Goal: Task Accomplishment & Management: Use online tool/utility

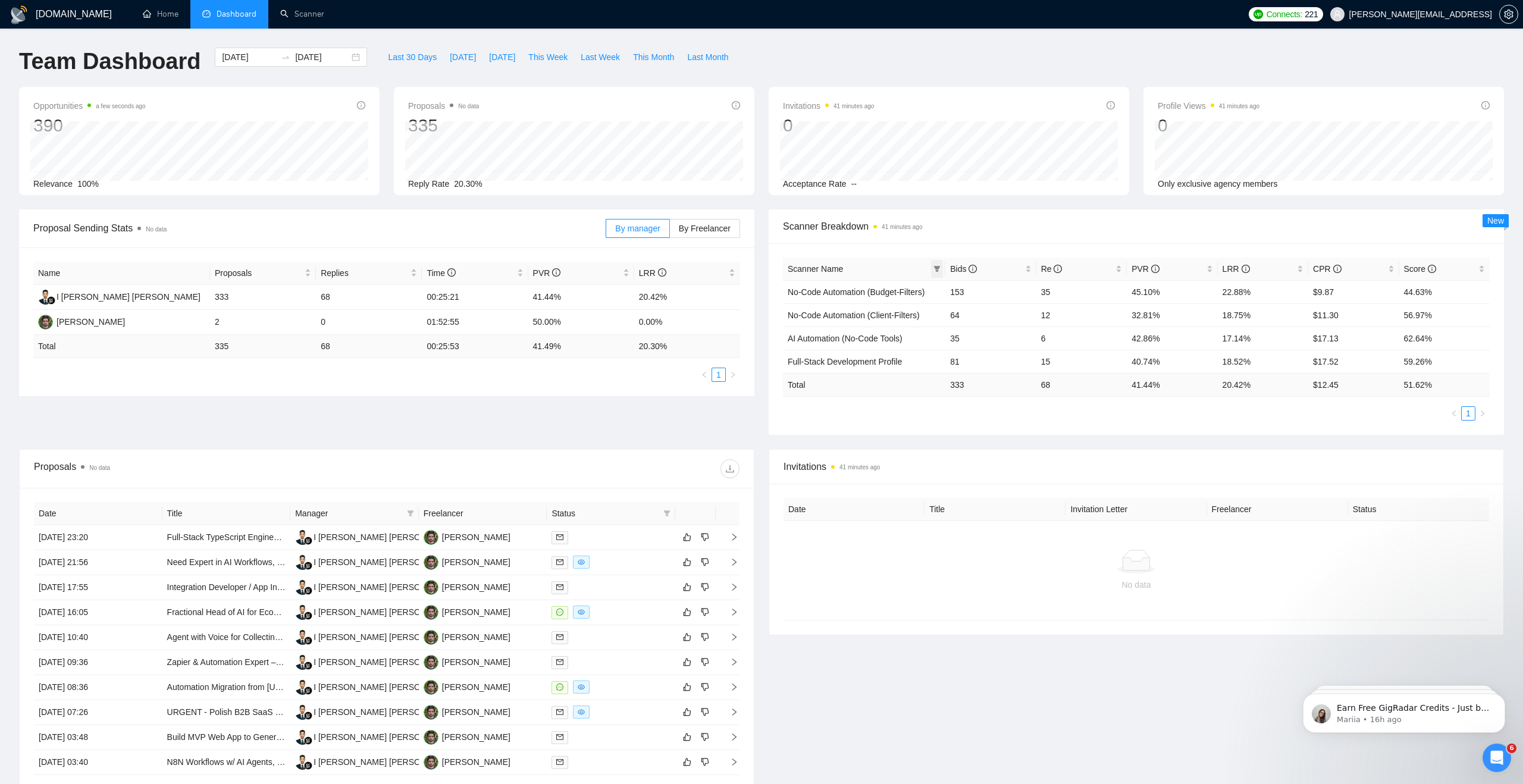
click at [934, 270] on icon "filter" at bounding box center [937, 269] width 7 height 7
click at [828, 323] on span "No-Code Automation (Budget-Filters)" at bounding box center [855, 320] width 142 height 10
checkbox input "true"
click at [851, 250] on div "Scanner Name Bids Re PVR LRR CPR Score No-Code Automation (Budget-Filters) 153 …" at bounding box center [1136, 339] width 735 height 191
click at [699, 56] on span "Last Month" at bounding box center [707, 57] width 41 height 13
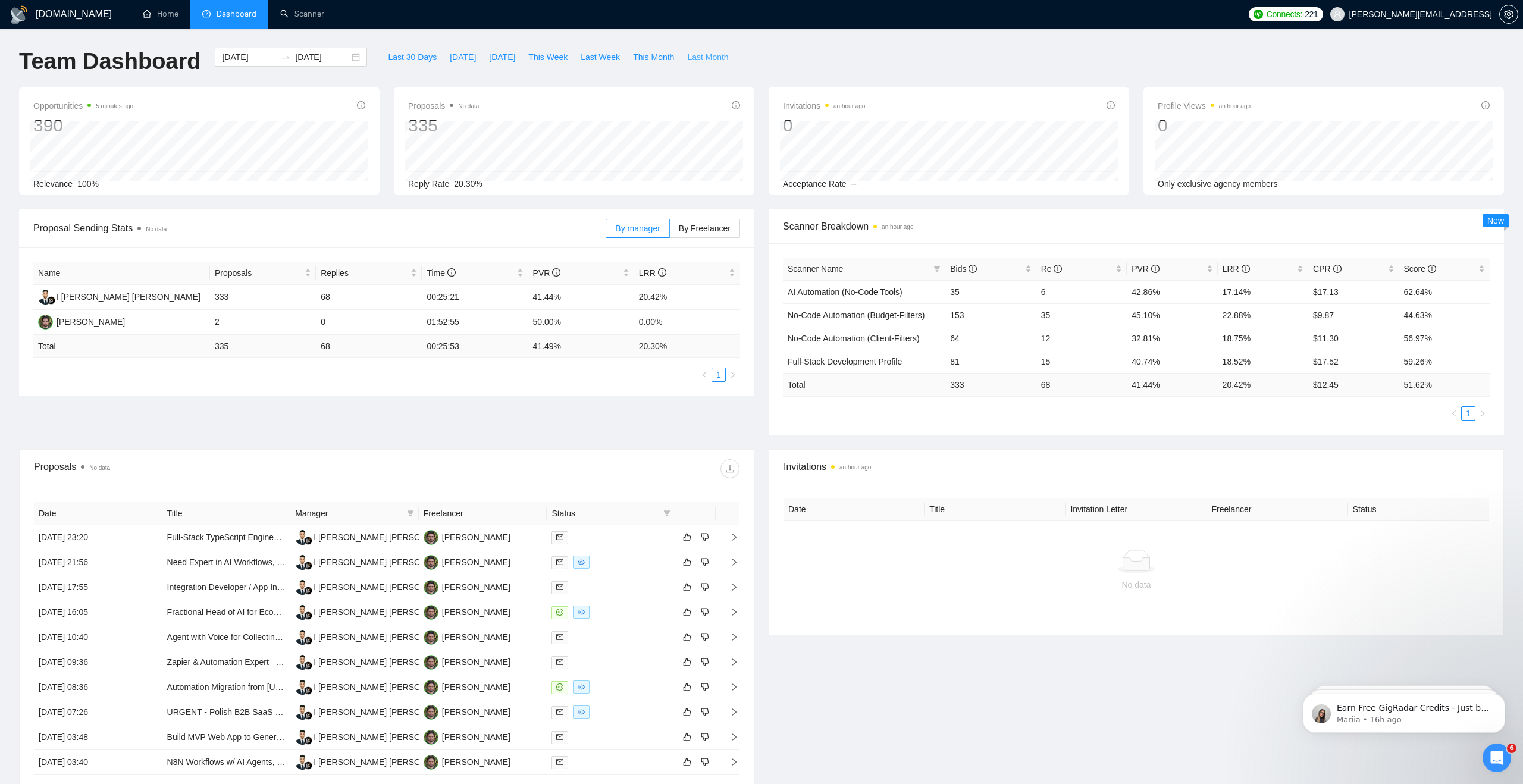
type input "[DATE]"
click at [314, 11] on link "Scanner" at bounding box center [302, 14] width 44 height 10
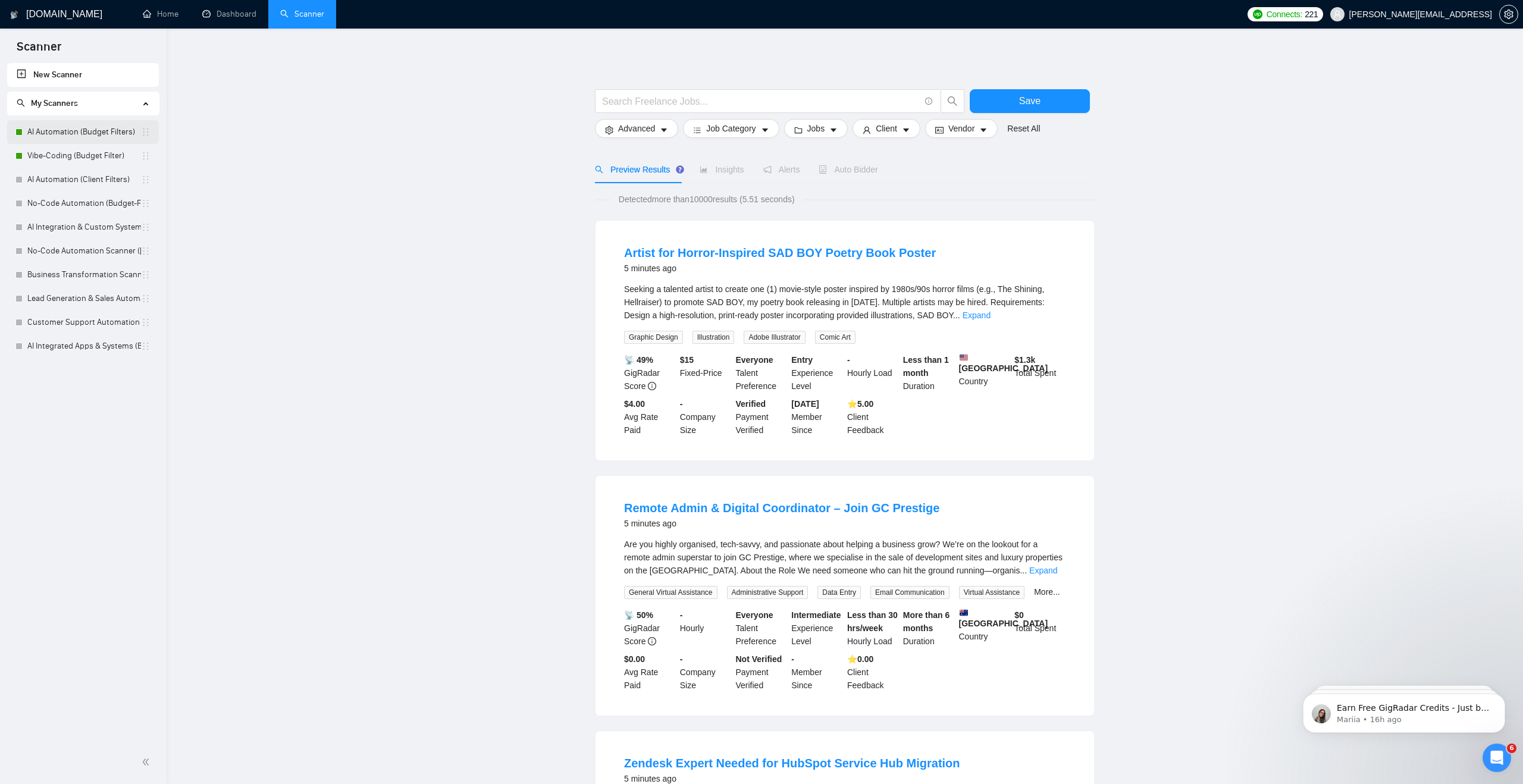
click at [90, 127] on link "AI Automation (Budget Filters)" at bounding box center [84, 132] width 114 height 24
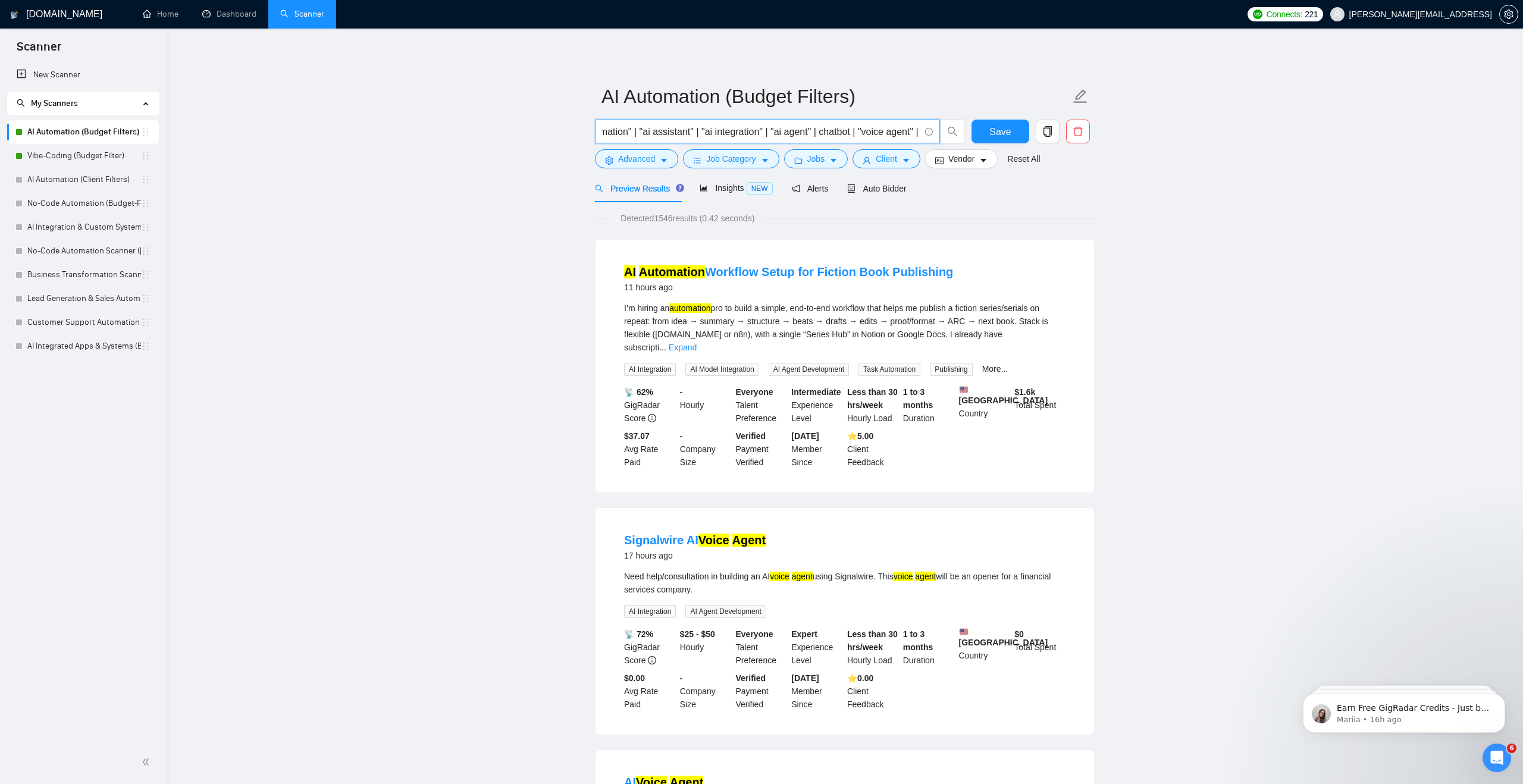
scroll to position [0, 173]
drag, startPoint x: 620, startPoint y: 128, endPoint x: 919, endPoint y: 131, distance: 299.0
click at [919, 131] on input "automat* | "ai automation" | "ai assistant" | "ai integration" | "ai agent" | c…" at bounding box center [760, 131] width 317 height 15
drag, startPoint x: 825, startPoint y: 133, endPoint x: 964, endPoint y: 133, distance: 139.0
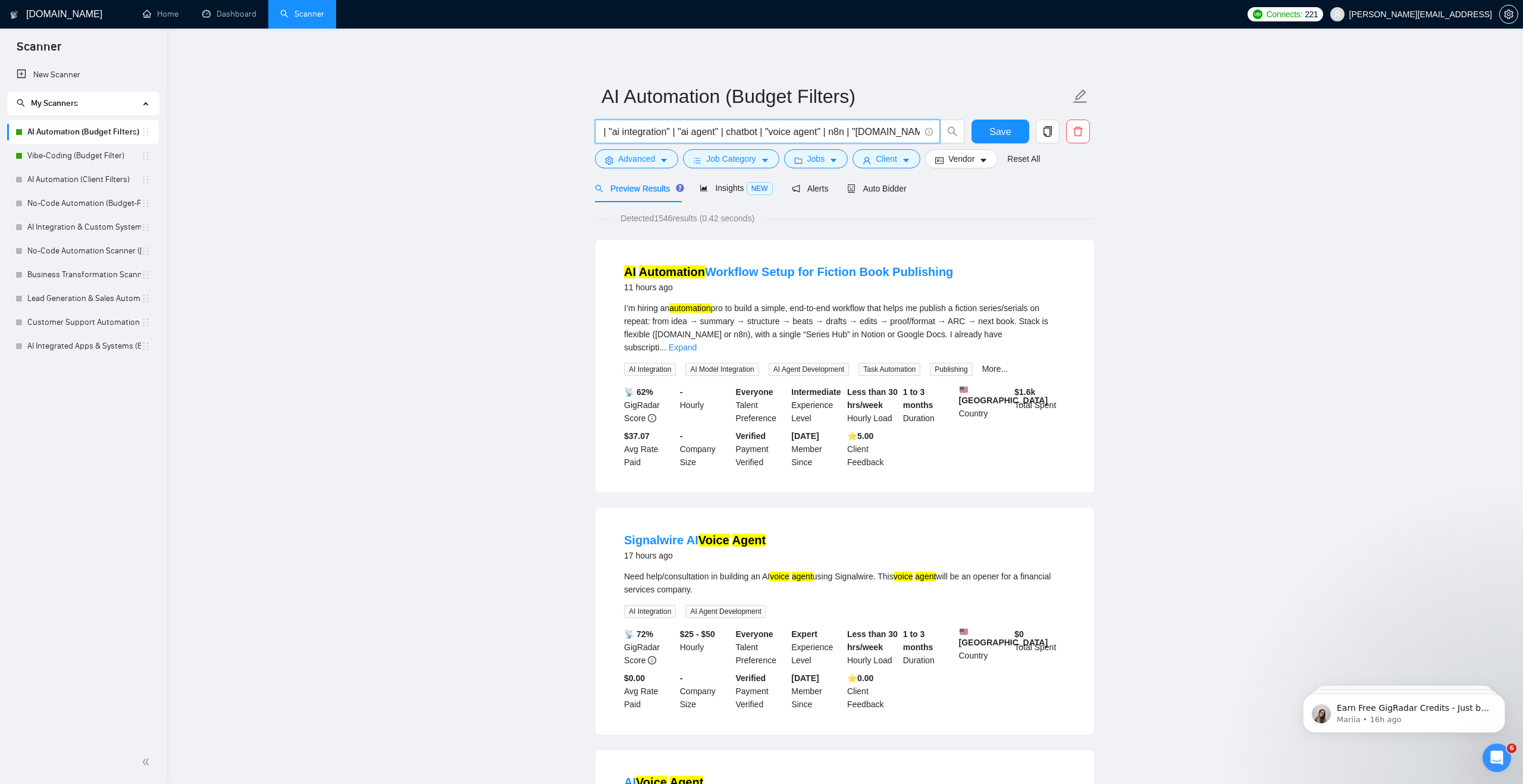
click at [964, 133] on span "automat* | "ai automation" | "ai assistant" | "ai integration" | "ai agent" | c…" at bounding box center [779, 131] width 370 height 24
click at [826, 131] on input "automat* | "ai automation" | "ai assistant" | "ai integration" | "ai agent" | c…" at bounding box center [760, 131] width 317 height 15
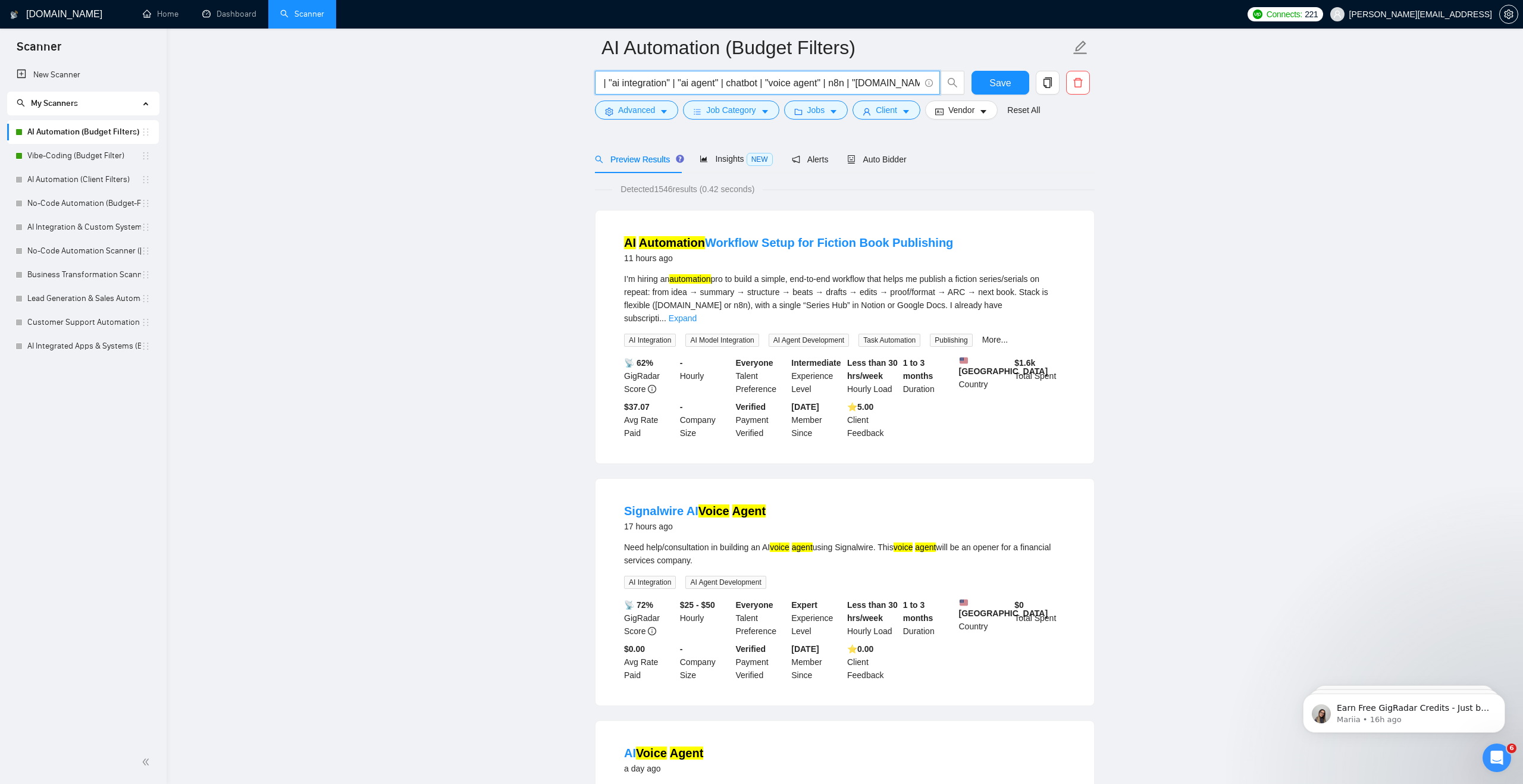
scroll to position [0, 0]
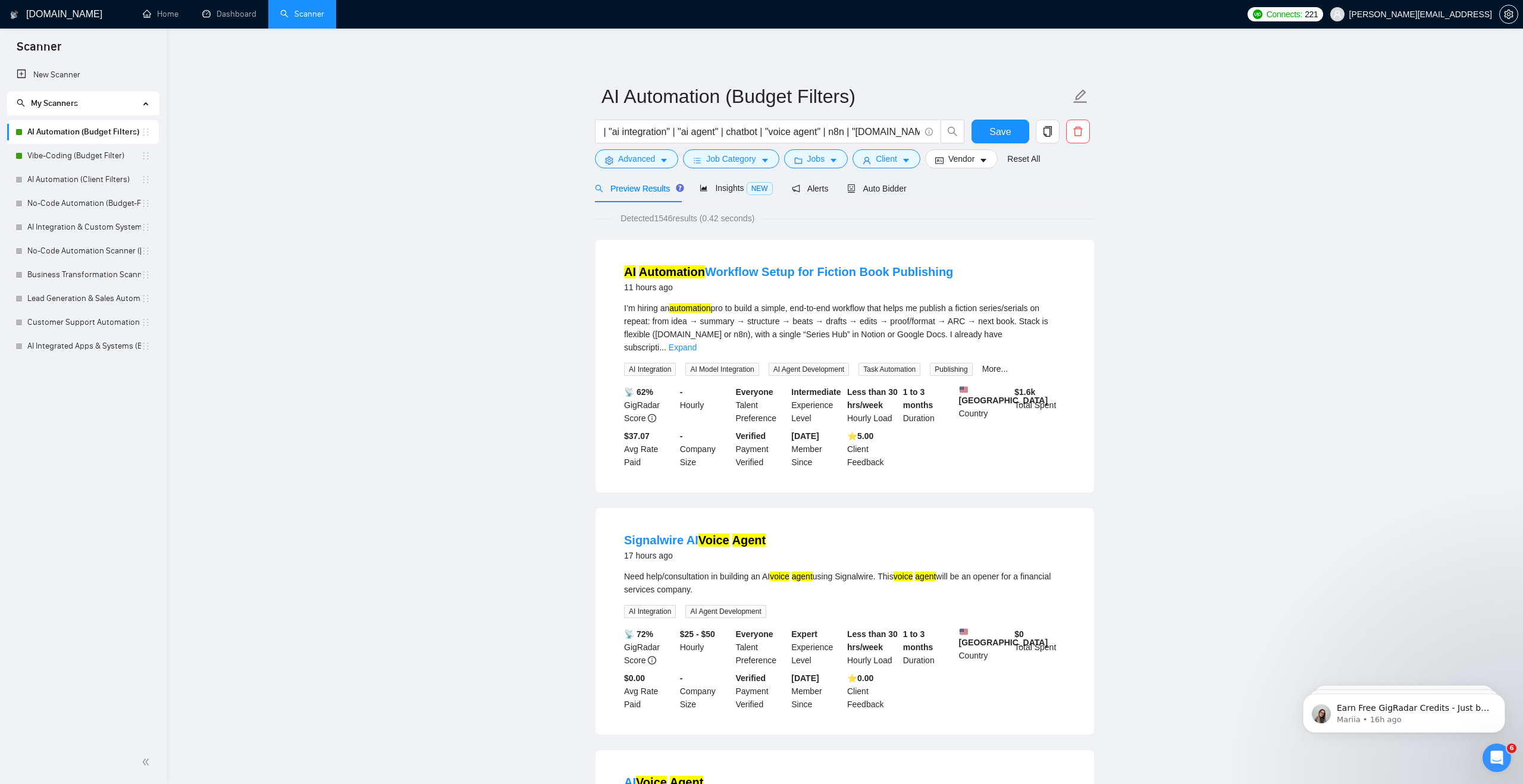
click at [821, 162] on span "Jobs" at bounding box center [816, 159] width 18 height 13
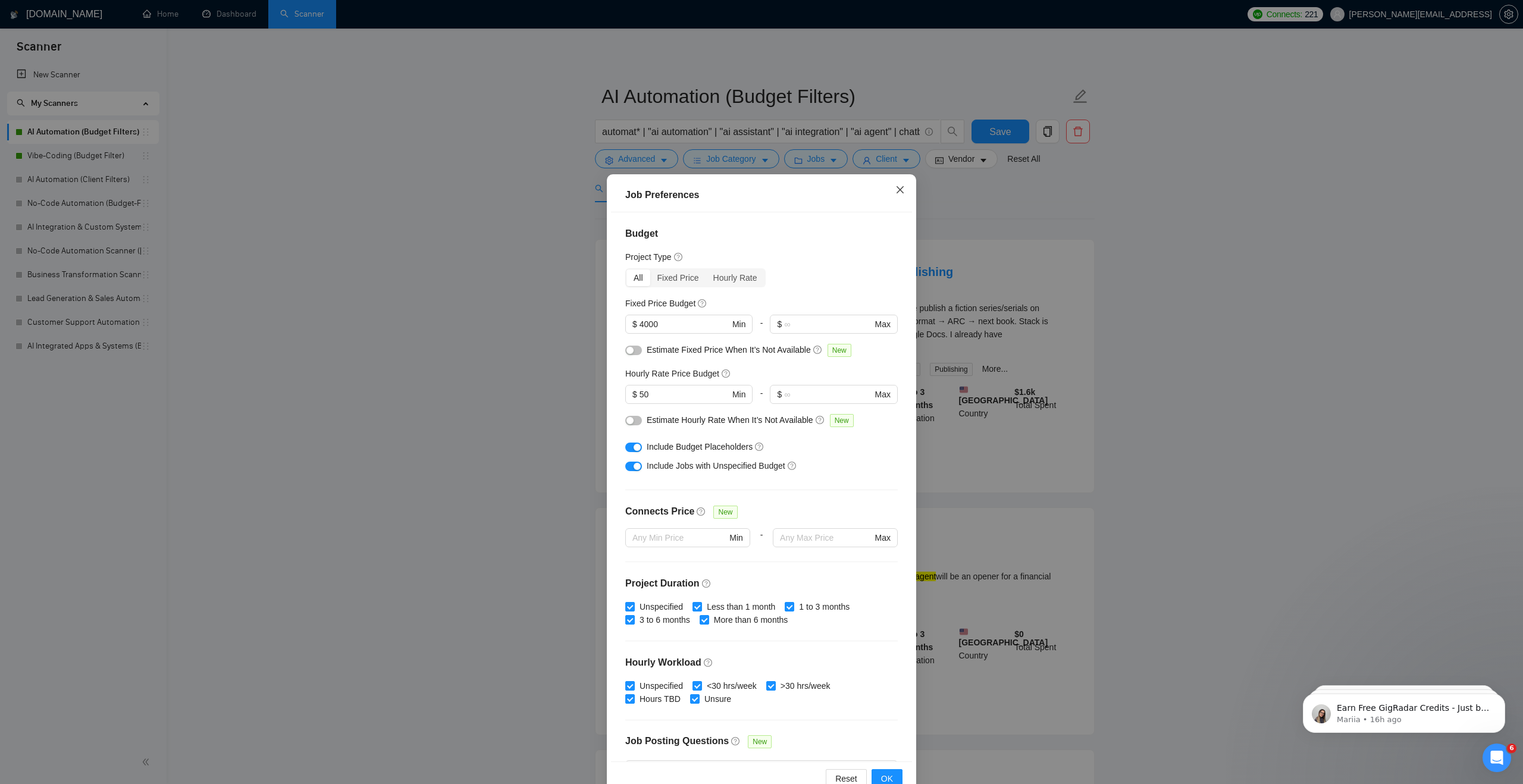
click at [899, 197] on span "Close" at bounding box center [900, 191] width 32 height 32
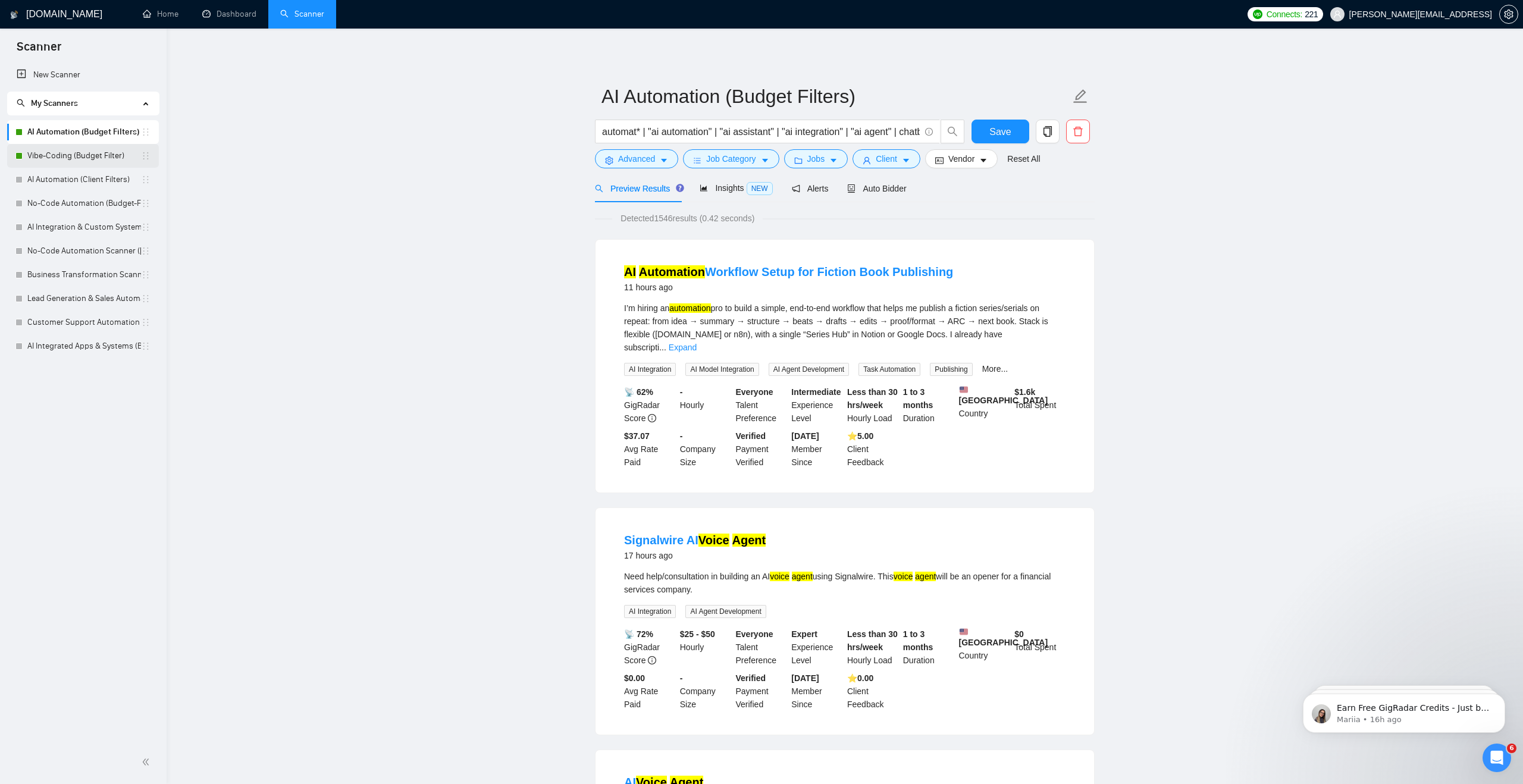
click at [120, 161] on link "Vibe-Coding (Budget Filter)" at bounding box center [84, 156] width 114 height 24
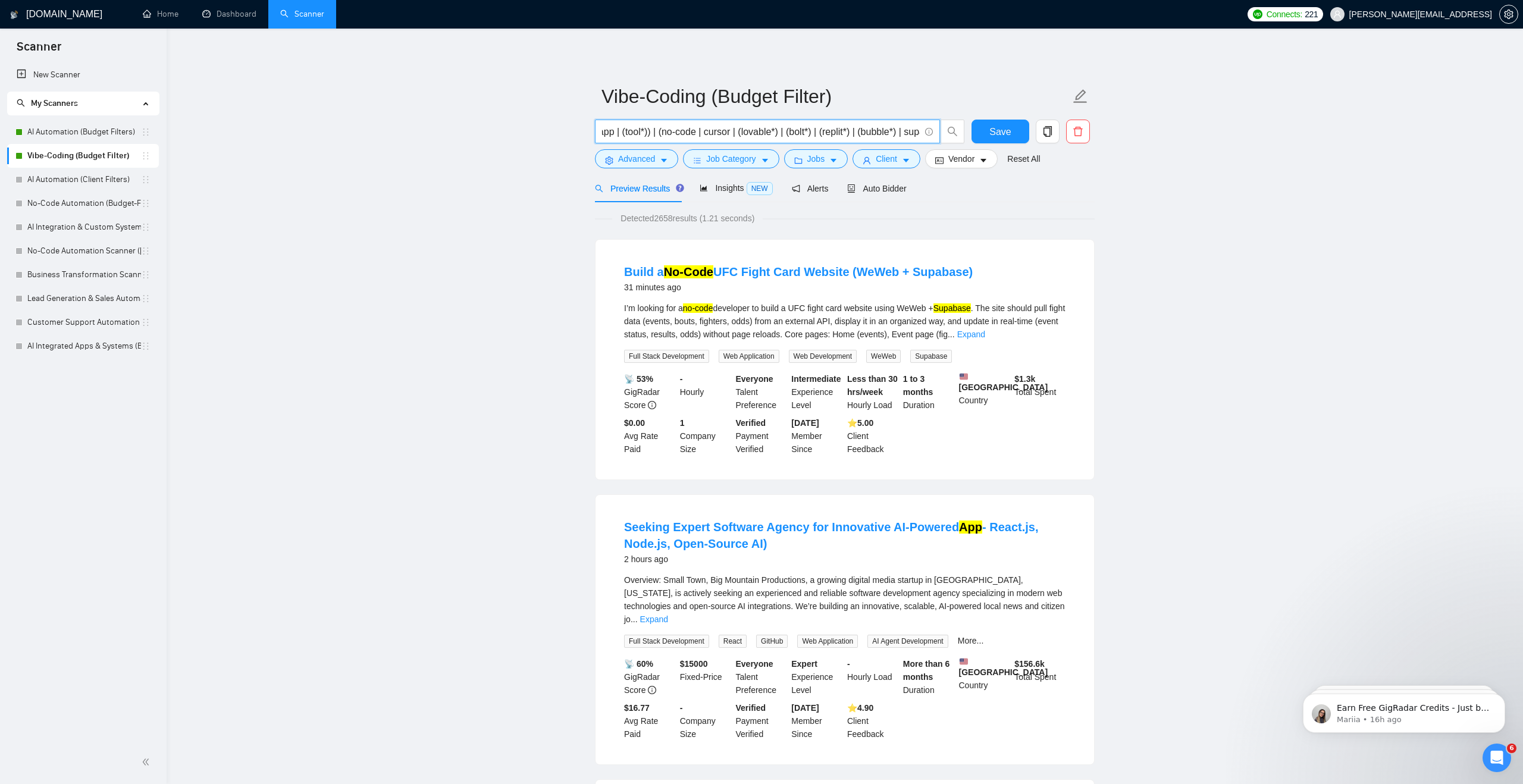
scroll to position [0, 243]
drag, startPoint x: 657, startPoint y: 131, endPoint x: 923, endPoint y: 141, distance: 266.2
click at [923, 141] on span "("full-stack" | "full stack") ((dashboard | mvp | app | (tool*)) | (no-code | c…" at bounding box center [767, 131] width 345 height 24
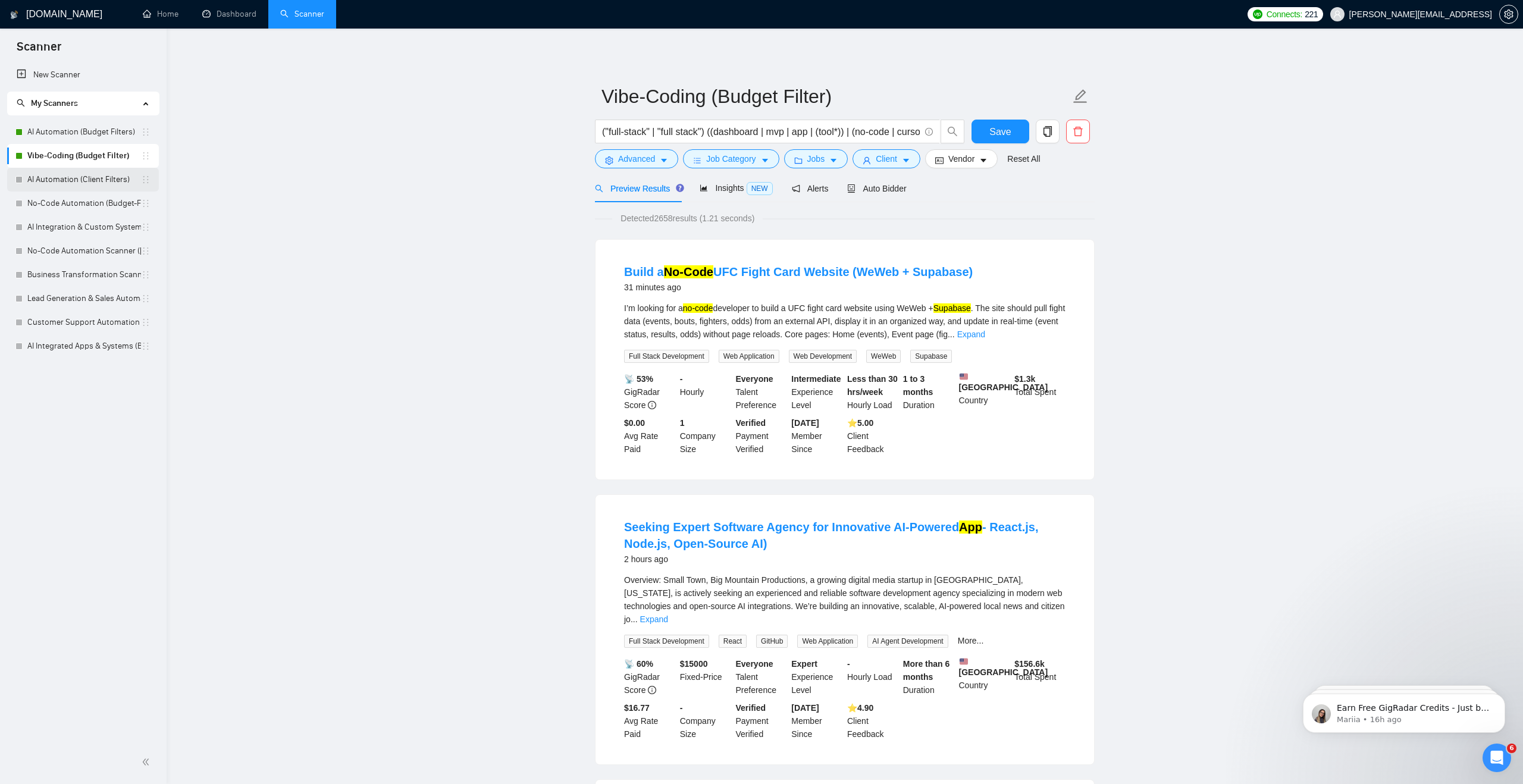
click at [104, 183] on link "AI Automation (Client Filters)" at bounding box center [84, 180] width 114 height 24
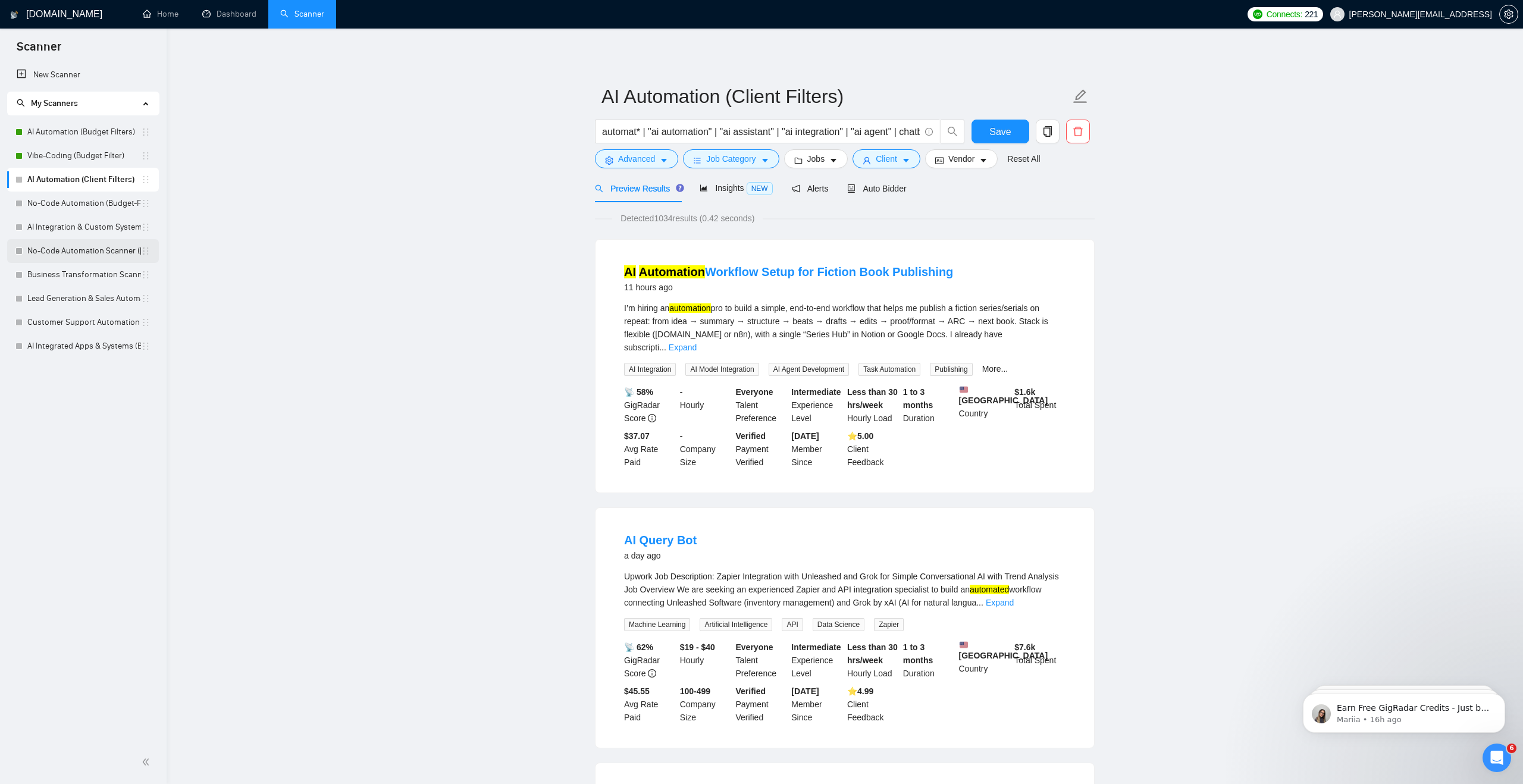
click at [90, 252] on link "No-Code Automation Scanner ([PERSON_NAME])" at bounding box center [84, 251] width 114 height 24
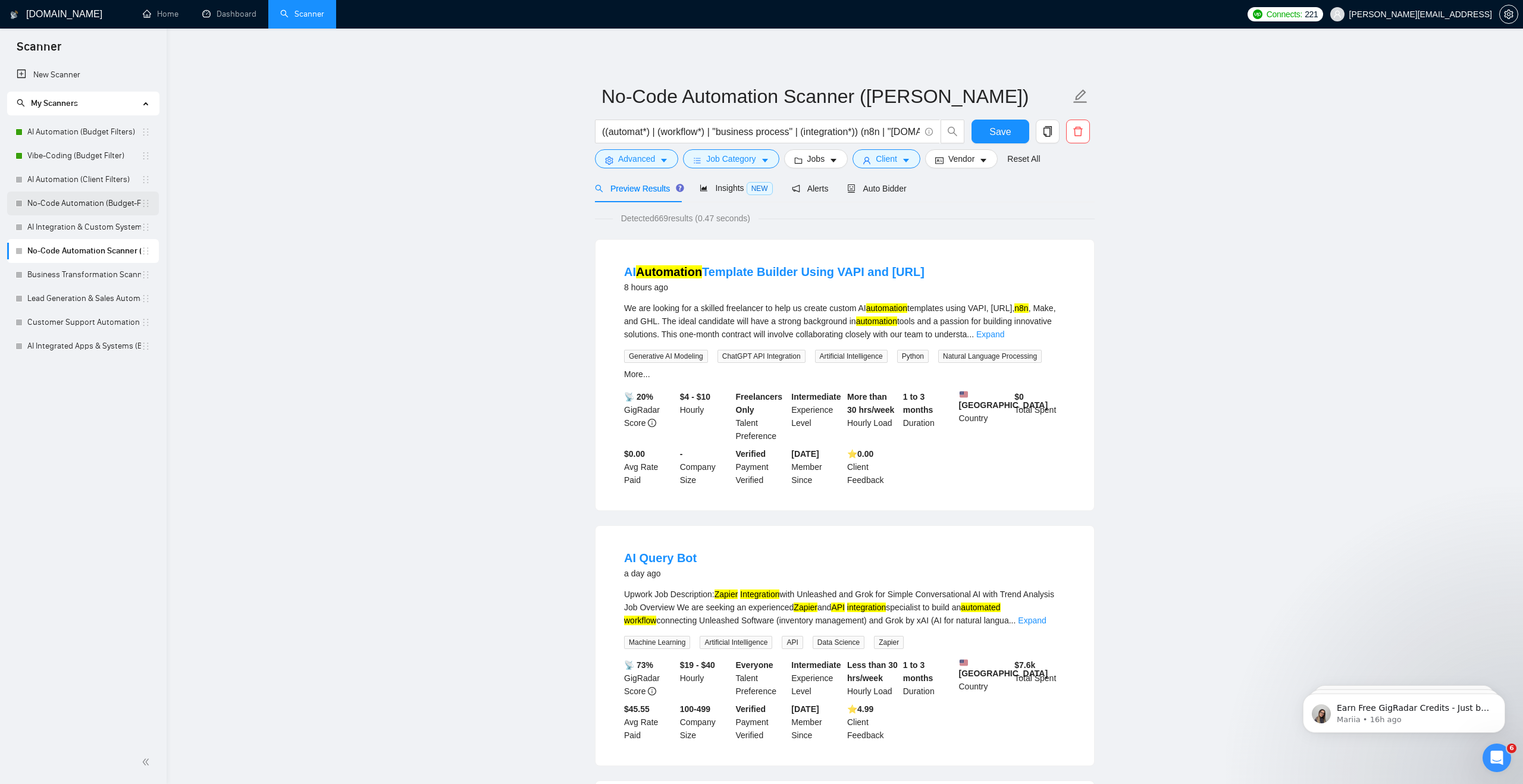
click at [77, 204] on link "No-Code Automation (Budget-Filters)" at bounding box center [84, 203] width 114 height 24
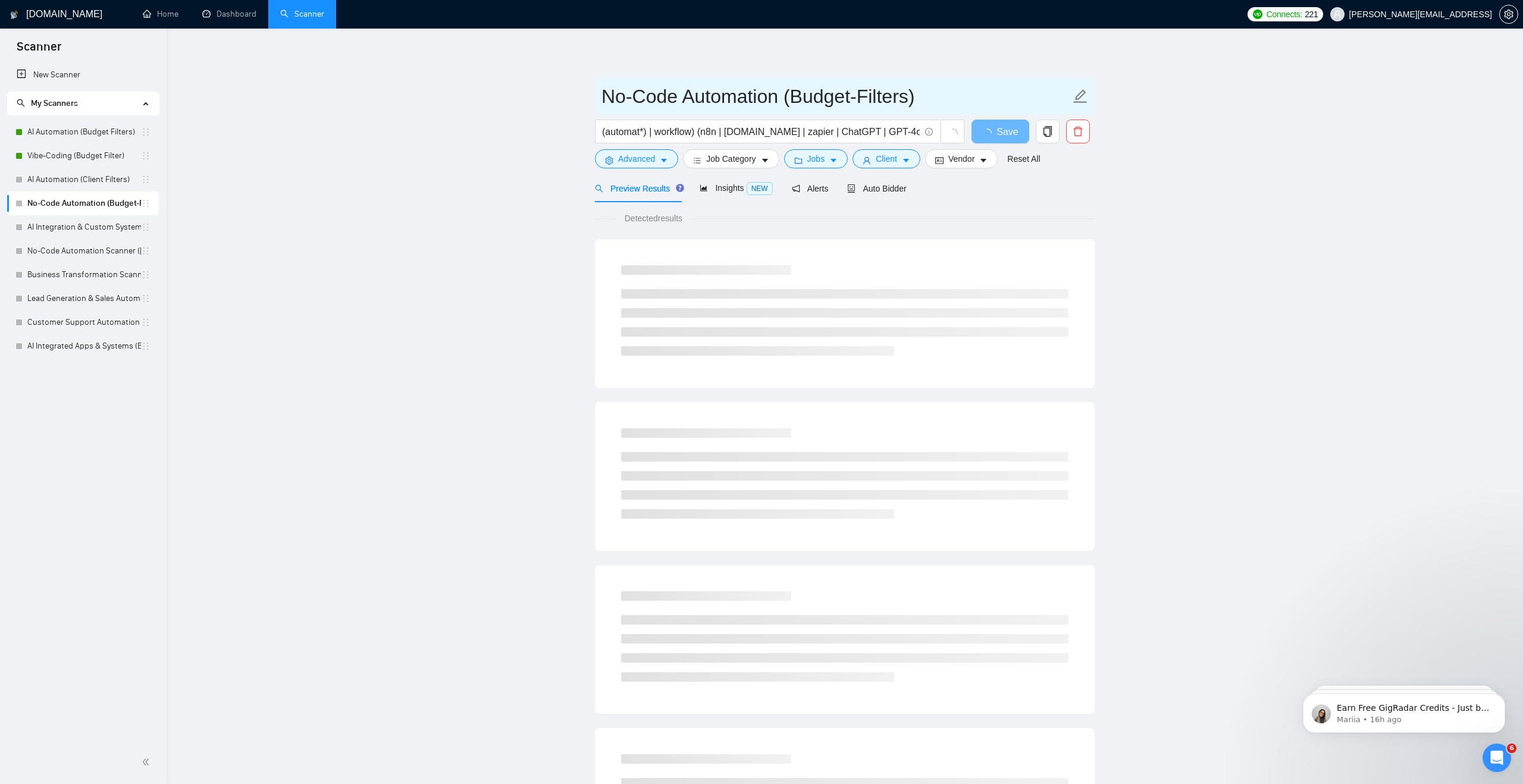
click at [815, 96] on input "No-Code Automation (Budget-Filters)" at bounding box center [836, 96] width 469 height 30
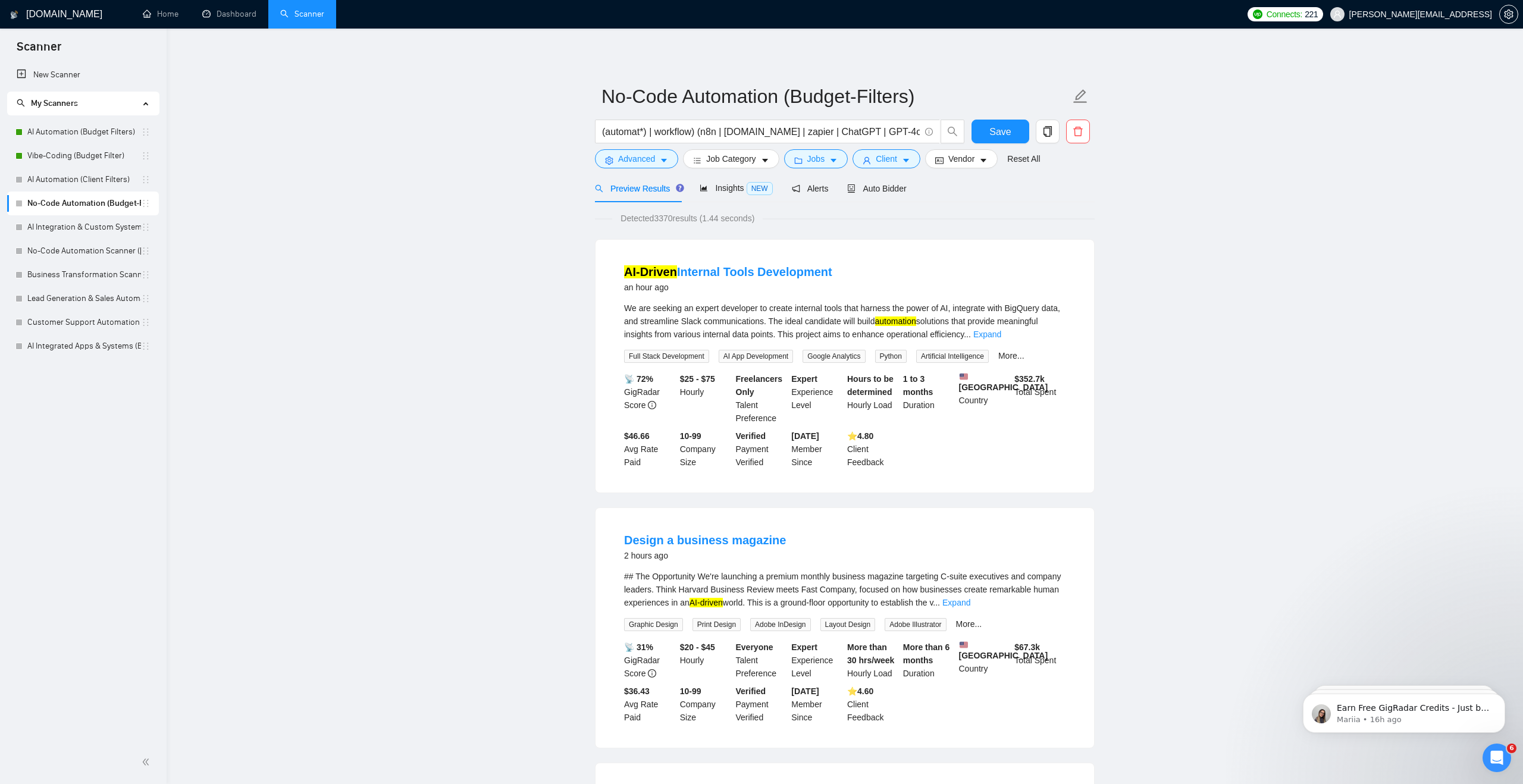
click at [172, 19] on link "Home" at bounding box center [161, 14] width 36 height 10
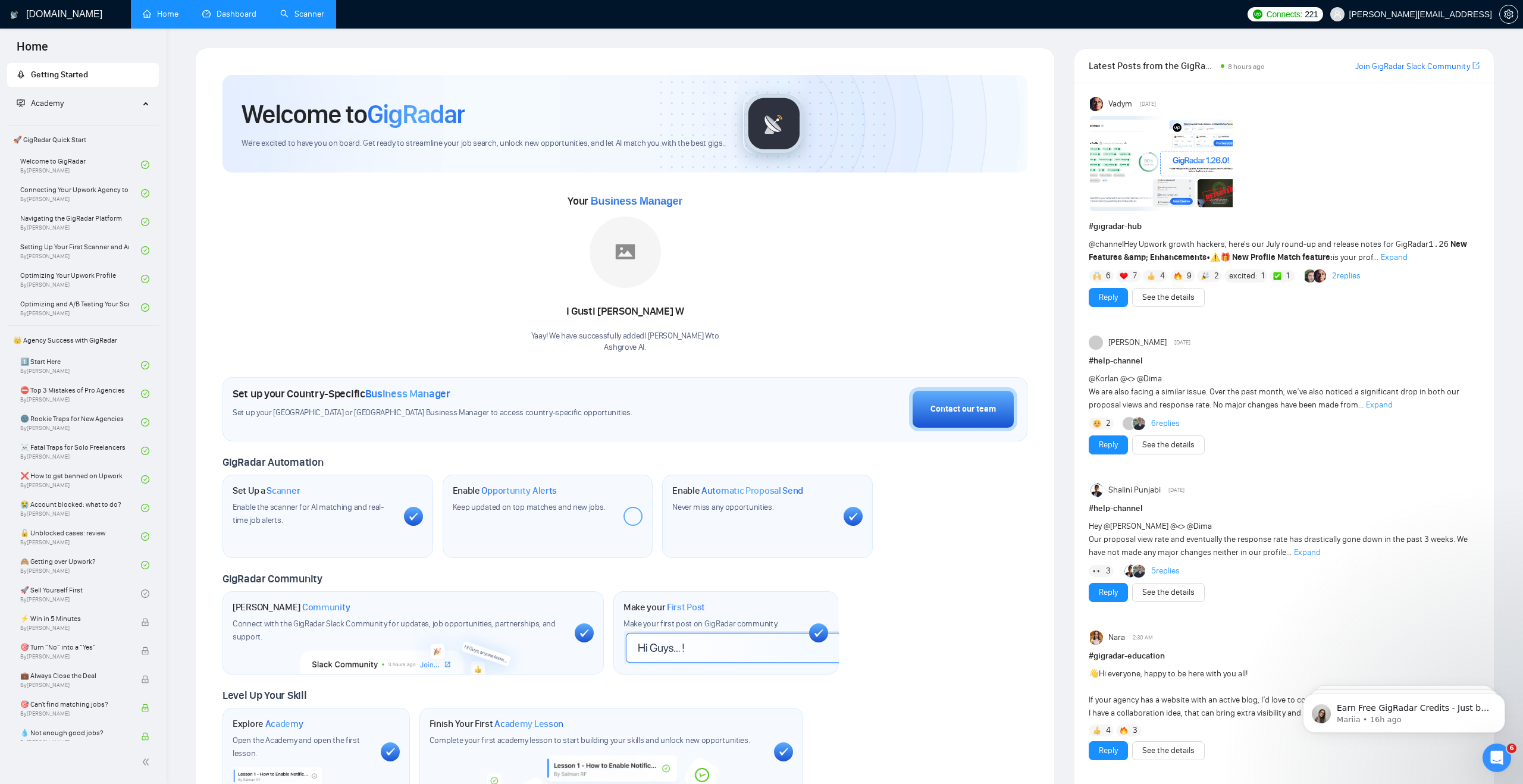
click at [228, 16] on link "Dashboard" at bounding box center [229, 14] width 54 height 10
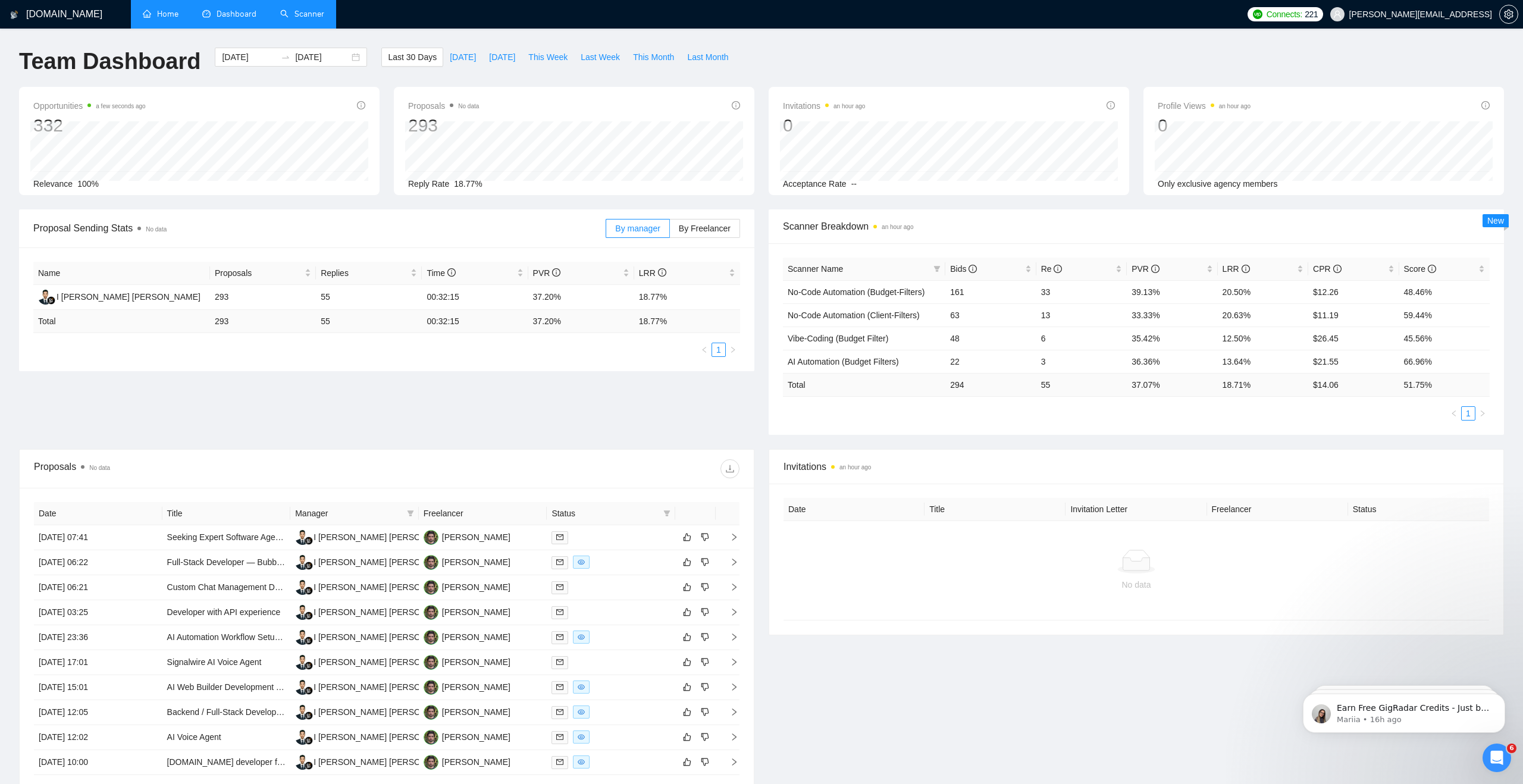
click at [322, 13] on link "Scanner" at bounding box center [302, 14] width 44 height 10
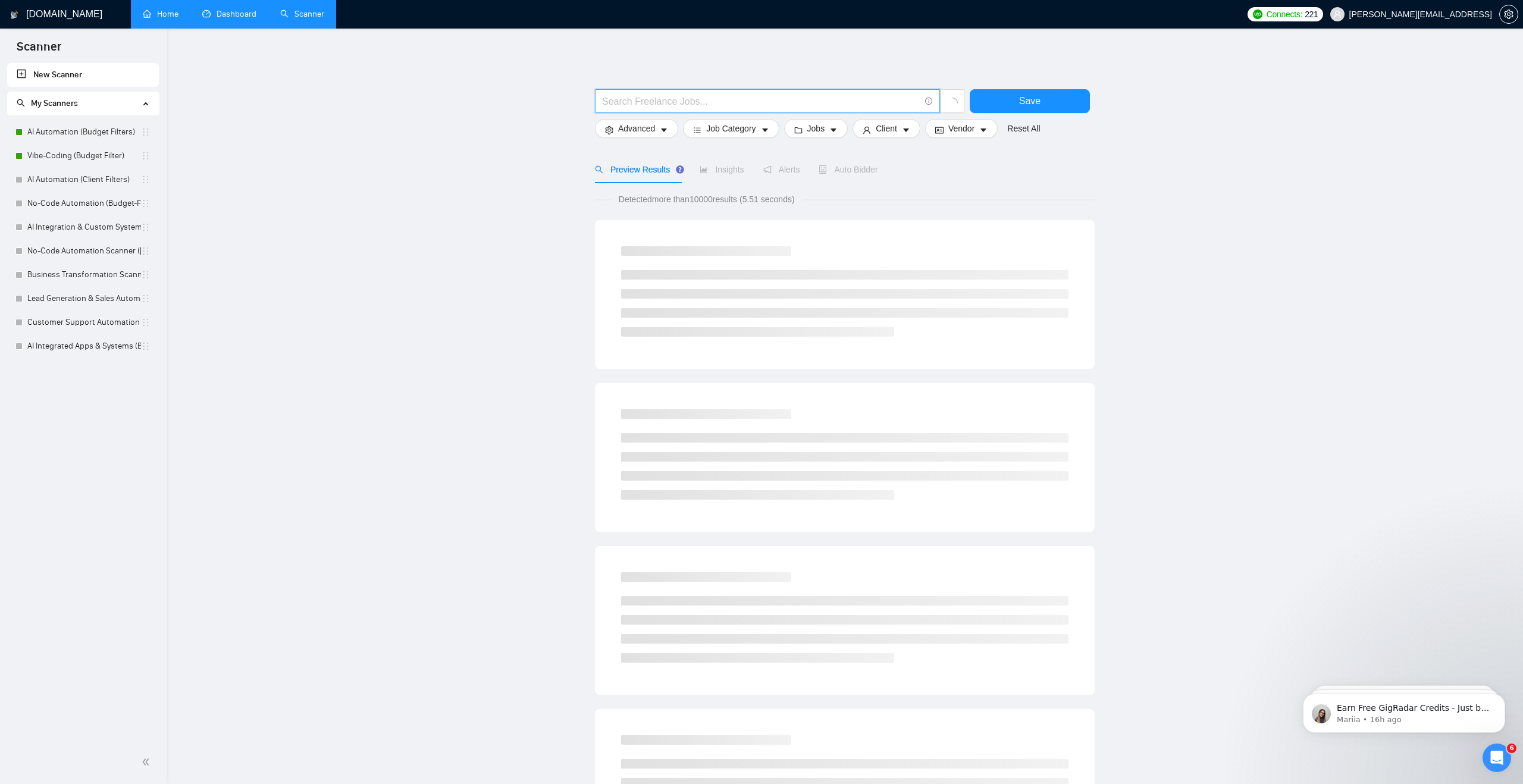
click at [646, 95] on input "text" at bounding box center [760, 101] width 317 height 15
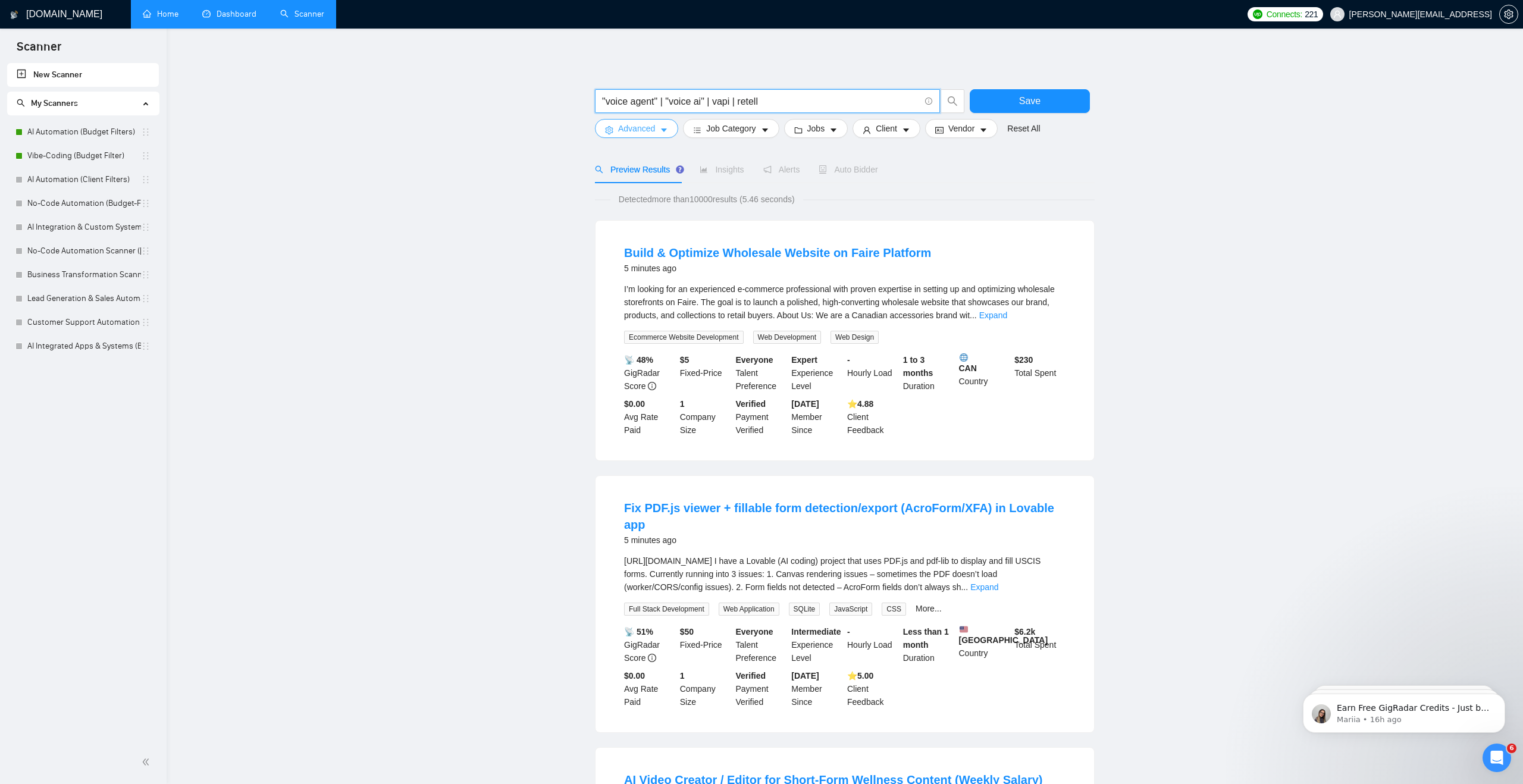
type input ""voice agent" | "voice ai" | vapi | retell"
click at [626, 130] on span "Advanced" at bounding box center [637, 128] width 37 height 13
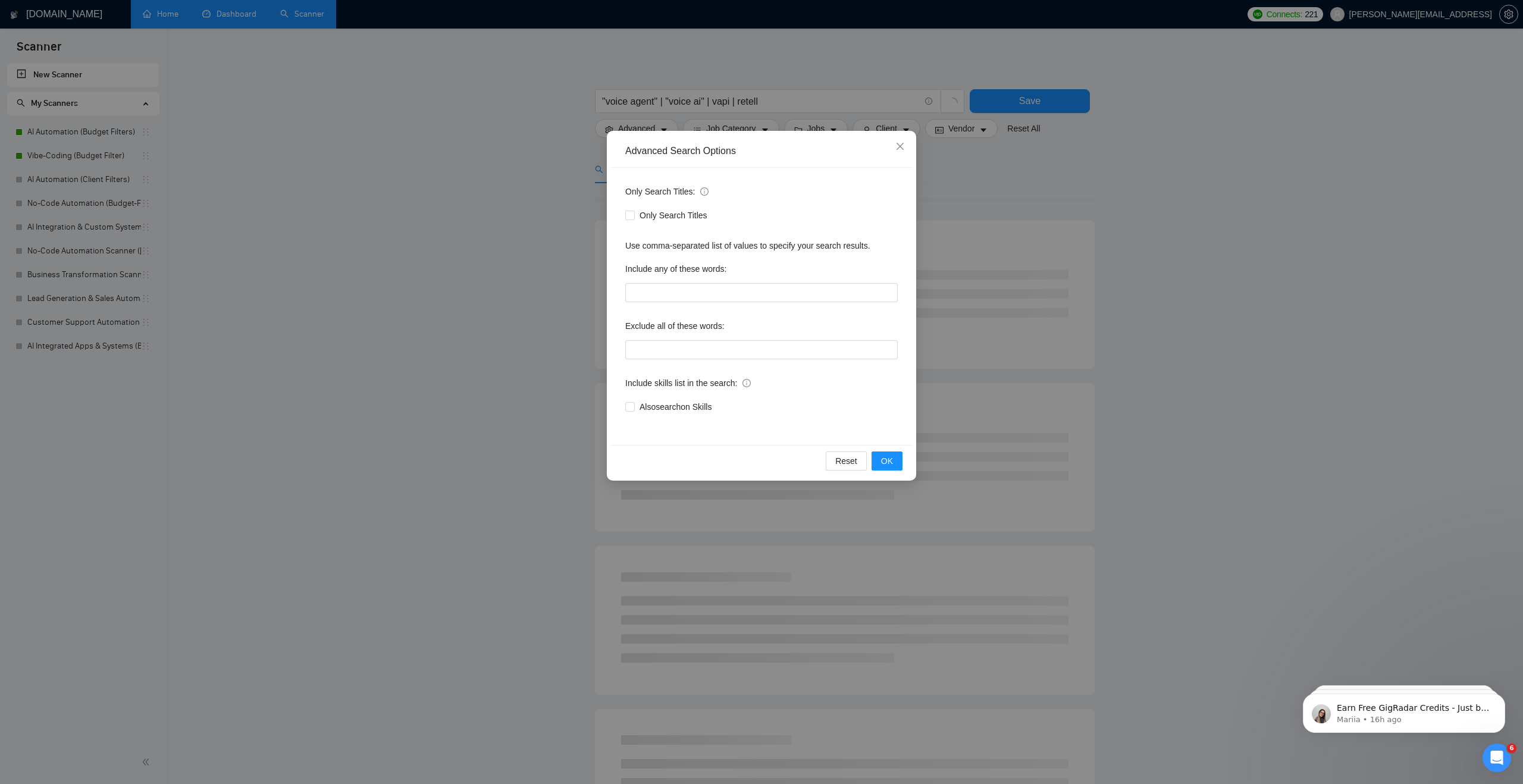
click at [736, 131] on div "Advanced Search Options Only Search Titles: Only Search Titles Use comma-separa…" at bounding box center [762, 305] width 310 height 350
click at [735, 125] on div "Advanced Search Options Only Search Titles: Only Search Titles Use comma-separa…" at bounding box center [762, 392] width 1523 height 784
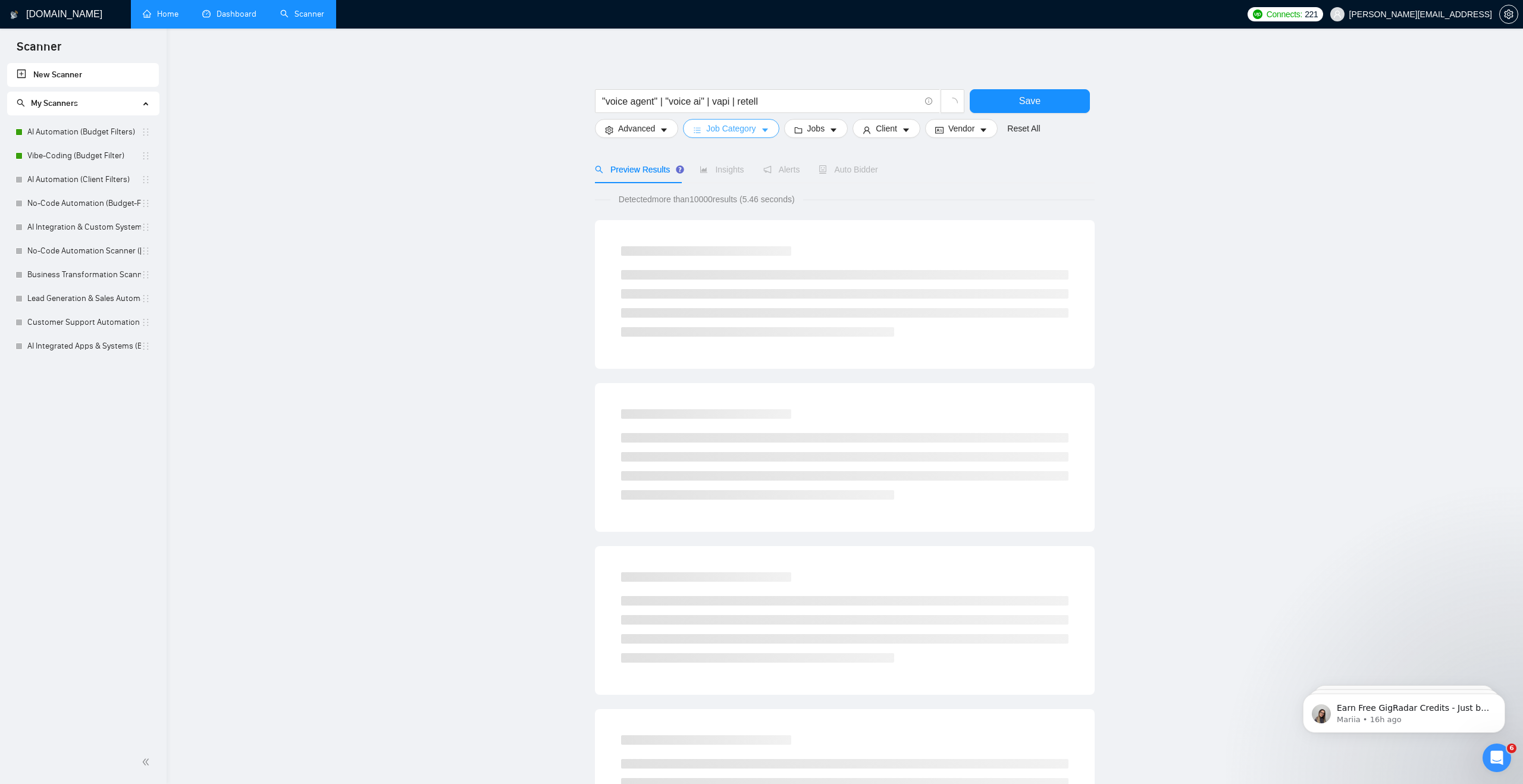
click at [748, 133] on span "Job Category" at bounding box center [730, 128] width 50 height 13
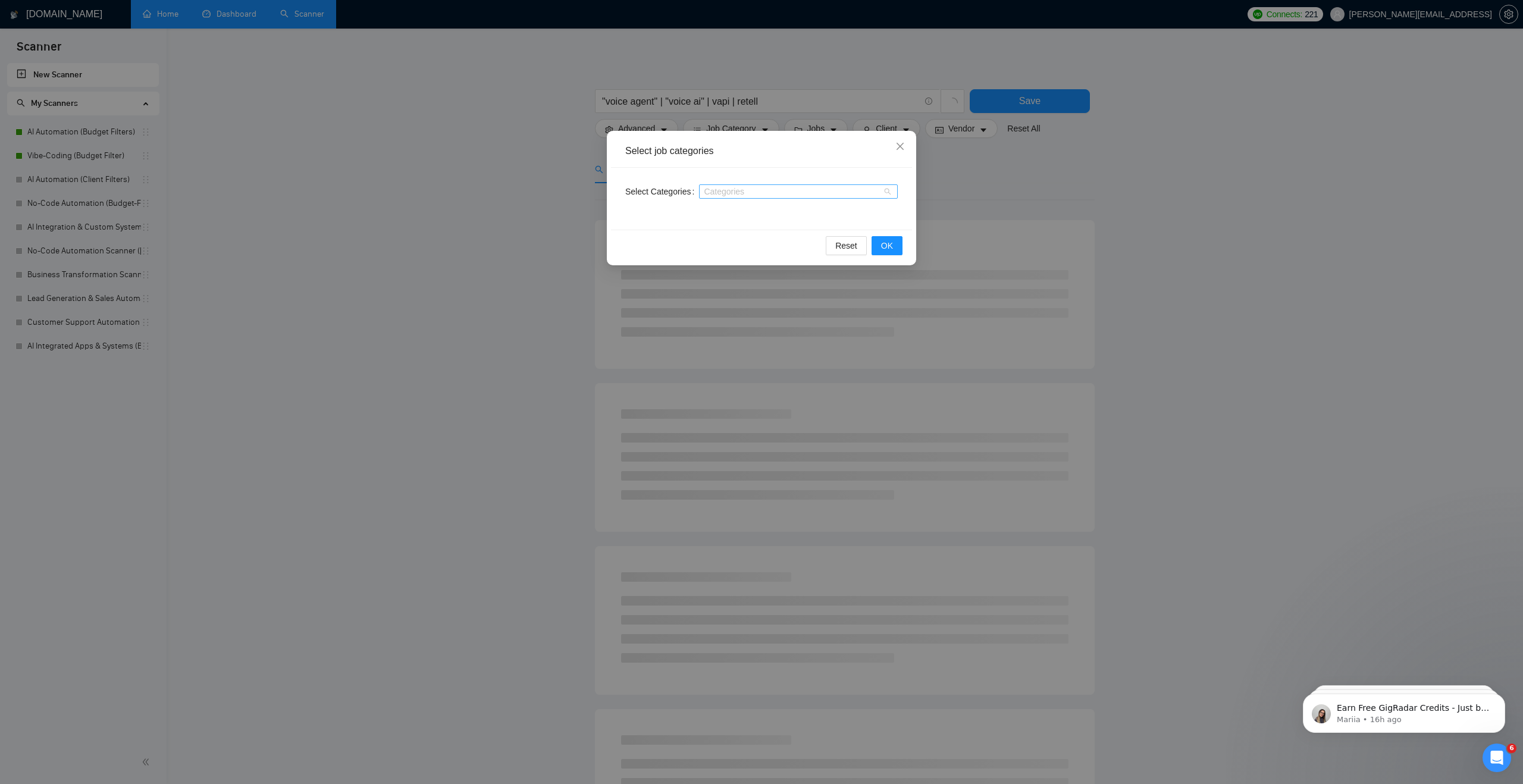
click at [734, 193] on div at bounding box center [792, 191] width 181 height 10
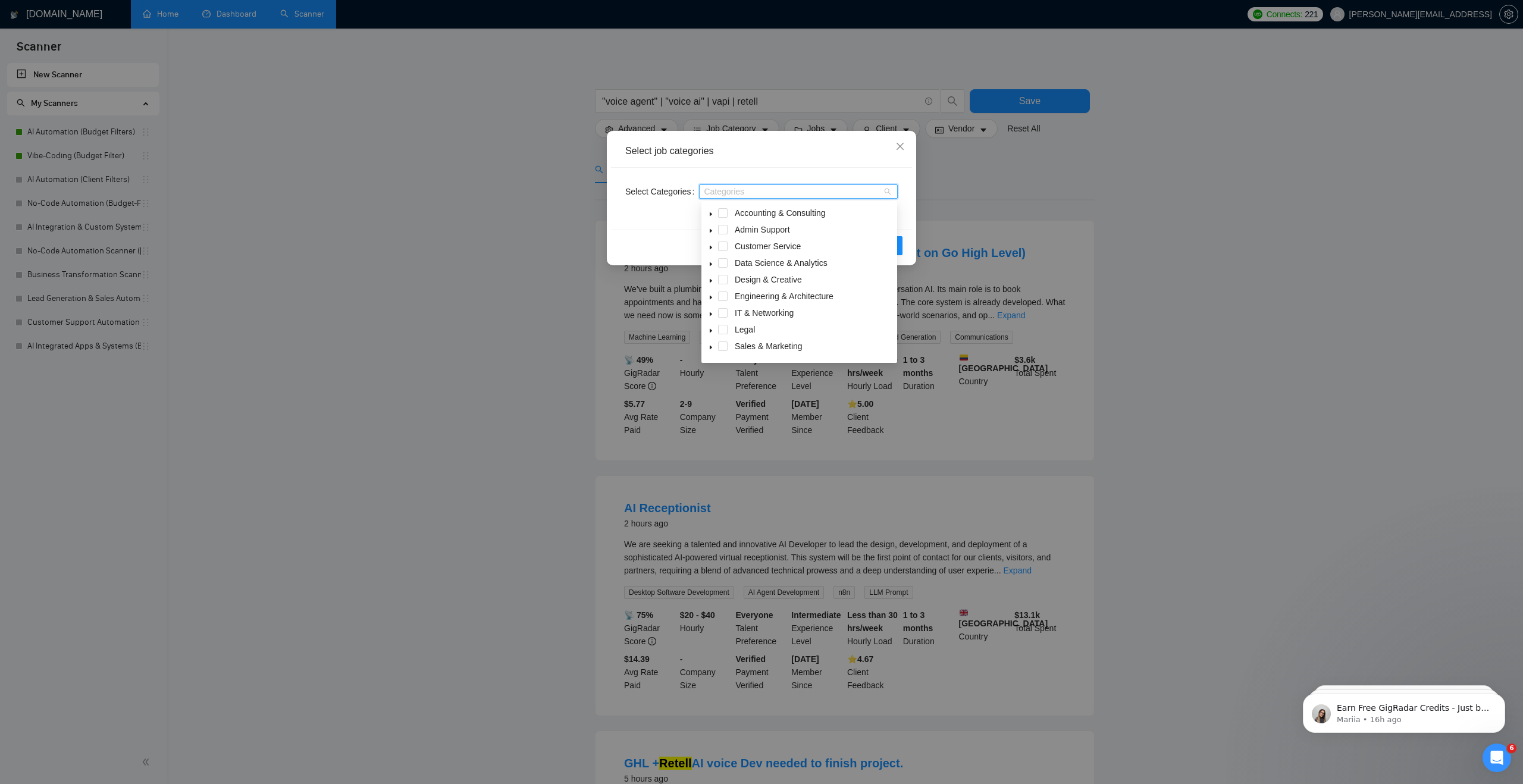
click at [710, 264] on icon "caret-down" at bounding box center [711, 264] width 2 height 4
click at [733, 277] on span at bounding box center [737, 280] width 10 height 10
click at [711, 263] on icon "caret-down" at bounding box center [711, 264] width 4 height 2
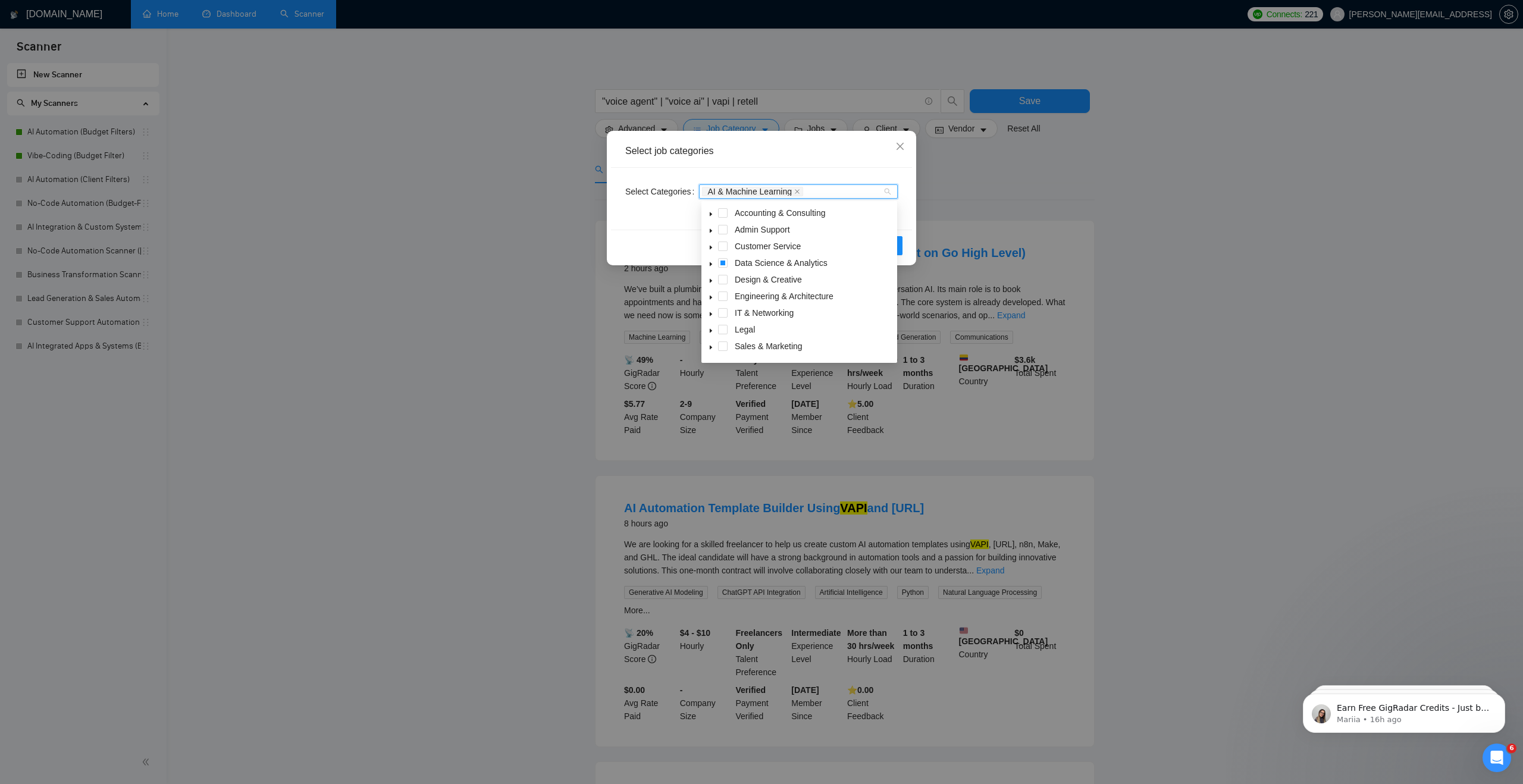
click at [711, 243] on span at bounding box center [711, 246] width 14 height 14
click at [739, 280] on span at bounding box center [737, 280] width 10 height 10
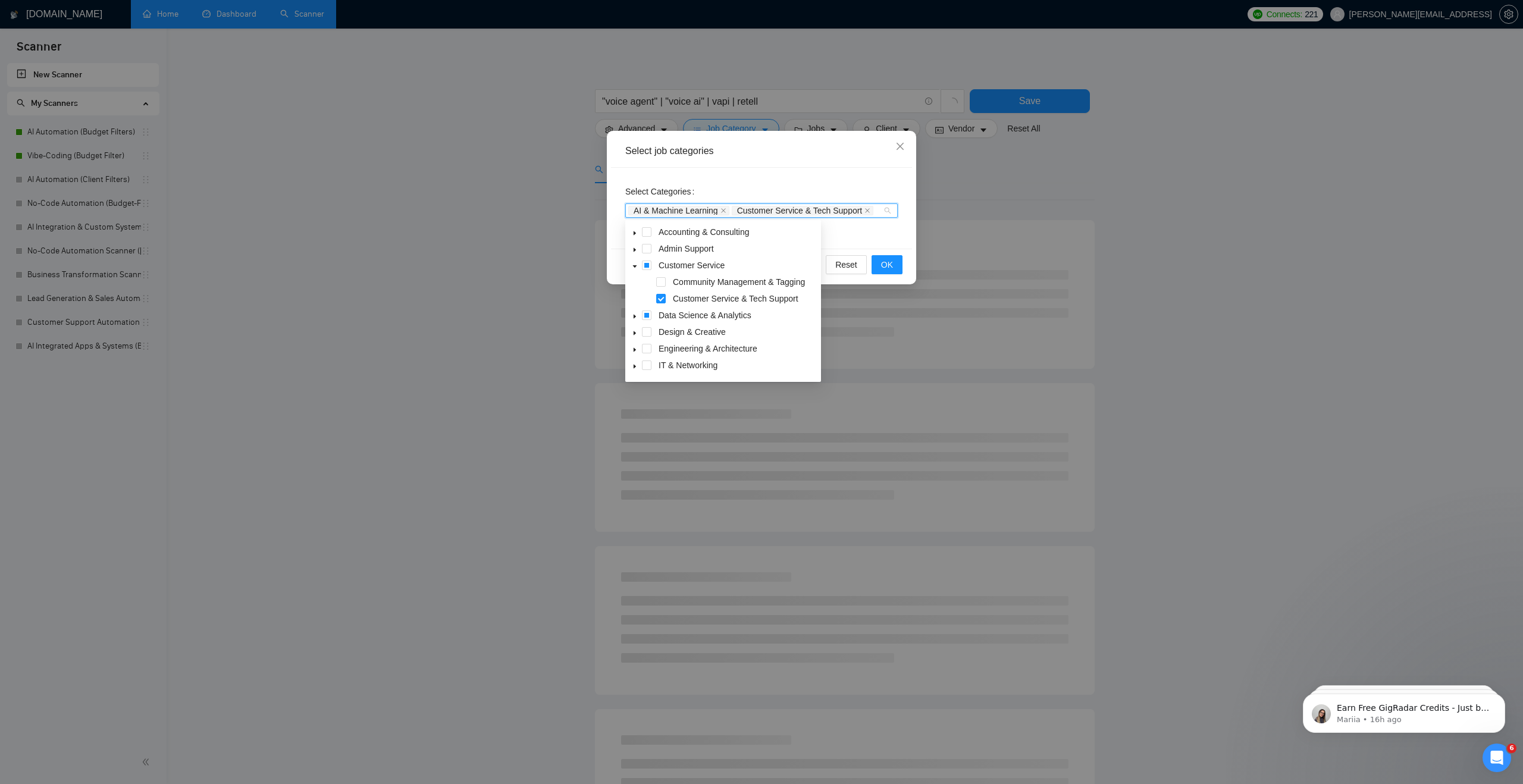
click at [636, 267] on icon "caret-down" at bounding box center [635, 267] width 6 height 6
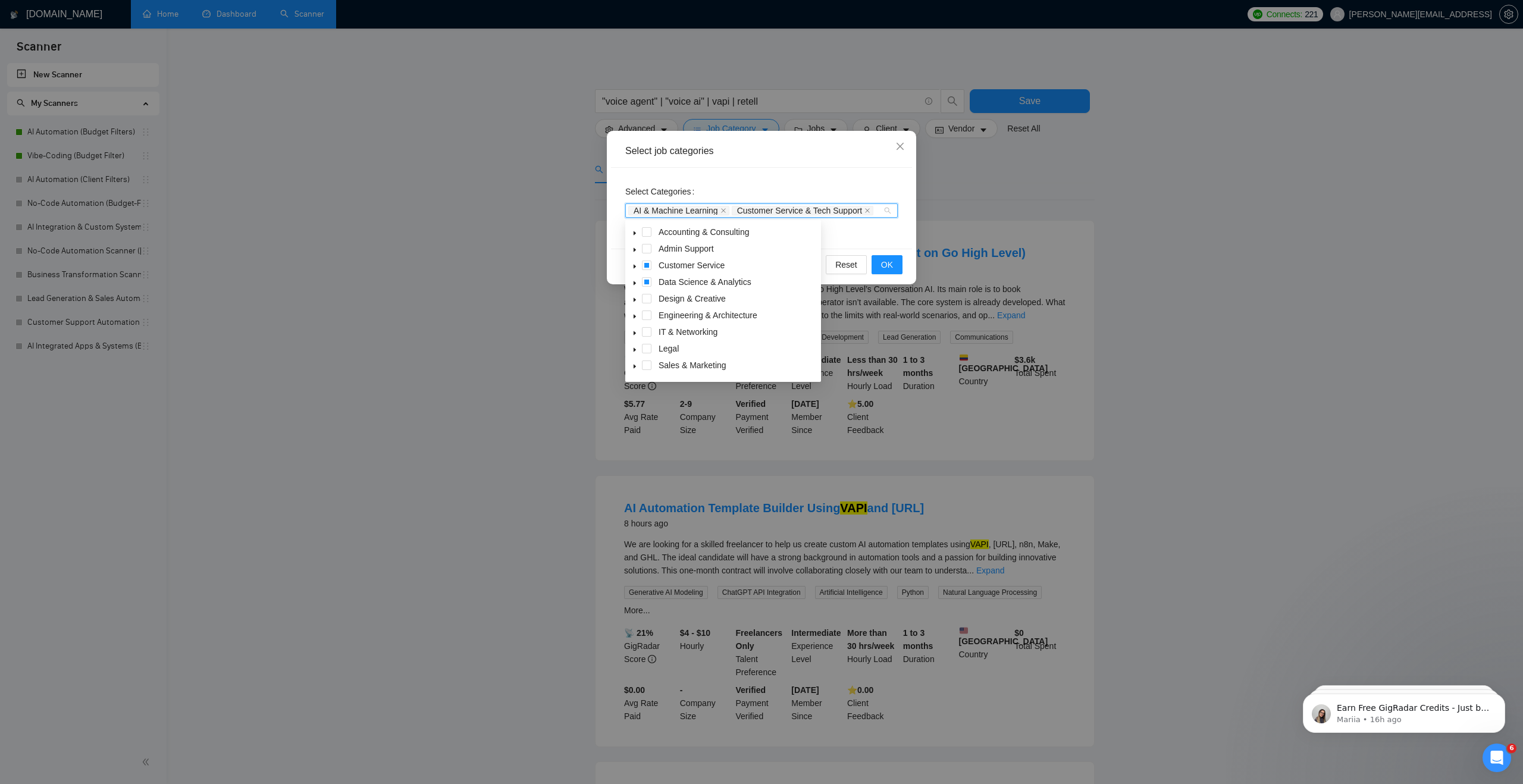
click at [634, 250] on icon "caret-down" at bounding box center [635, 250] width 2 height 4
click at [660, 313] on span at bounding box center [661, 316] width 10 height 10
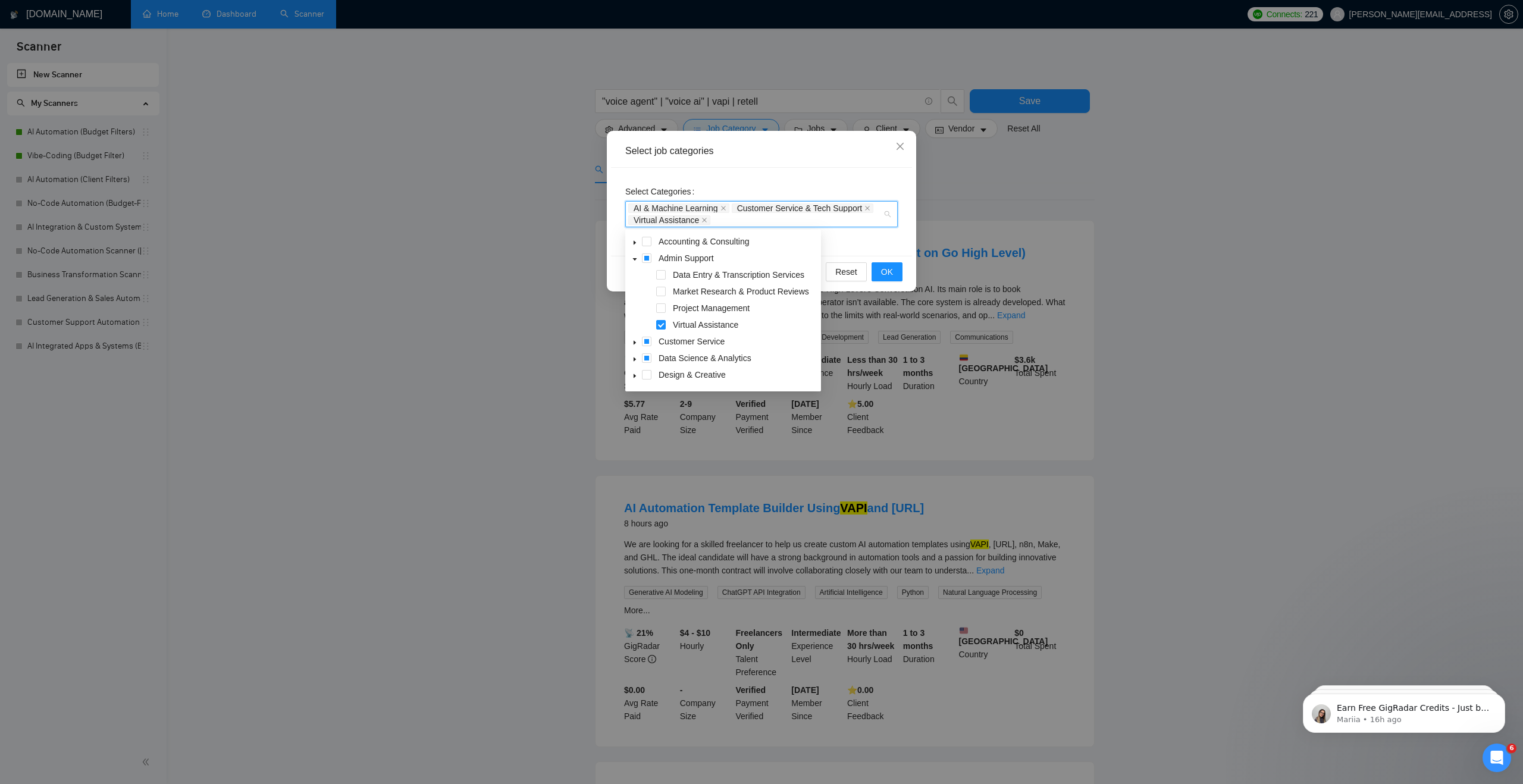
click at [637, 256] on icon "caret-down" at bounding box center [635, 259] width 6 height 6
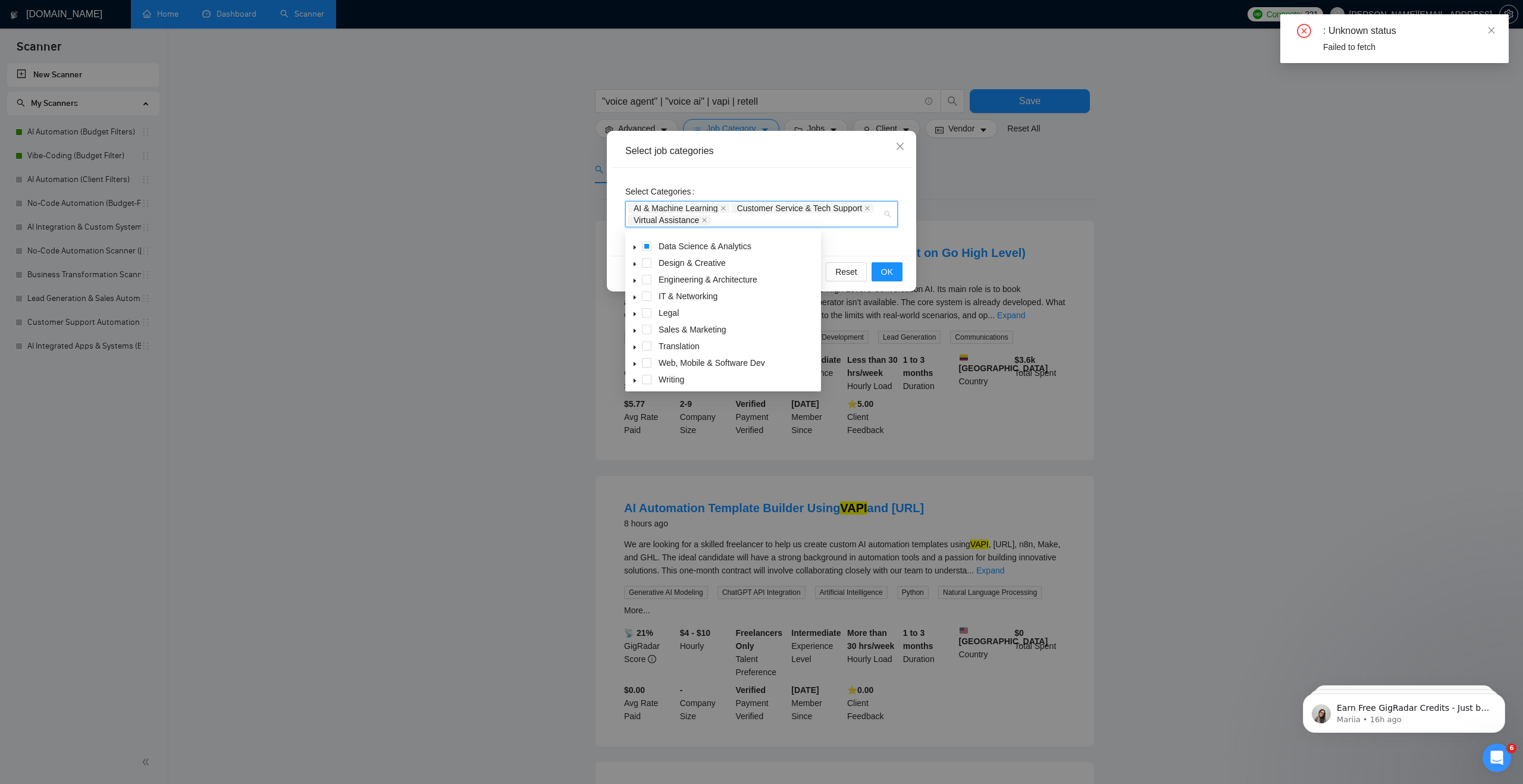
scroll to position [48, 0]
click at [635, 326] on icon "caret-down" at bounding box center [635, 328] width 6 height 6
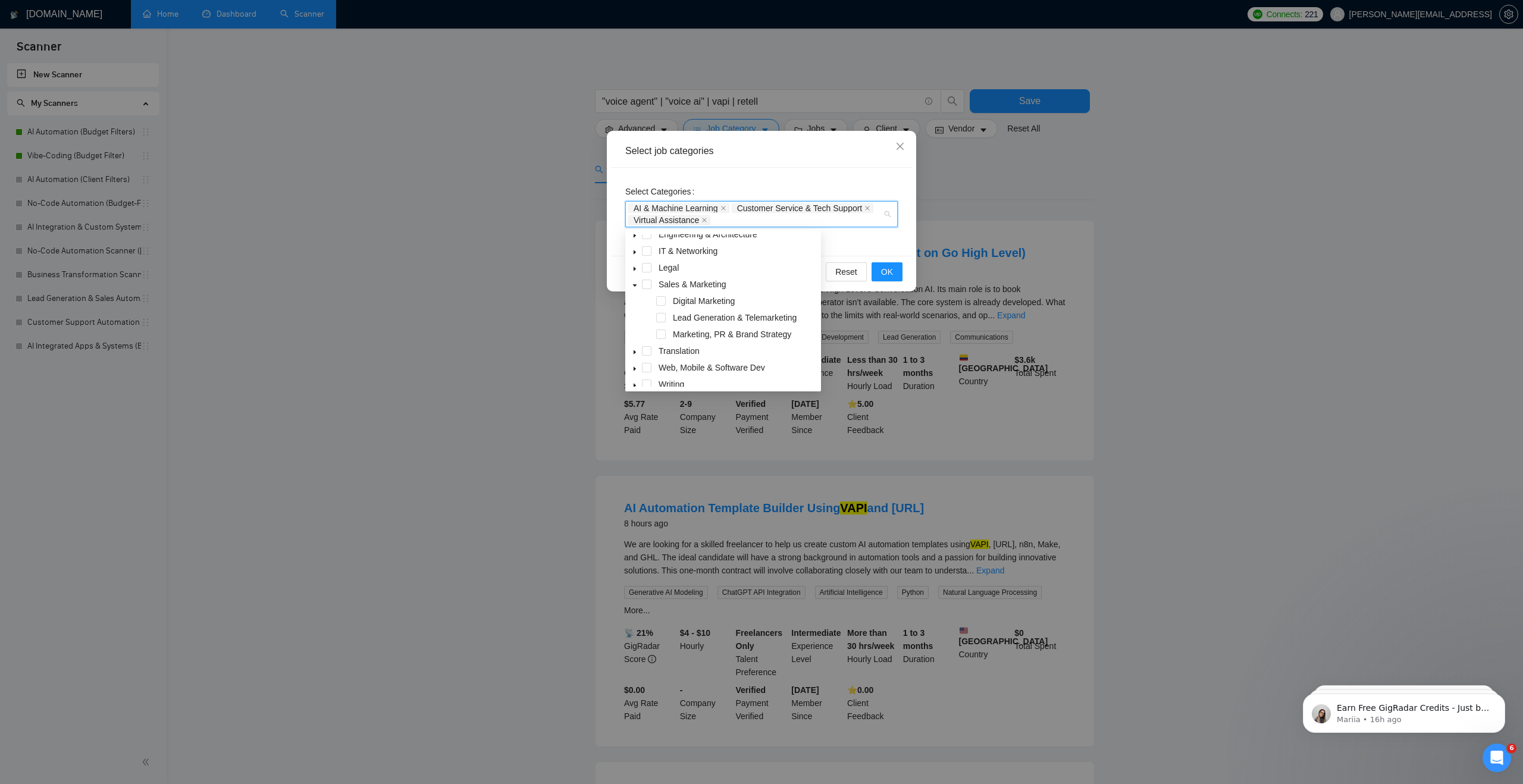
scroll to position [97, 0]
click at [634, 277] on icon "caret-down" at bounding box center [635, 278] width 6 height 6
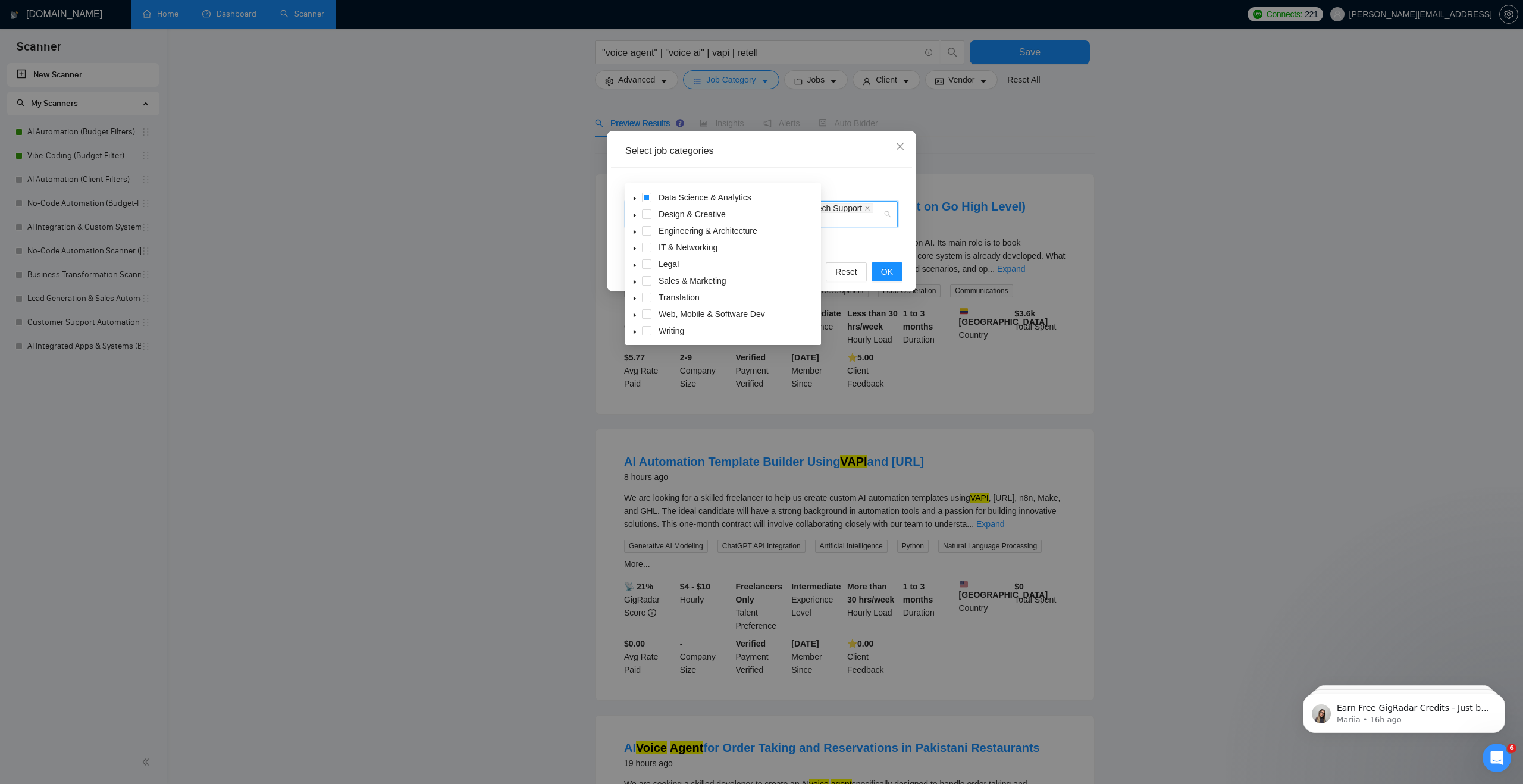
scroll to position [95, 0]
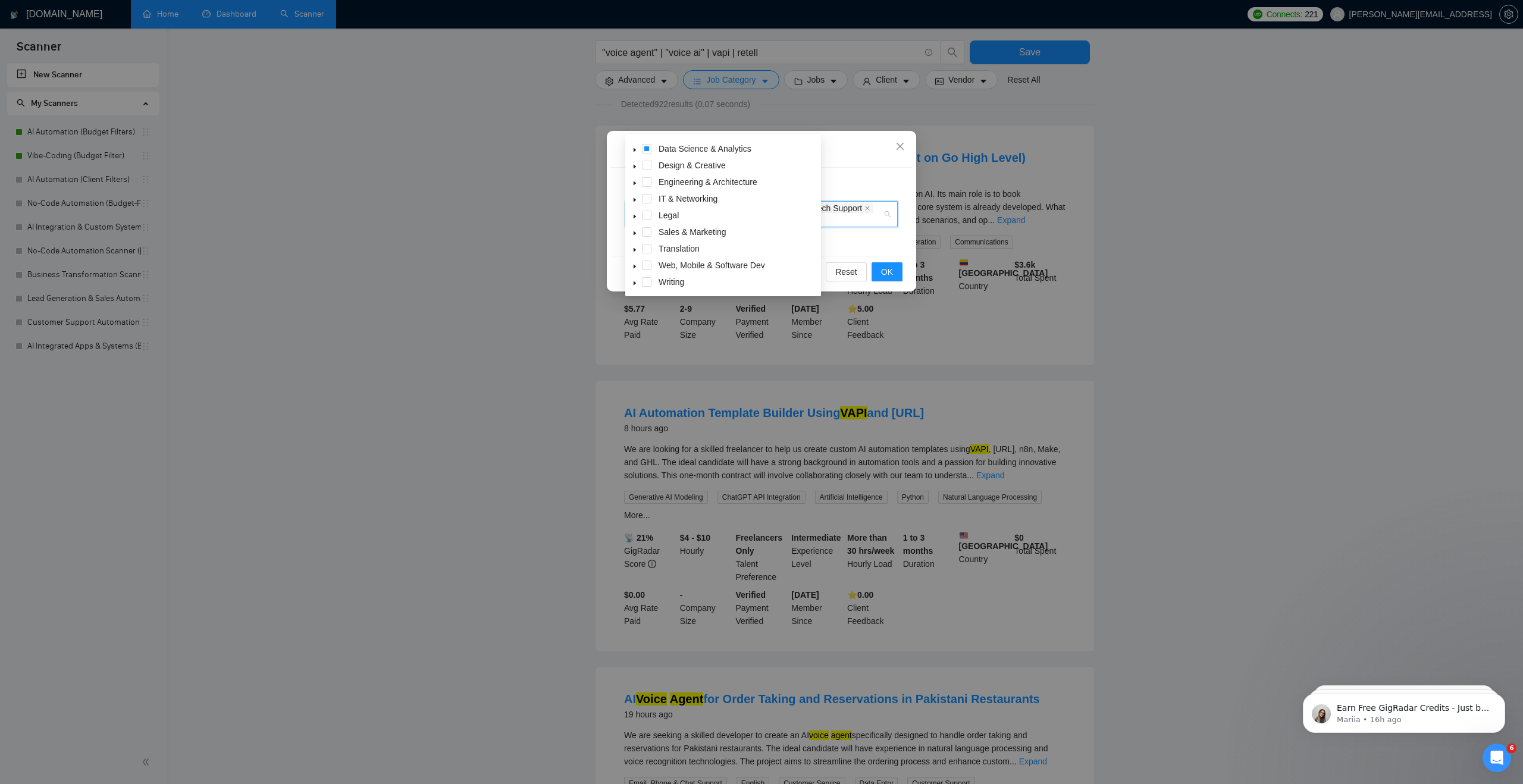
click at [635, 198] on icon "caret-down" at bounding box center [635, 200] width 6 height 6
click at [634, 266] on icon "caret-down" at bounding box center [635, 267] width 2 height 4
click at [664, 172] on span at bounding box center [661, 171] width 10 height 10
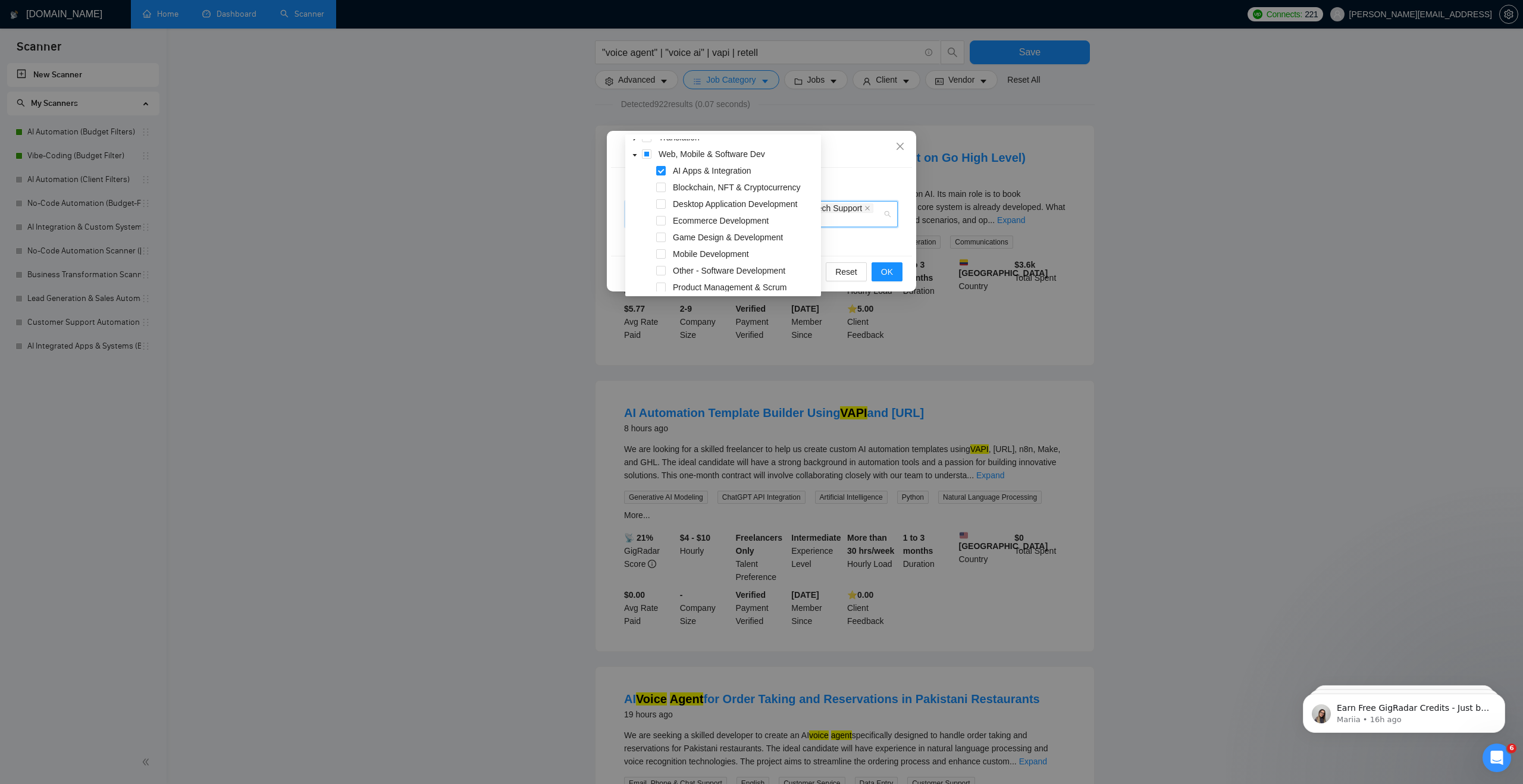
click at [878, 159] on div "Select job categories" at bounding box center [762, 151] width 301 height 33
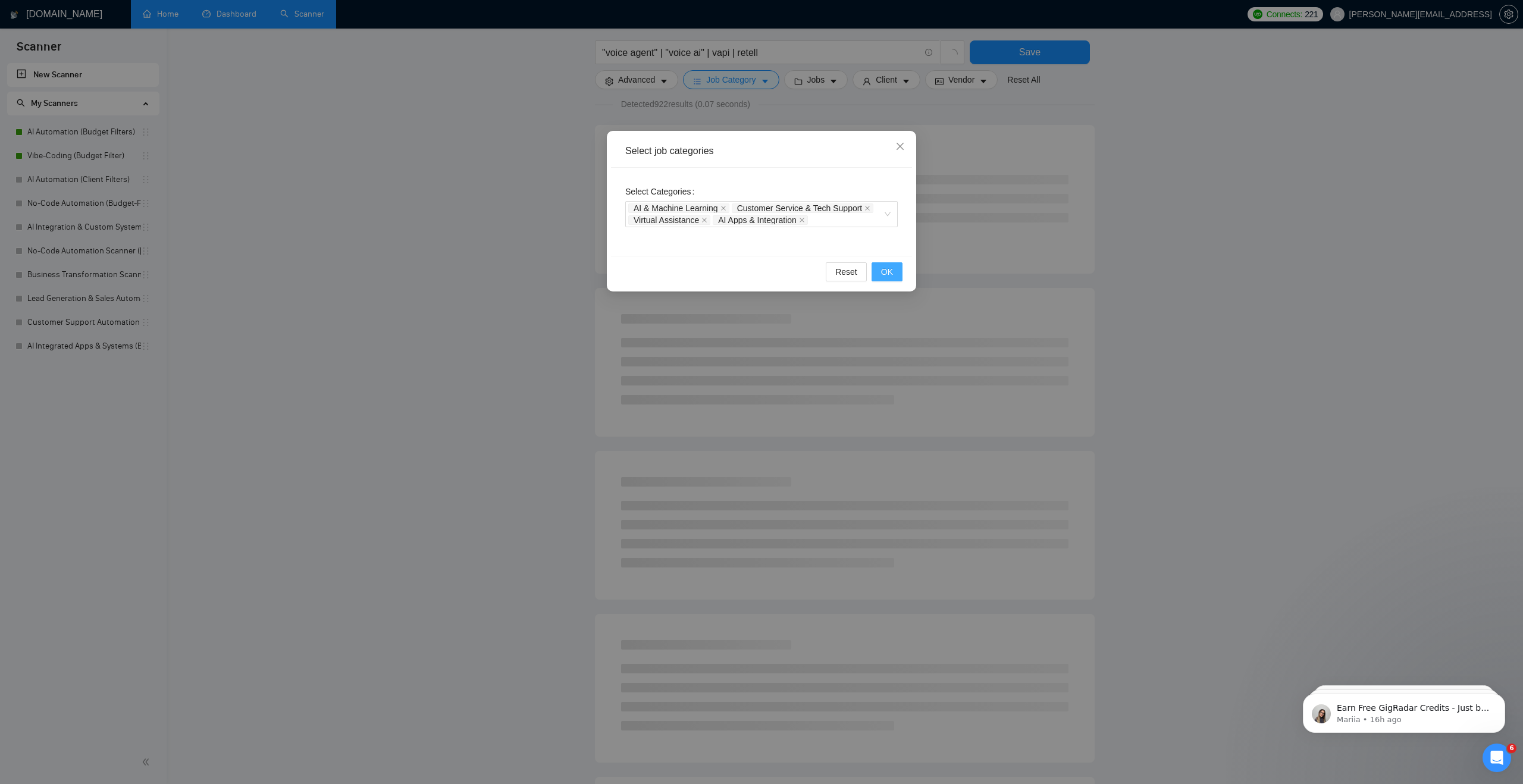
click at [880, 274] on button "OK" at bounding box center [887, 272] width 31 height 19
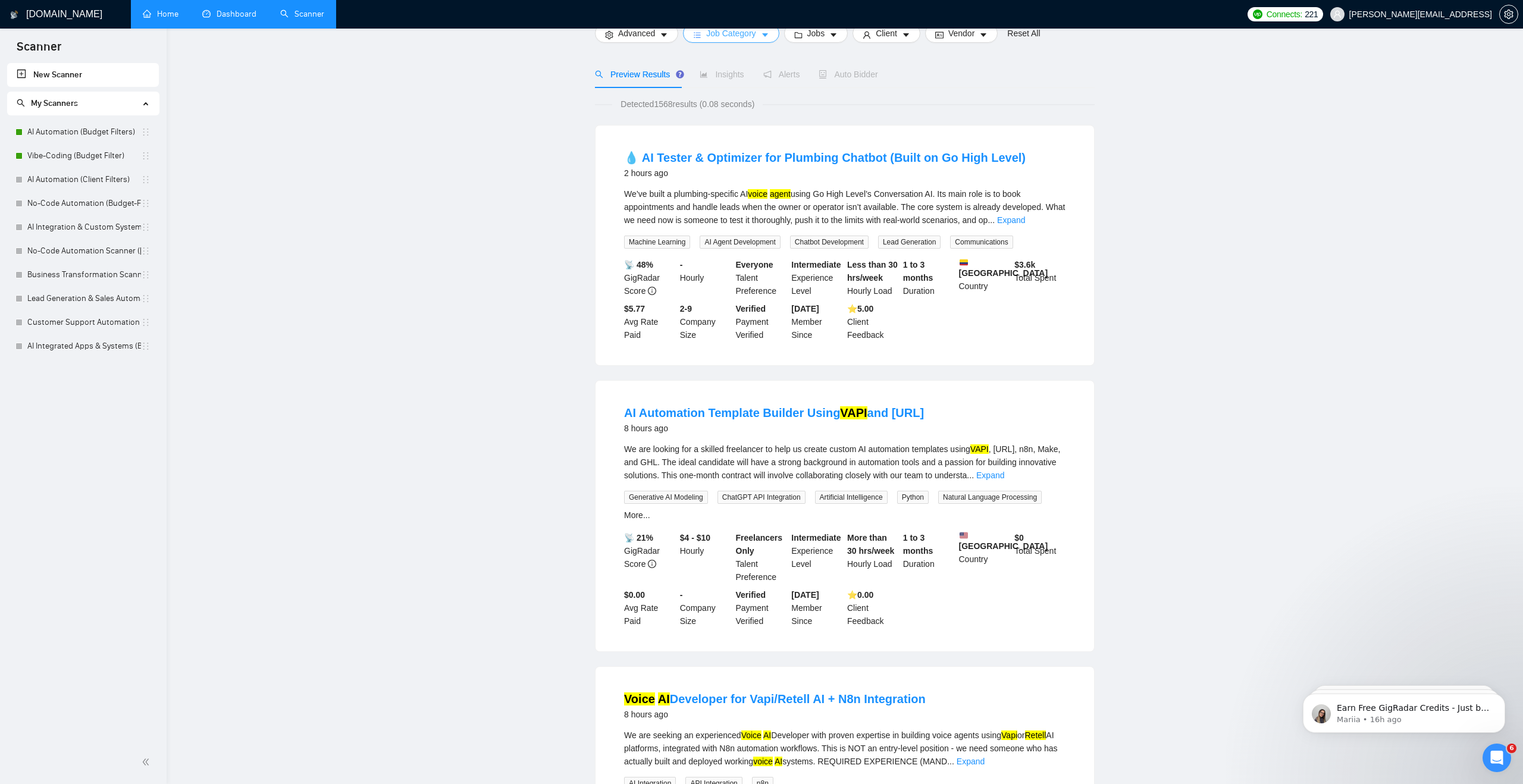
scroll to position [0, 0]
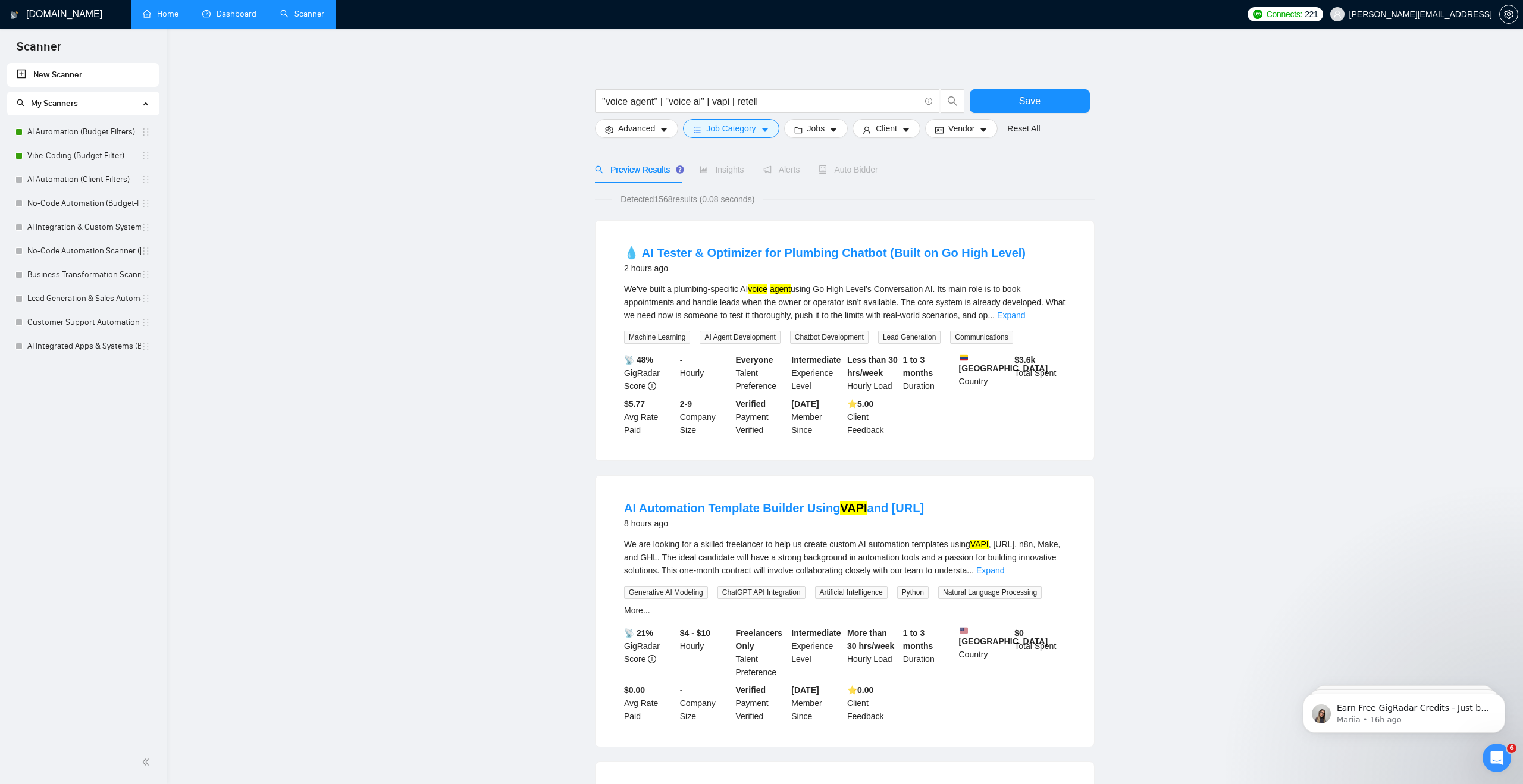
click at [670, 197] on span "Detected 1568 results (0.08 seconds)" at bounding box center [687, 199] width 151 height 13
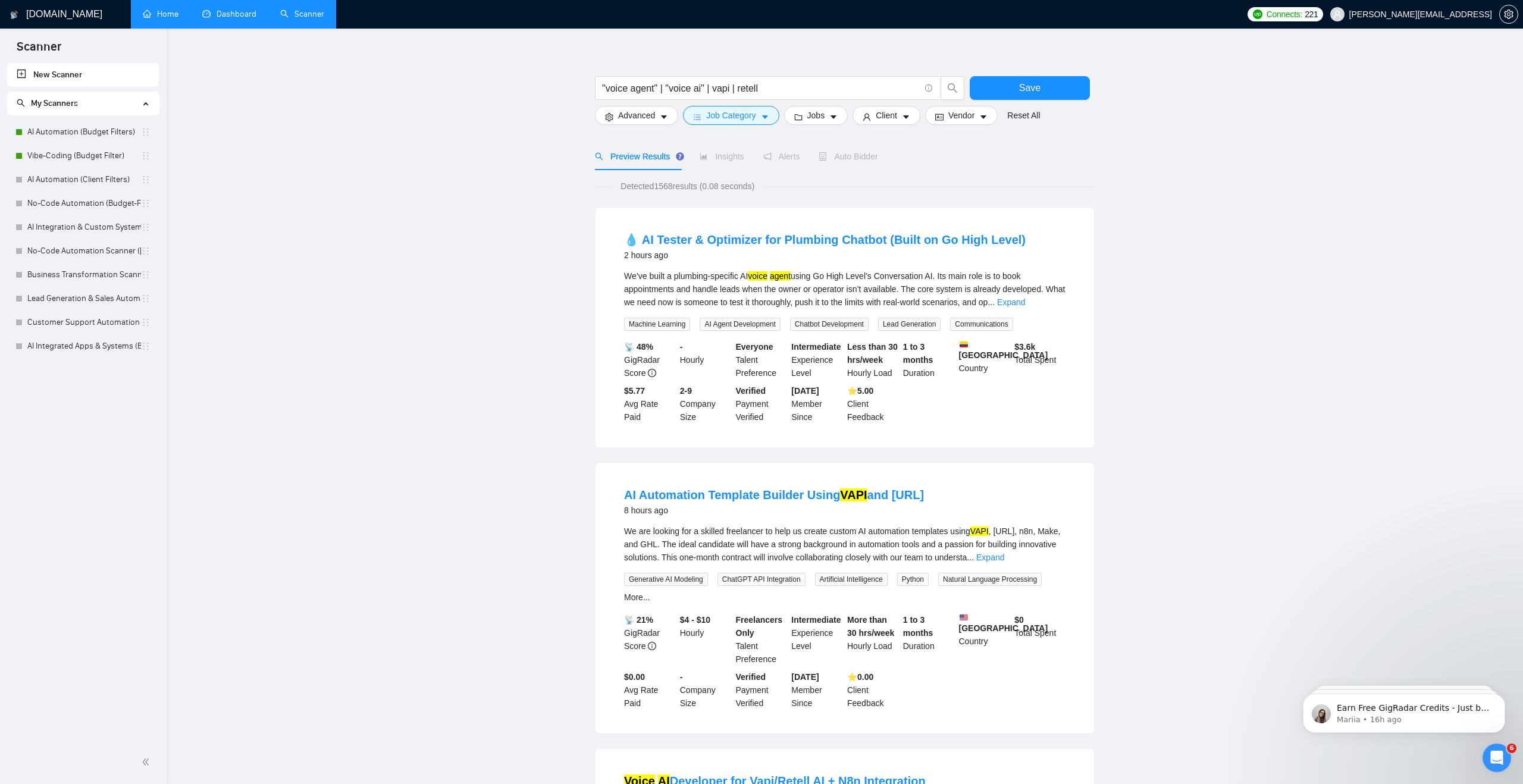
scroll to position [2, 0]
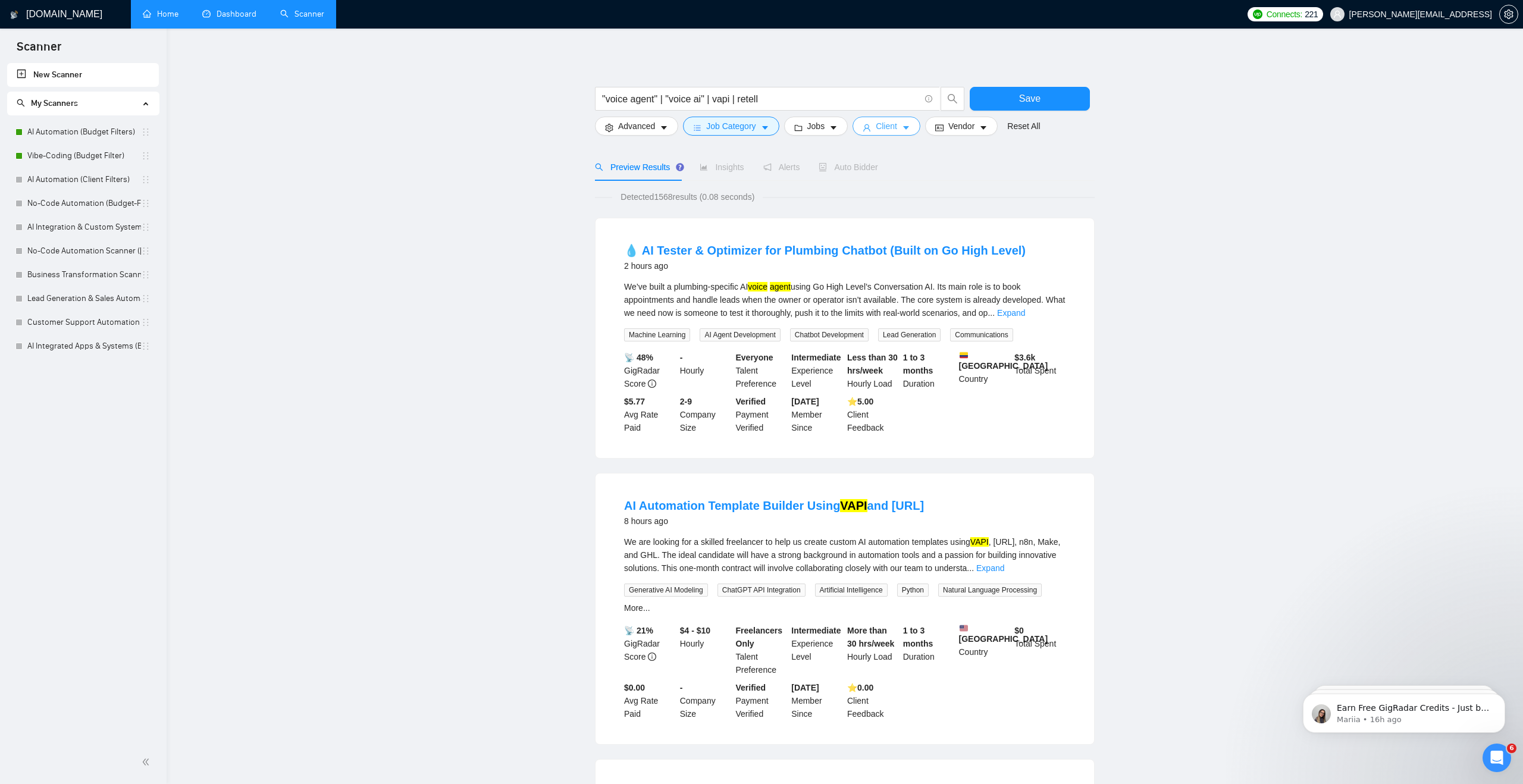
click at [867, 118] on button "Client" at bounding box center [886, 126] width 68 height 19
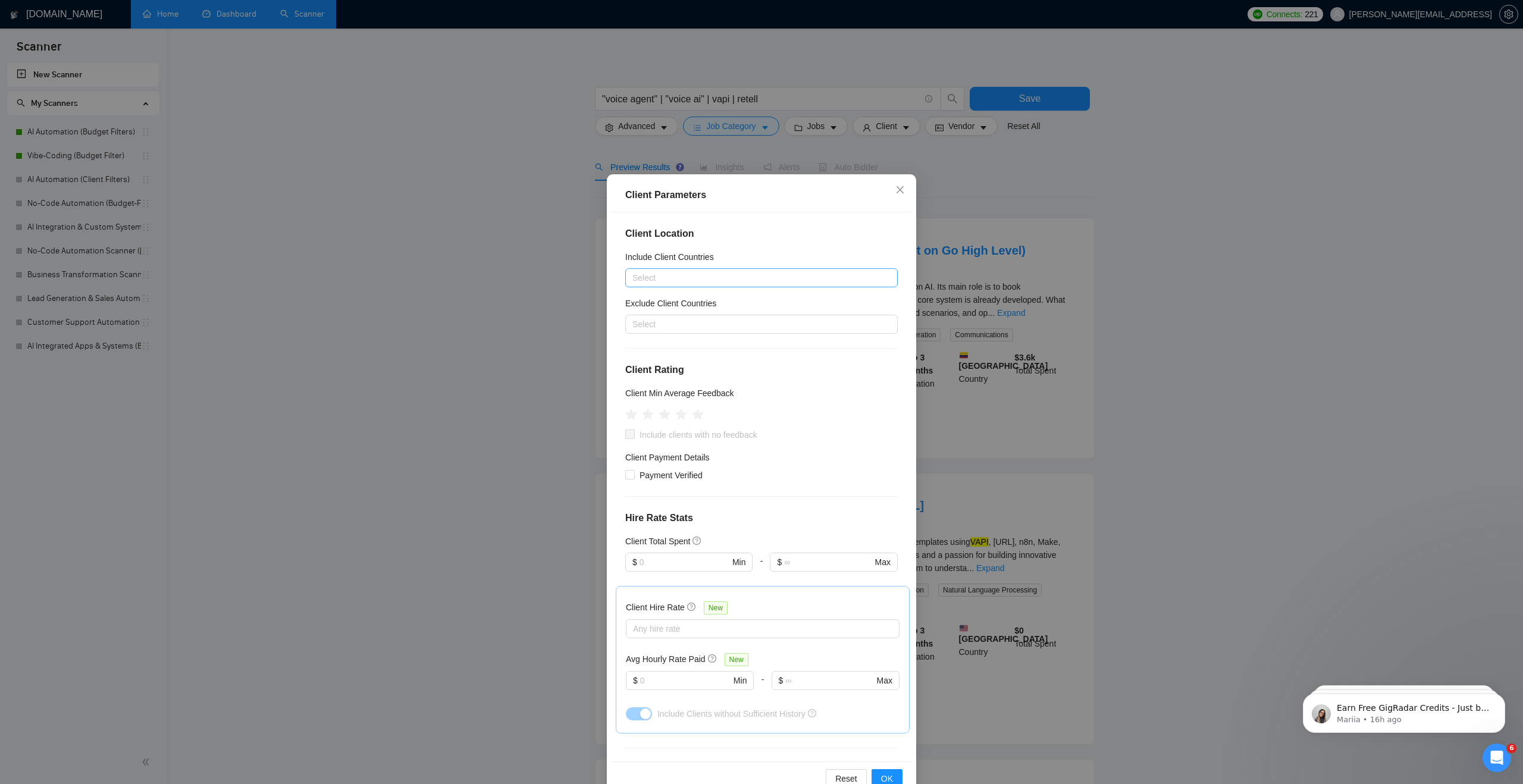
click at [751, 281] on div at bounding box center [756, 278] width 255 height 14
type input "[GEOGRAPHIC_DATA]"
click at [742, 323] on div "[GEOGRAPHIC_DATA]" at bounding box center [765, 320] width 251 height 13
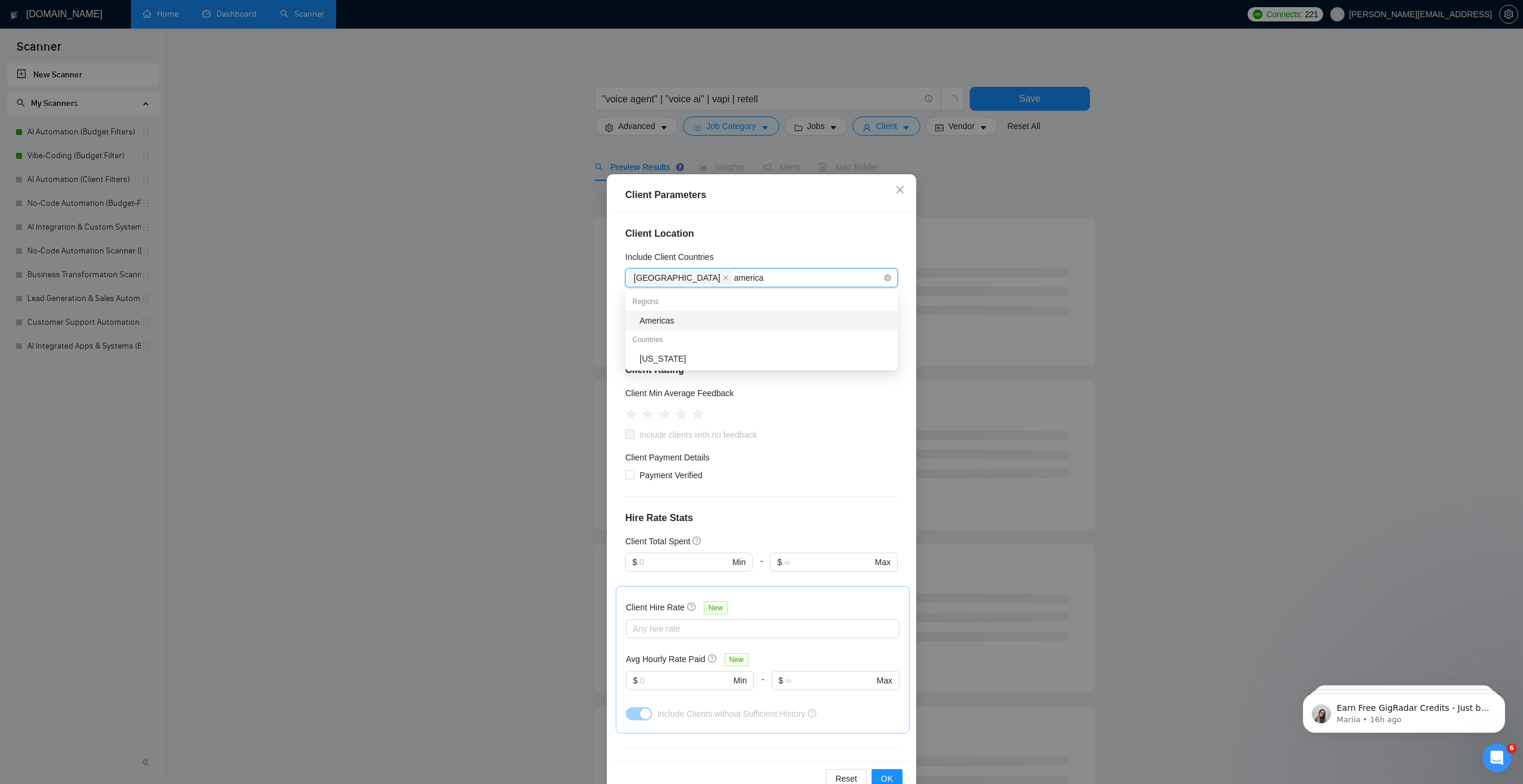
drag, startPoint x: 764, startPoint y: 323, endPoint x: 764, endPoint y: 275, distance: 48.0
click at [764, 275] on body "Scanner New Scanner My Scanners AI Automation (Budget Filters) Vibe-Coding (Bud…" at bounding box center [762, 390] width 1523 height 784
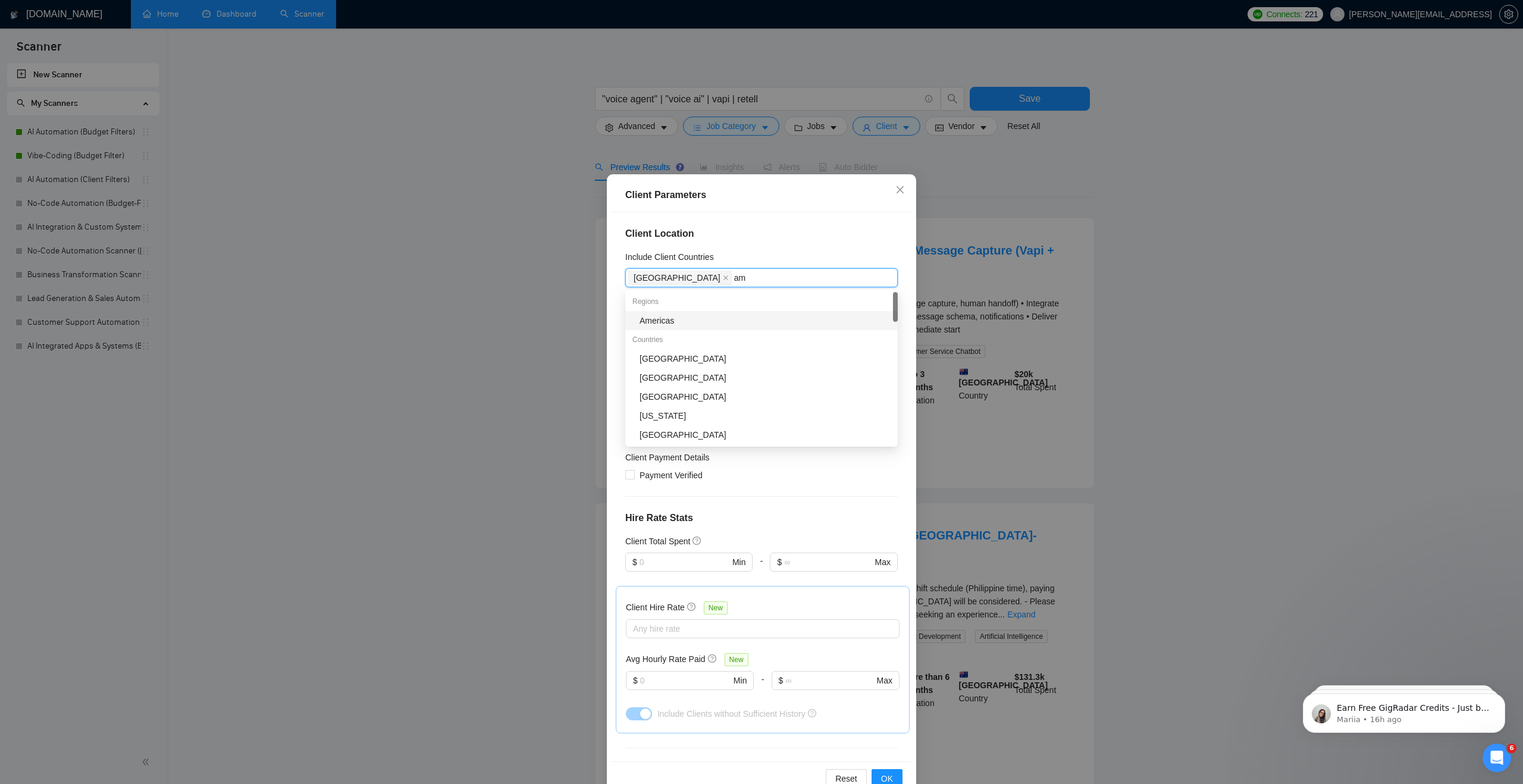
type input "a"
type input "united"
click at [650, 321] on div "[GEOGRAPHIC_DATA]" at bounding box center [765, 320] width 251 height 13
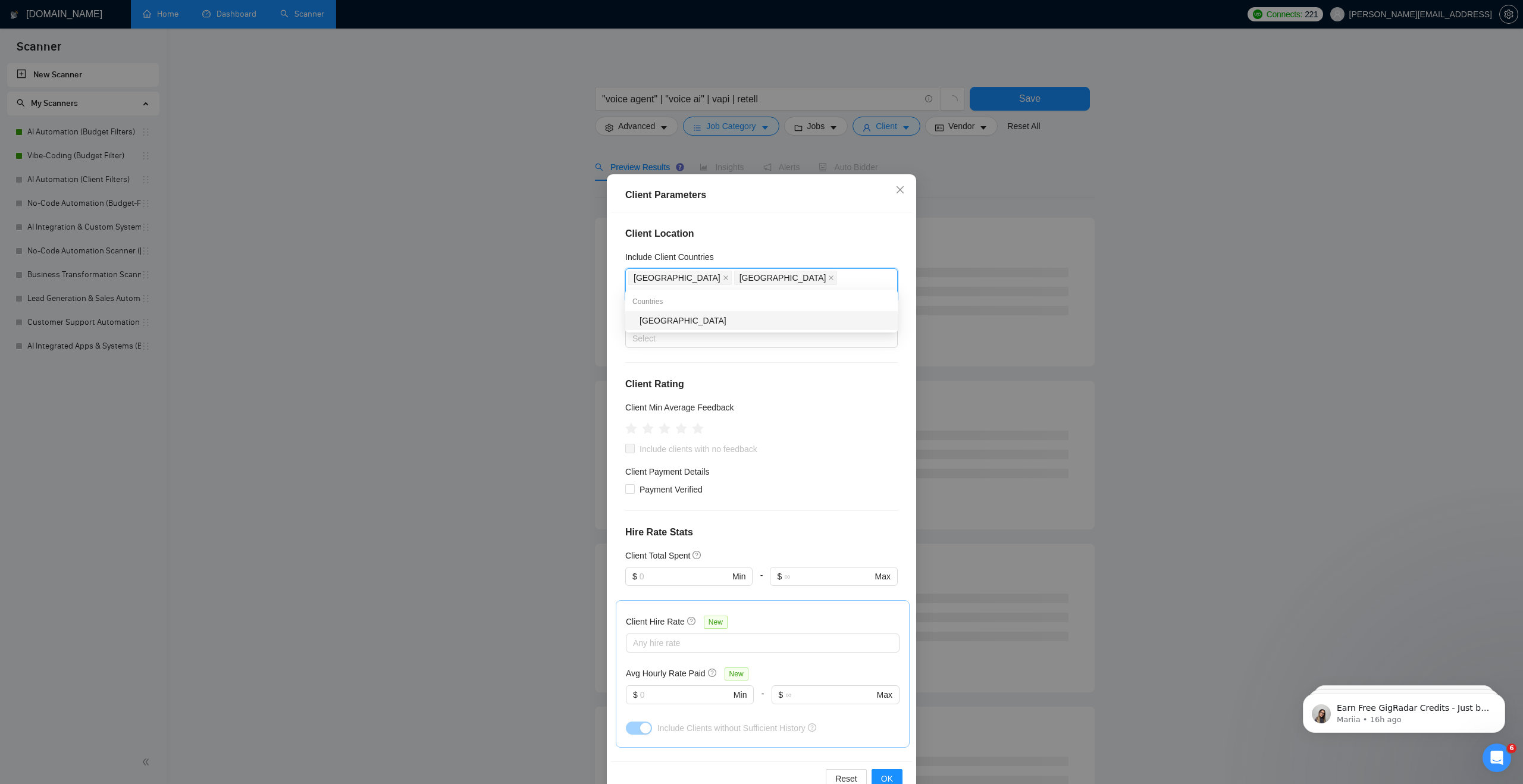
type input "[GEOGRAPHIC_DATA]"
click at [673, 324] on div "[GEOGRAPHIC_DATA]" at bounding box center [765, 320] width 251 height 13
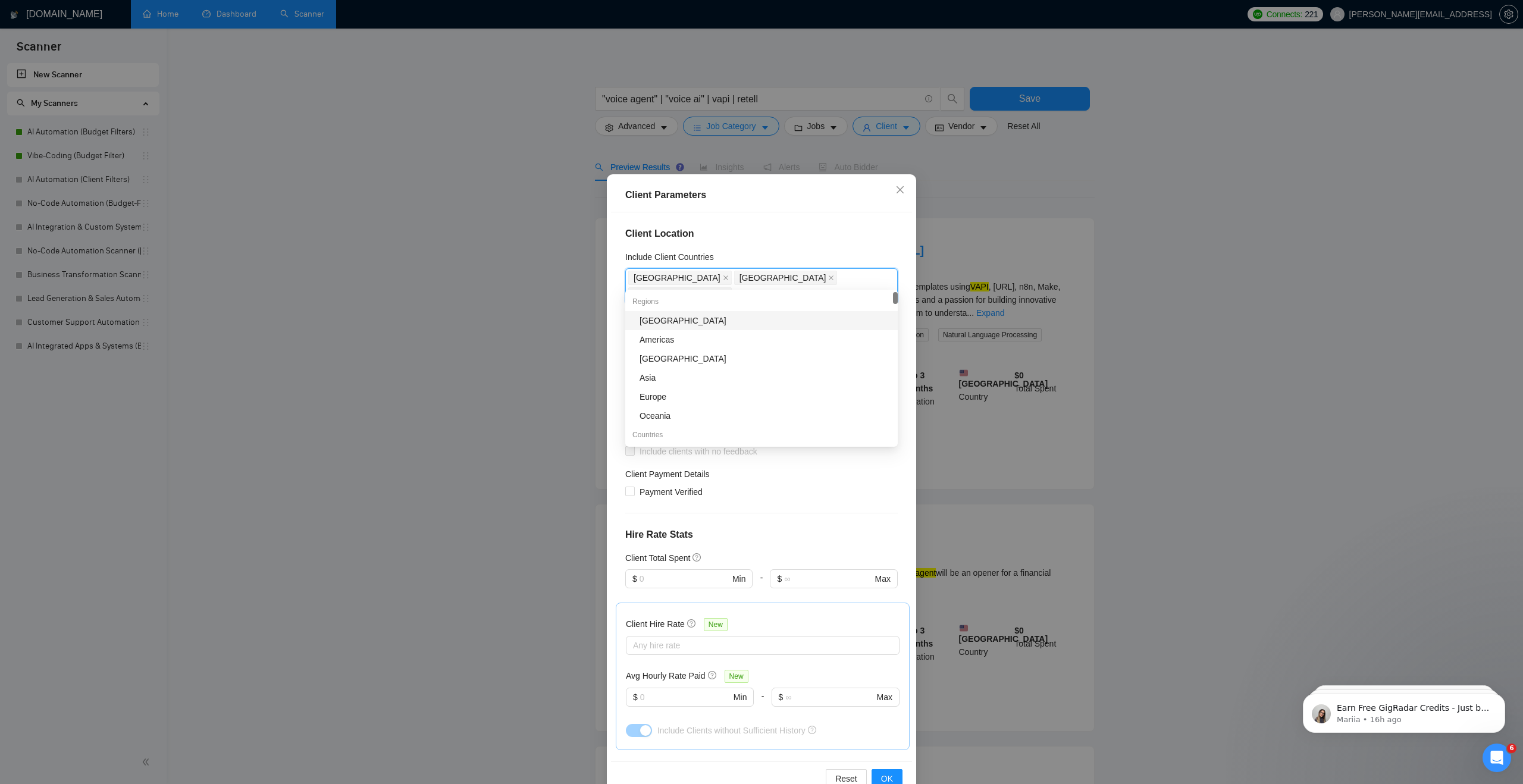
click at [794, 227] on h4 "Client Location" at bounding box center [762, 234] width 273 height 14
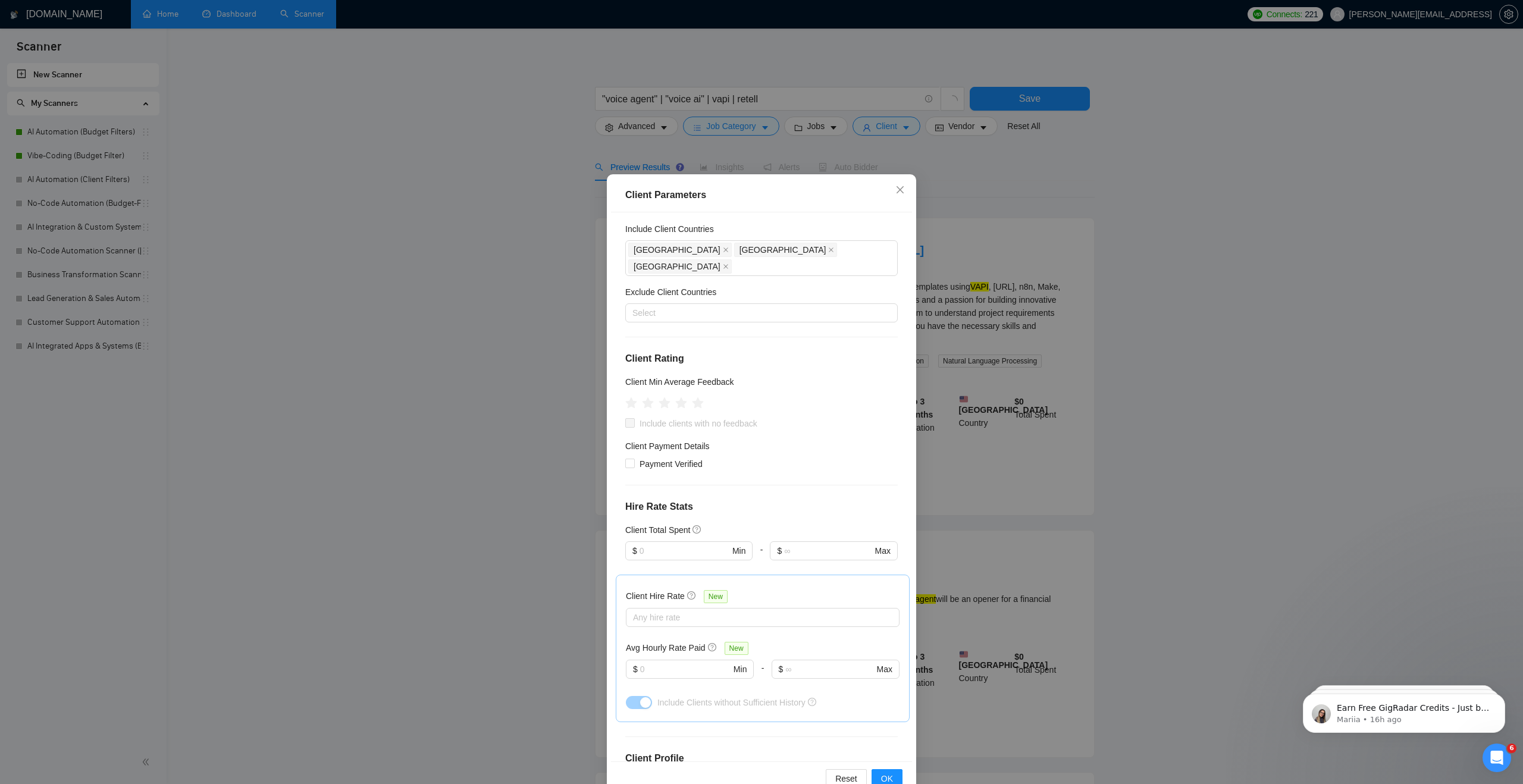
scroll to position [193, 0]
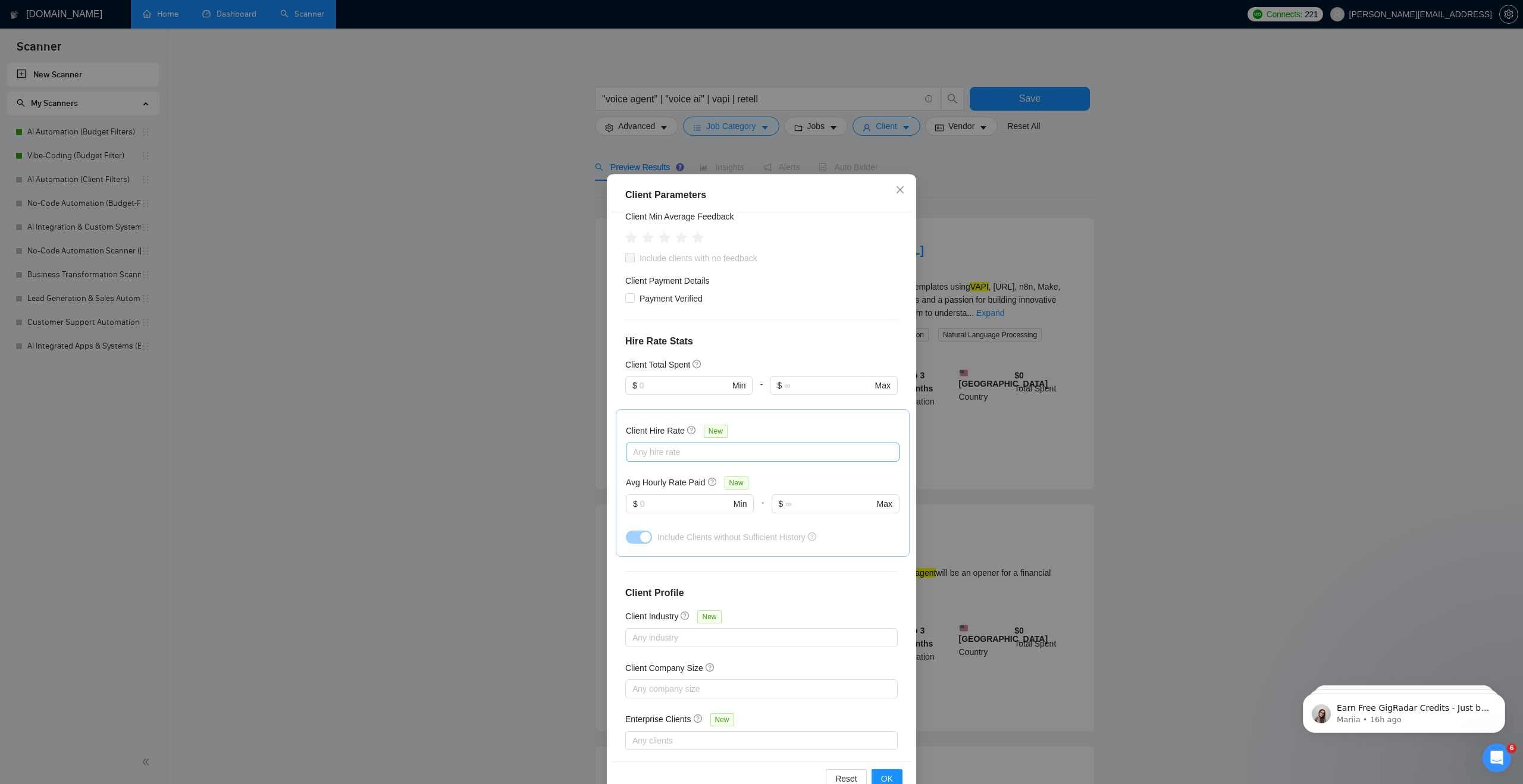
click at [764, 445] on div at bounding box center [757, 452] width 256 height 14
click at [690, 498] on span "High Rates" at bounding box center [668, 497] width 51 height 13
click at [641, 498] on input "High Rates" at bounding box center [637, 496] width 8 height 8
checkbox input "false"
click at [684, 477] on span "Mid Rates" at bounding box center [666, 477] width 38 height 10
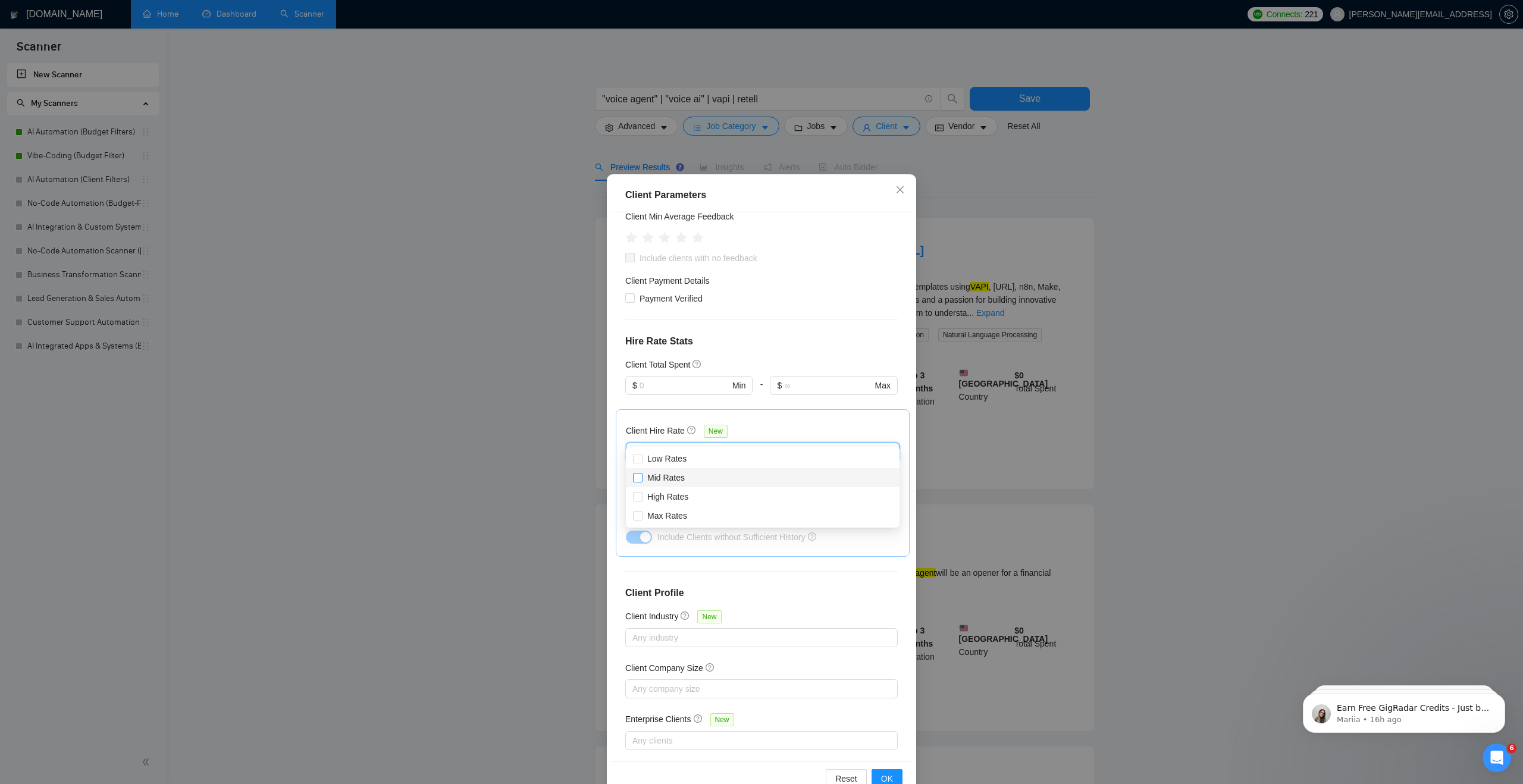
click at [641, 477] on input "Mid Rates" at bounding box center [637, 477] width 8 height 8
checkbox input "true"
click at [638, 497] on input "High Rates" at bounding box center [637, 496] width 8 height 8
checkbox input "true"
click at [638, 512] on input "Max Rates" at bounding box center [637, 515] width 8 height 8
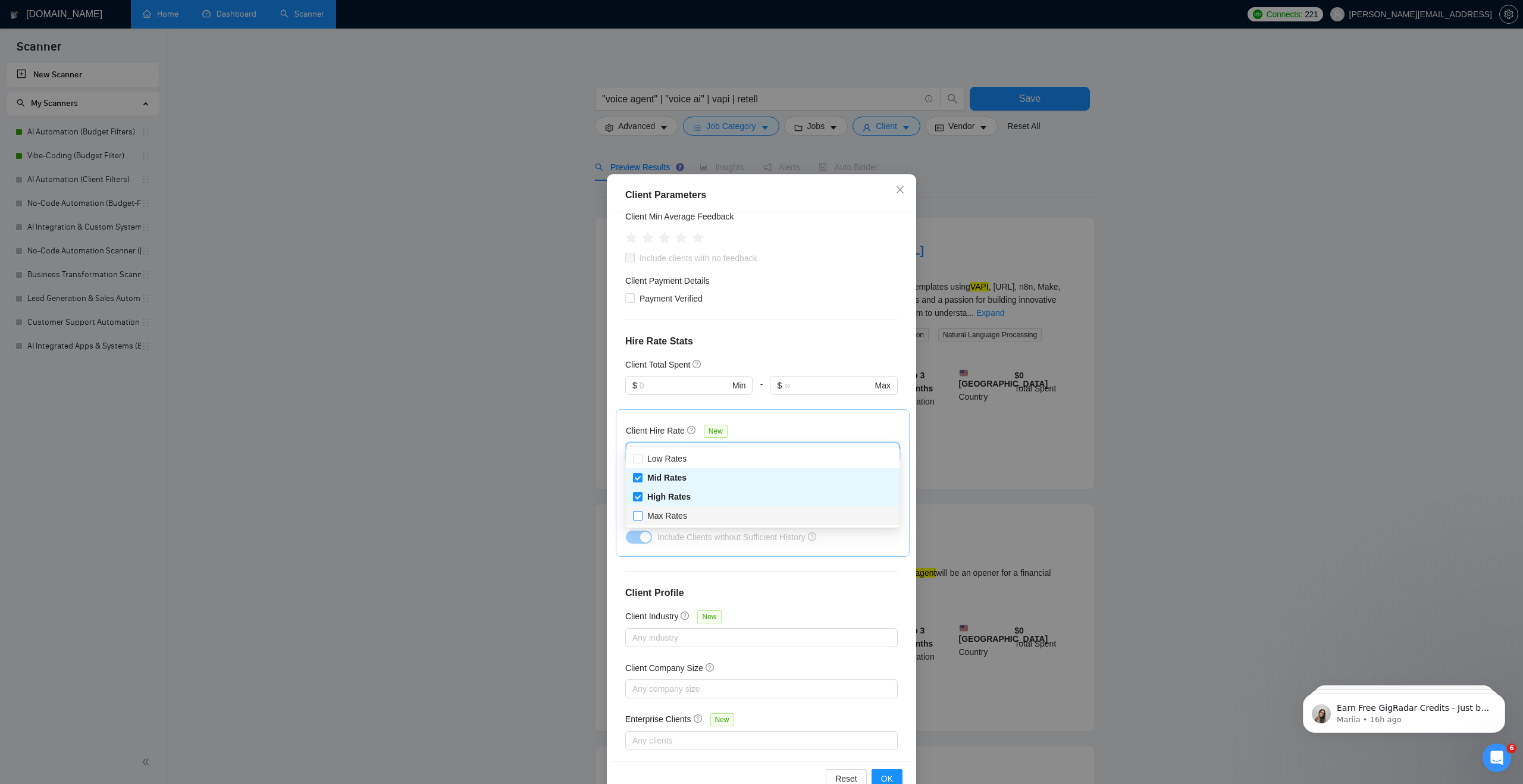
checkbox input "true"
click at [895, 779] on button "OK" at bounding box center [887, 779] width 31 height 19
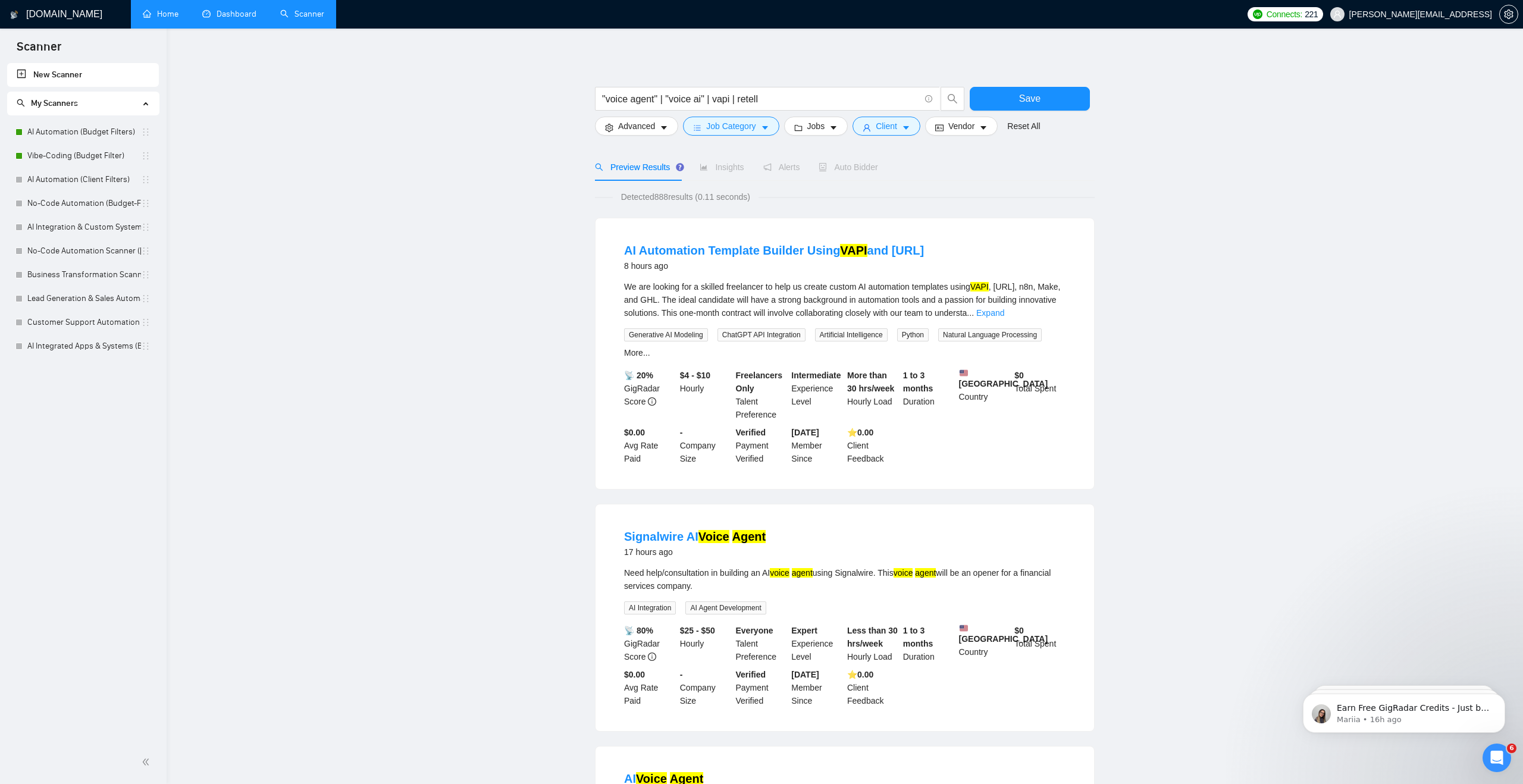
drag, startPoint x: 658, startPoint y: 197, endPoint x: 674, endPoint y: 195, distance: 16.1
click at [674, 195] on span "Detected 888 results (0.11 seconds)" at bounding box center [686, 197] width 146 height 13
click at [710, 173] on div "Insights" at bounding box center [721, 167] width 44 height 13
click at [712, 168] on span "Insights" at bounding box center [721, 167] width 44 height 10
click at [579, 209] on main ""voice agent" | "voice ai" | vapi | retell Save Advanced Job Category Jobs Clie…" at bounding box center [845, 787] width 1318 height 1484
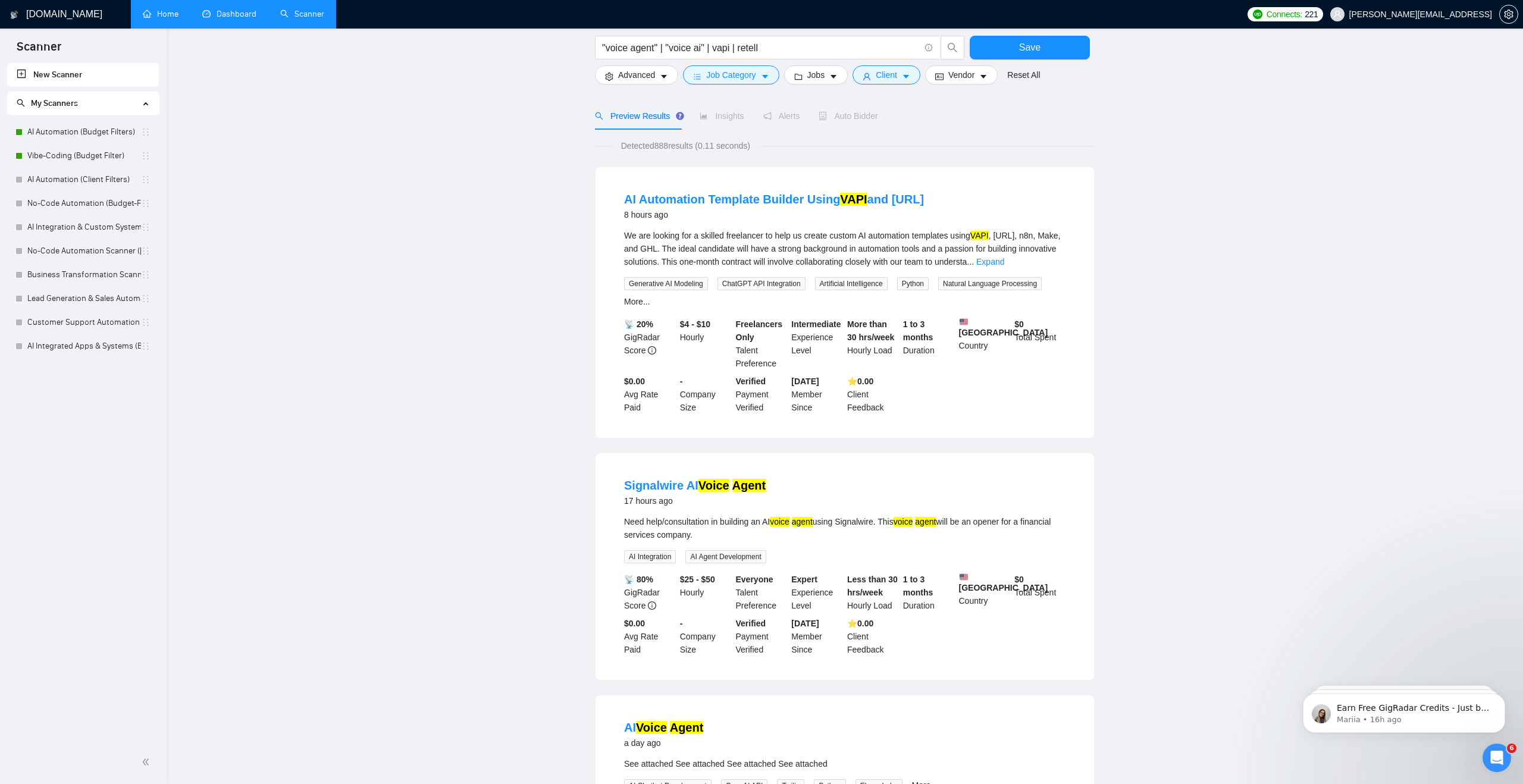
scroll to position [0, 0]
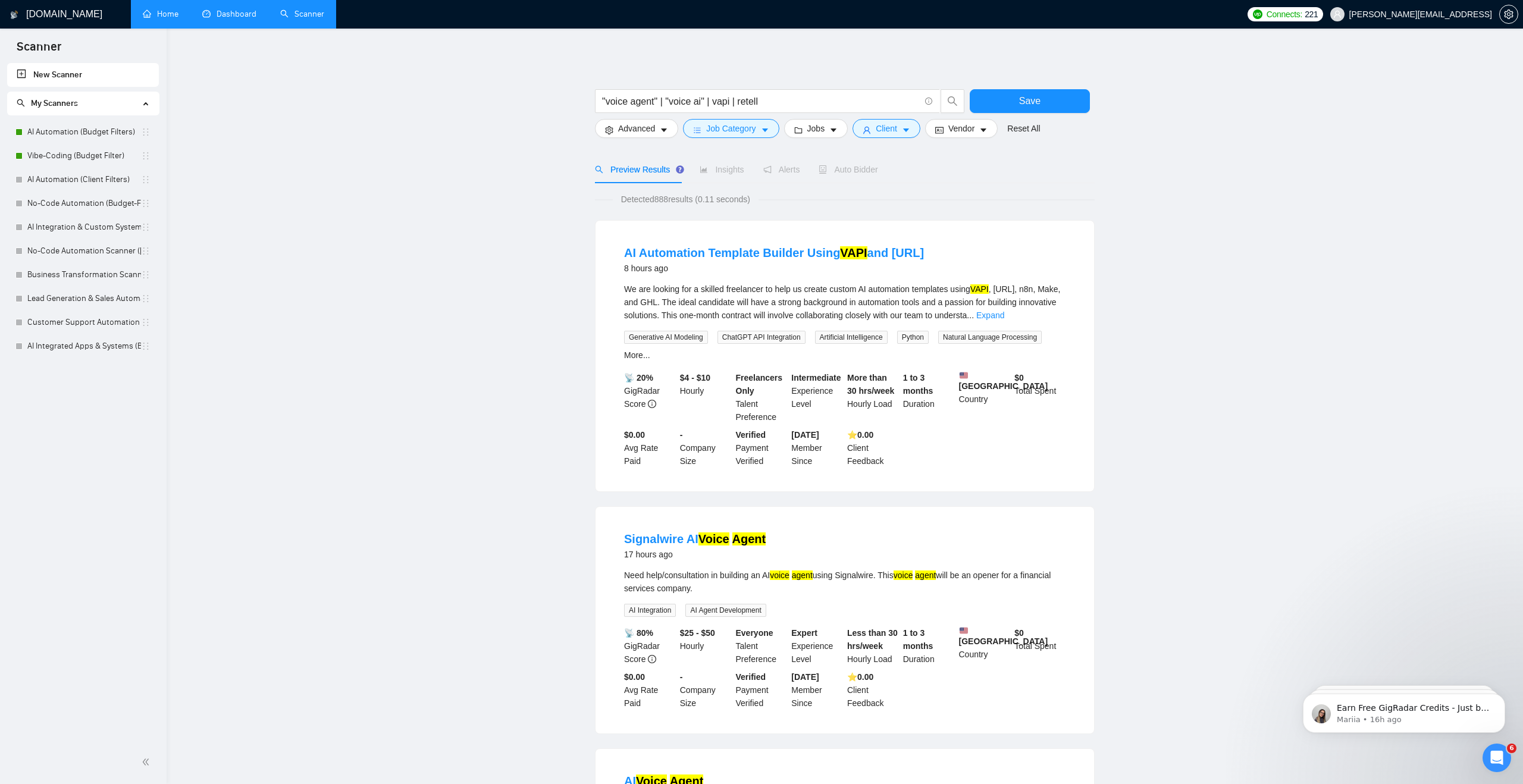
click at [729, 173] on span "Insights" at bounding box center [721, 170] width 44 height 10
click at [1022, 112] on button "Save" at bounding box center [1029, 101] width 120 height 24
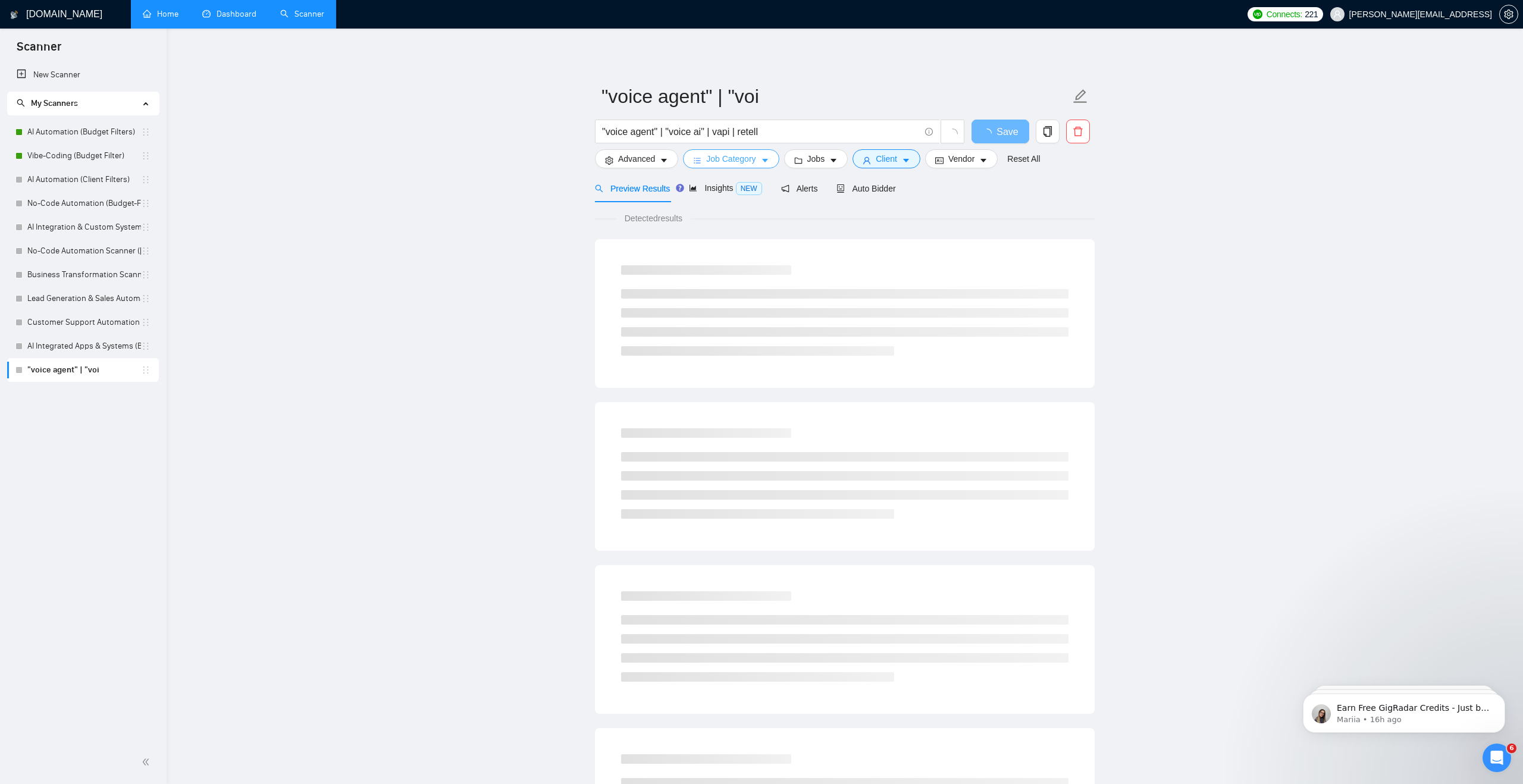
click at [733, 159] on span "Job Category" at bounding box center [730, 159] width 50 height 13
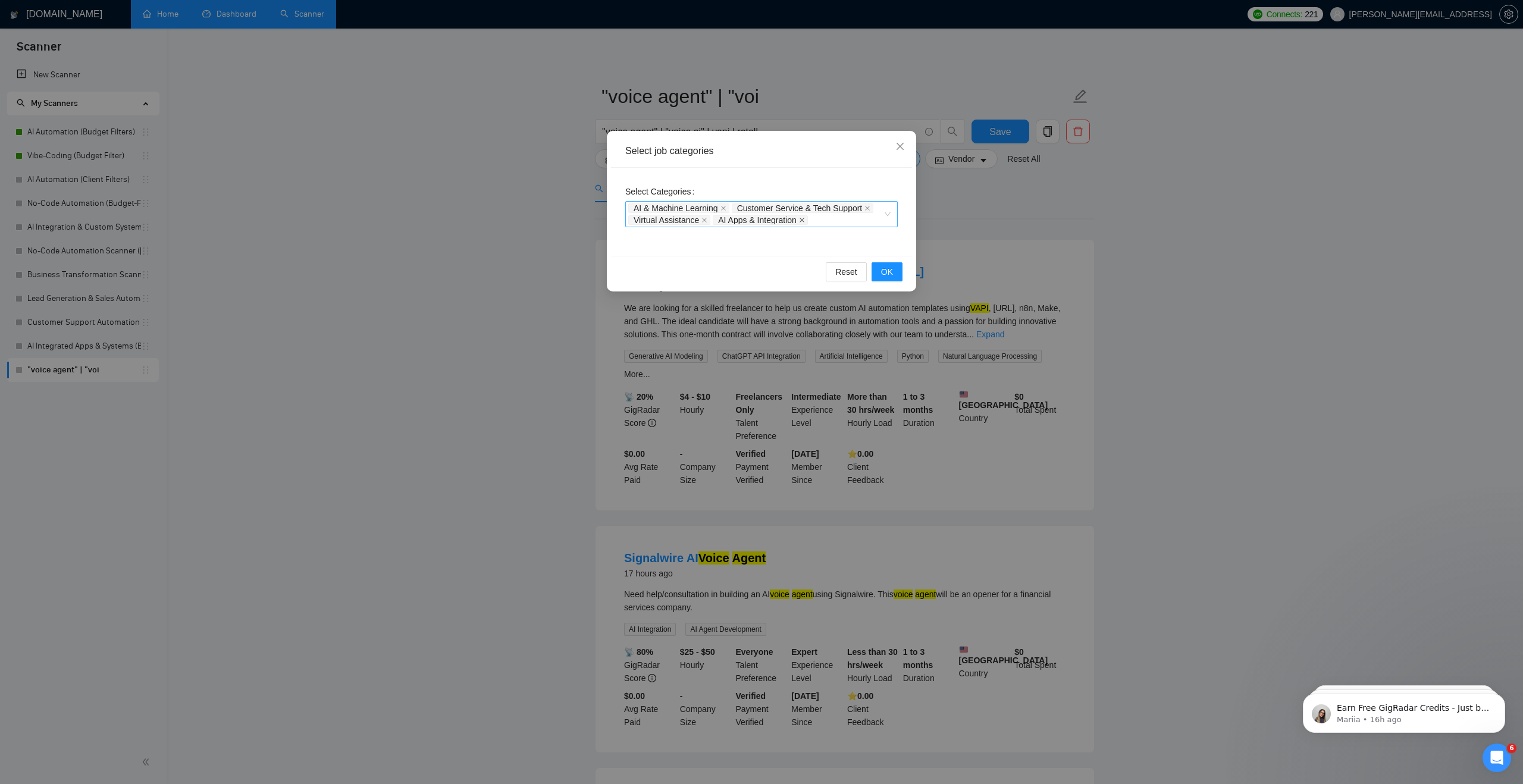
click at [805, 217] on icon "close" at bounding box center [802, 220] width 6 height 6
click at [726, 208] on icon "close" at bounding box center [723, 208] width 6 height 6
click at [767, 212] on icon "close" at bounding box center [764, 210] width 6 height 6
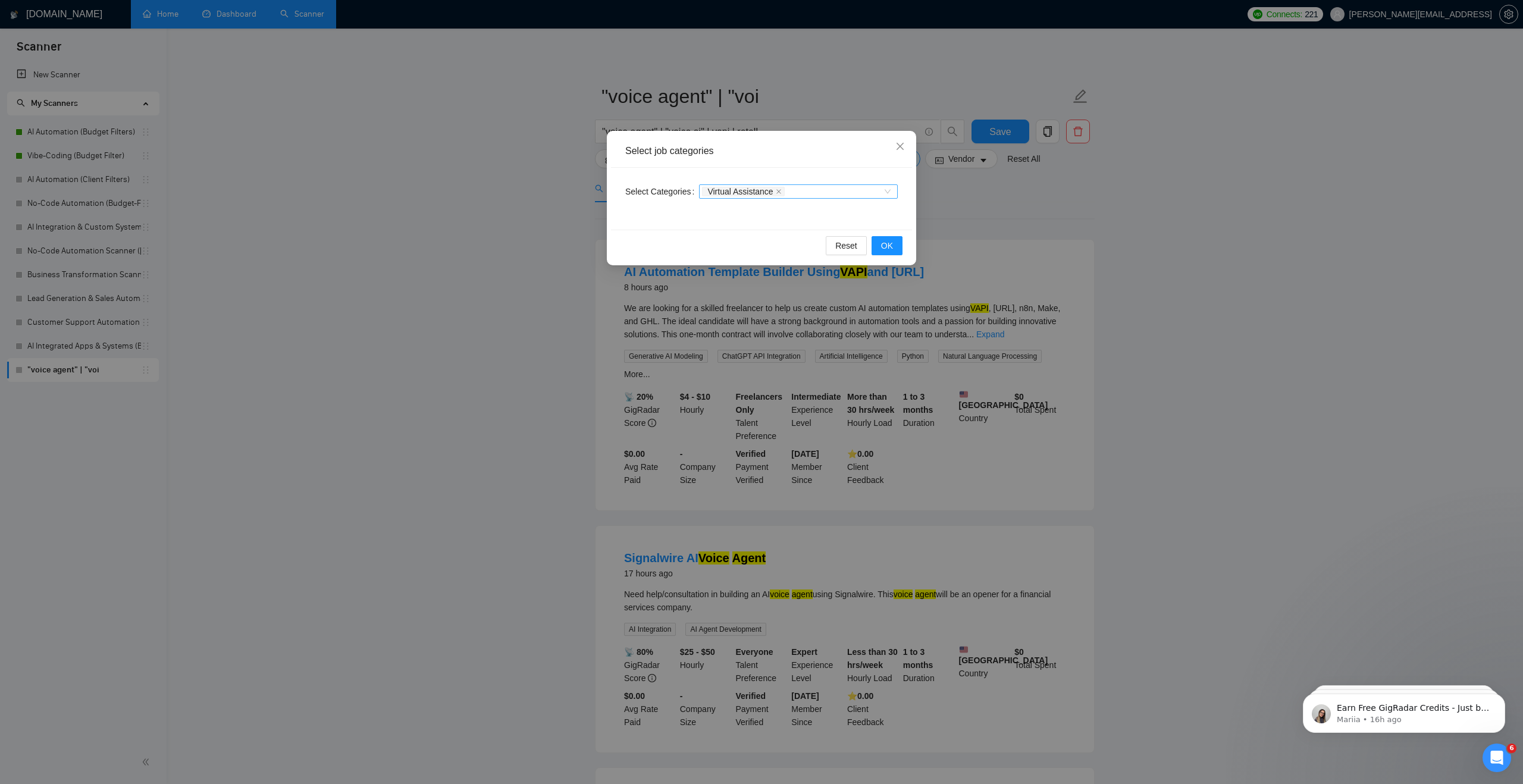
click at [784, 188] on span "Virtual Assistance" at bounding box center [742, 191] width 82 height 10
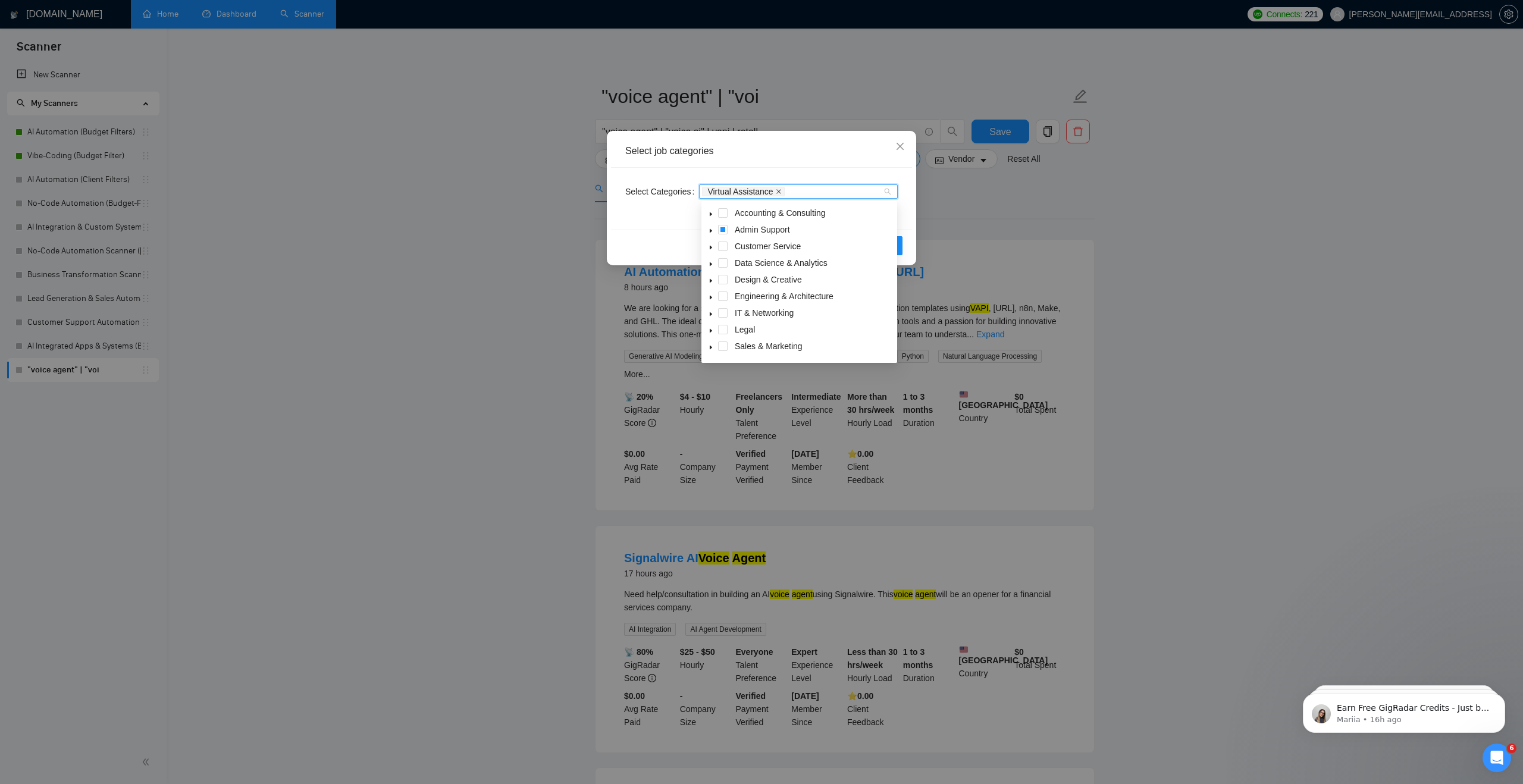
click at [782, 190] on icon "close" at bounding box center [779, 191] width 6 height 6
click at [894, 148] on span "Close" at bounding box center [900, 147] width 32 height 32
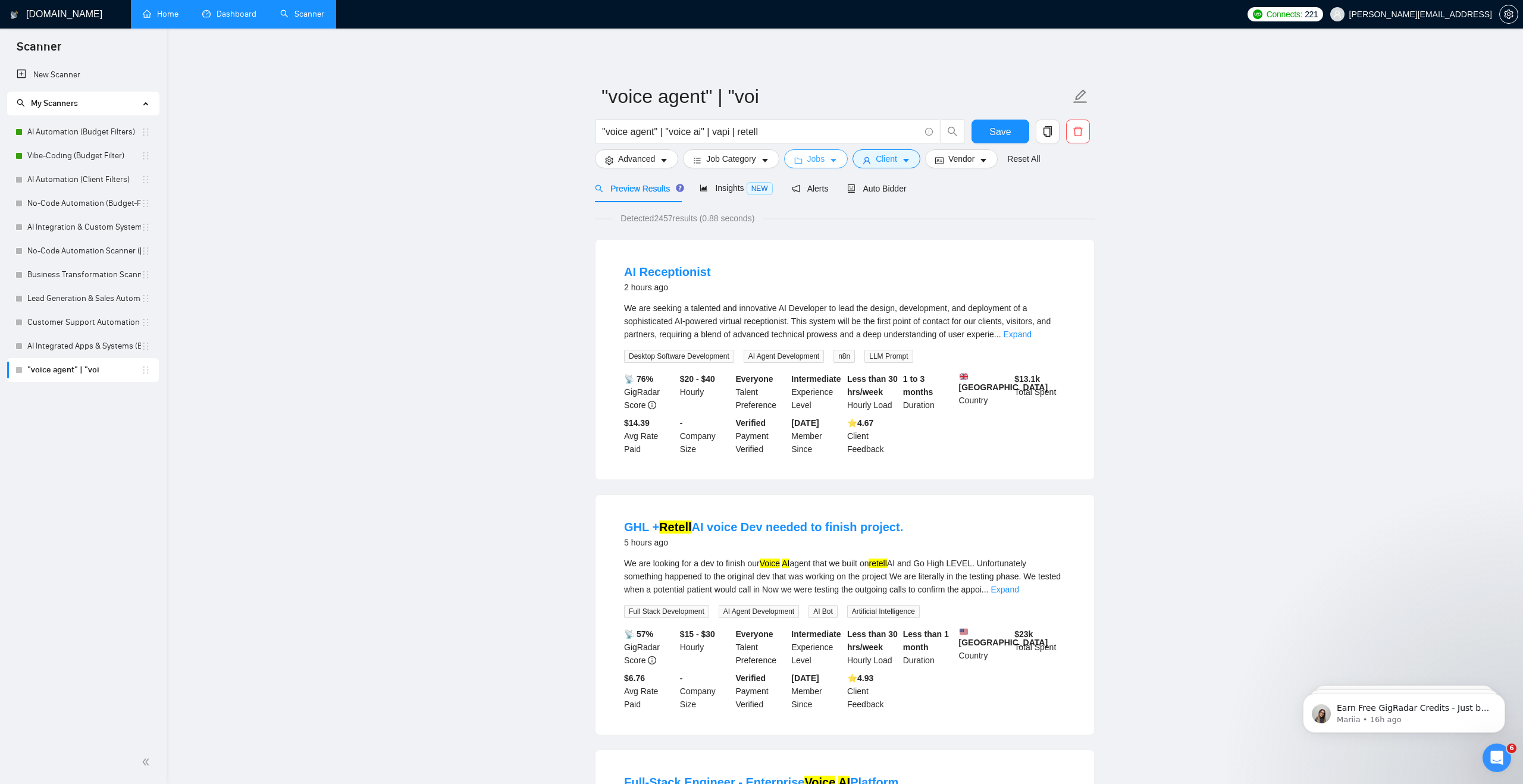
click at [811, 167] on button "Jobs" at bounding box center [816, 159] width 64 height 19
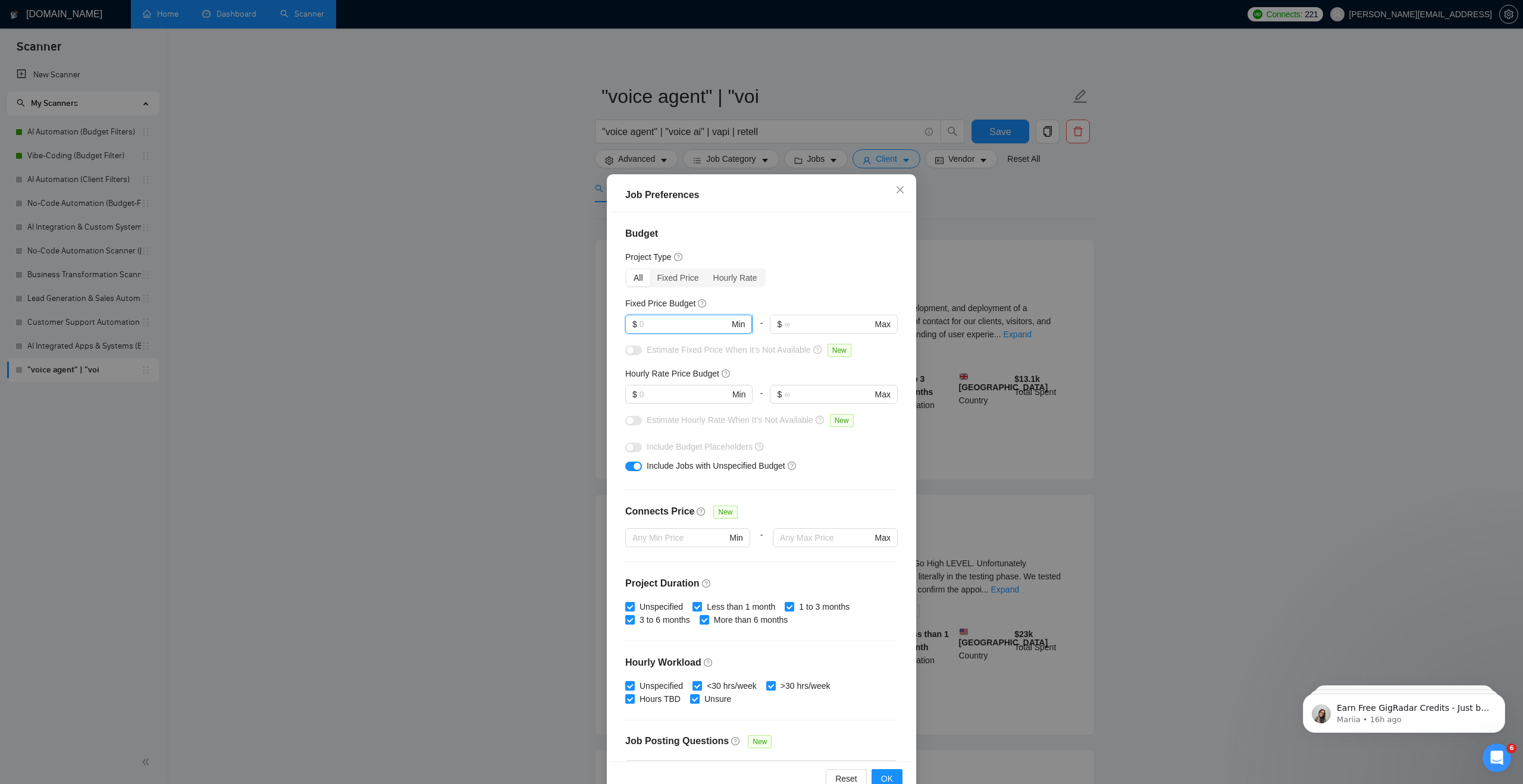
click at [699, 321] on input "text" at bounding box center [684, 324] width 90 height 13
type input "2000"
click at [684, 388] on input "text" at bounding box center [684, 394] width 90 height 13
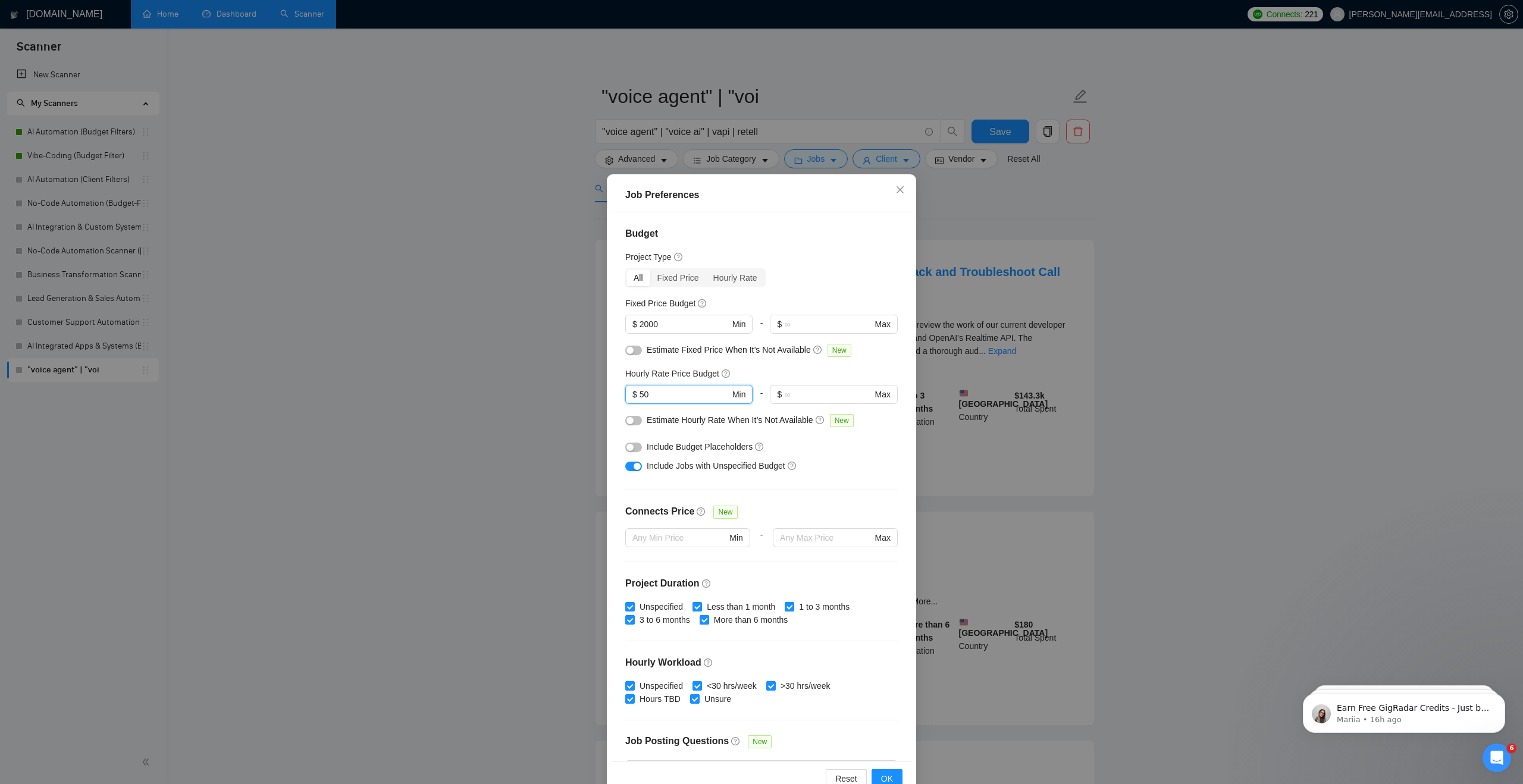
type input "5"
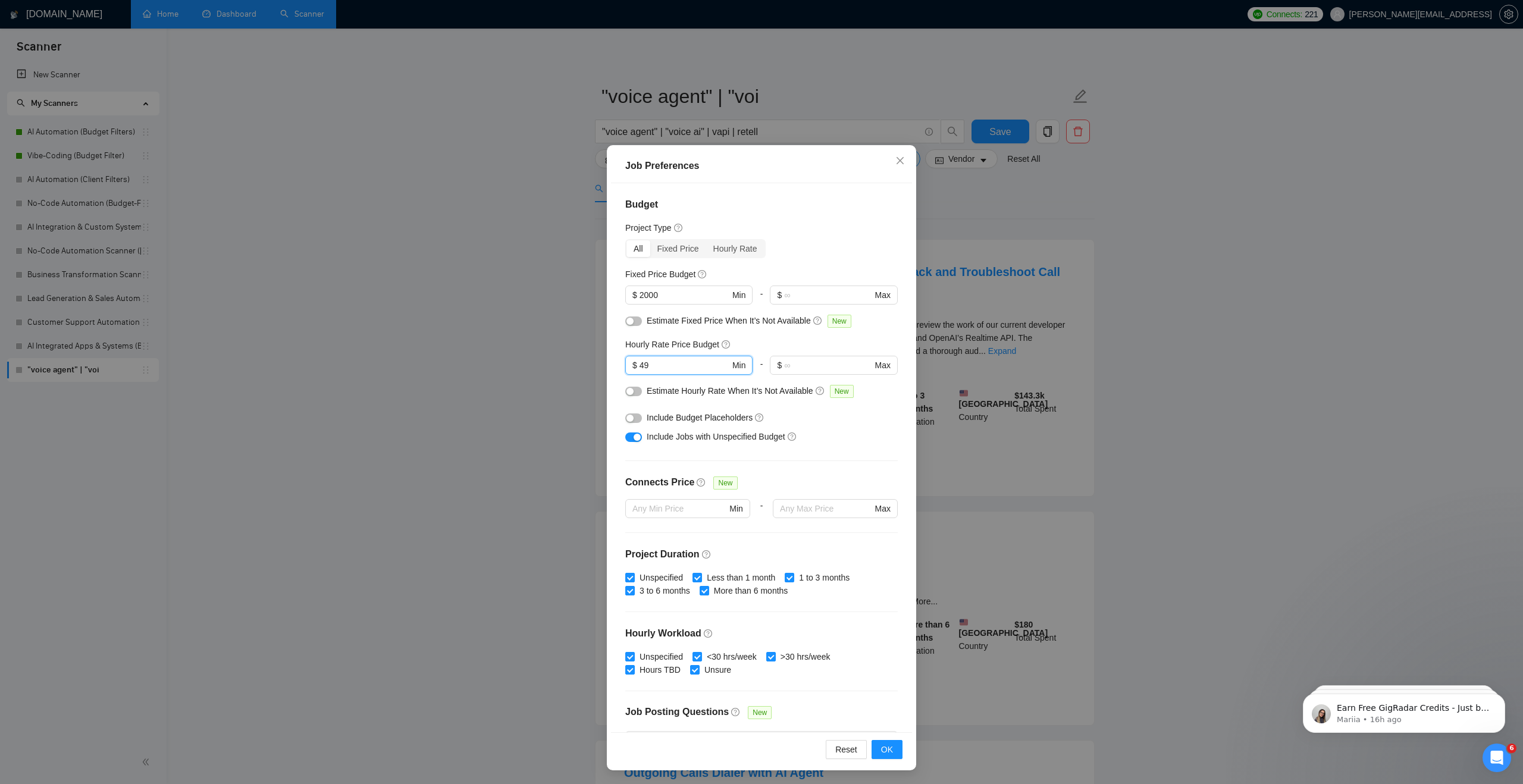
scroll to position [30, 0]
type input "49"
click at [898, 748] on button "OK" at bounding box center [887, 749] width 31 height 19
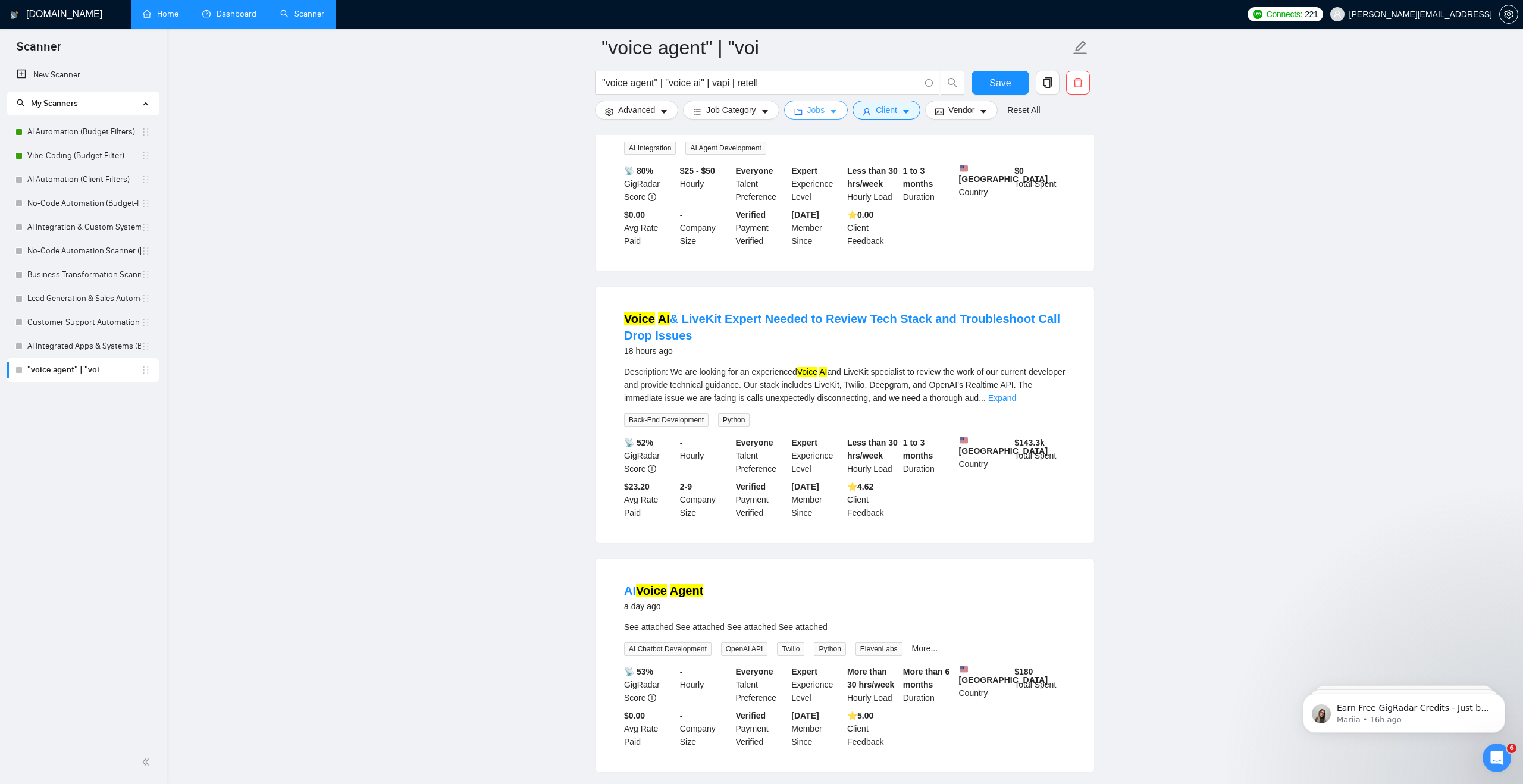
scroll to position [477, 0]
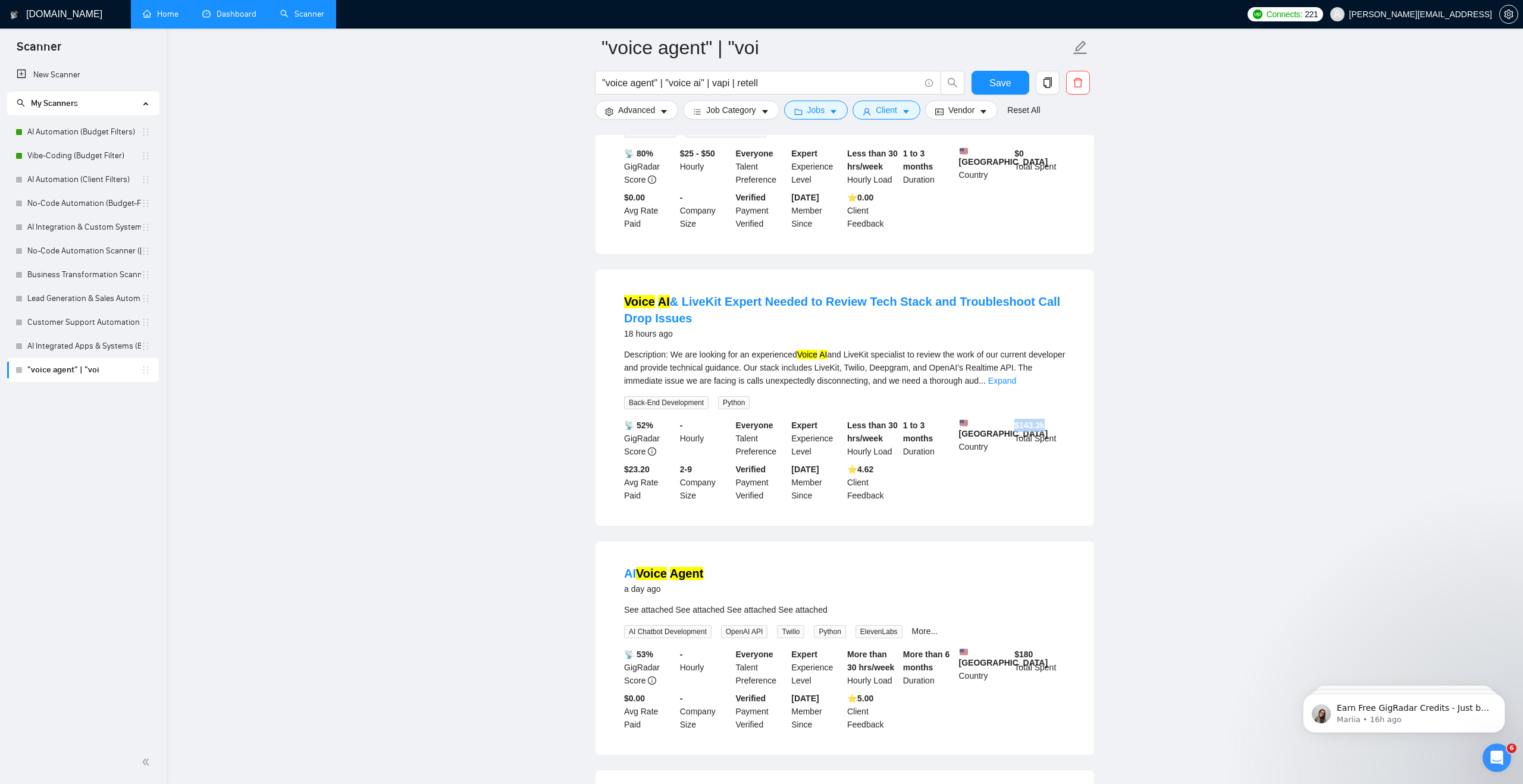
drag, startPoint x: 1014, startPoint y: 434, endPoint x: 1051, endPoint y: 434, distance: 37.0
click at [1051, 434] on div "$ 143.3k Total Spent" at bounding box center [1040, 439] width 56 height 39
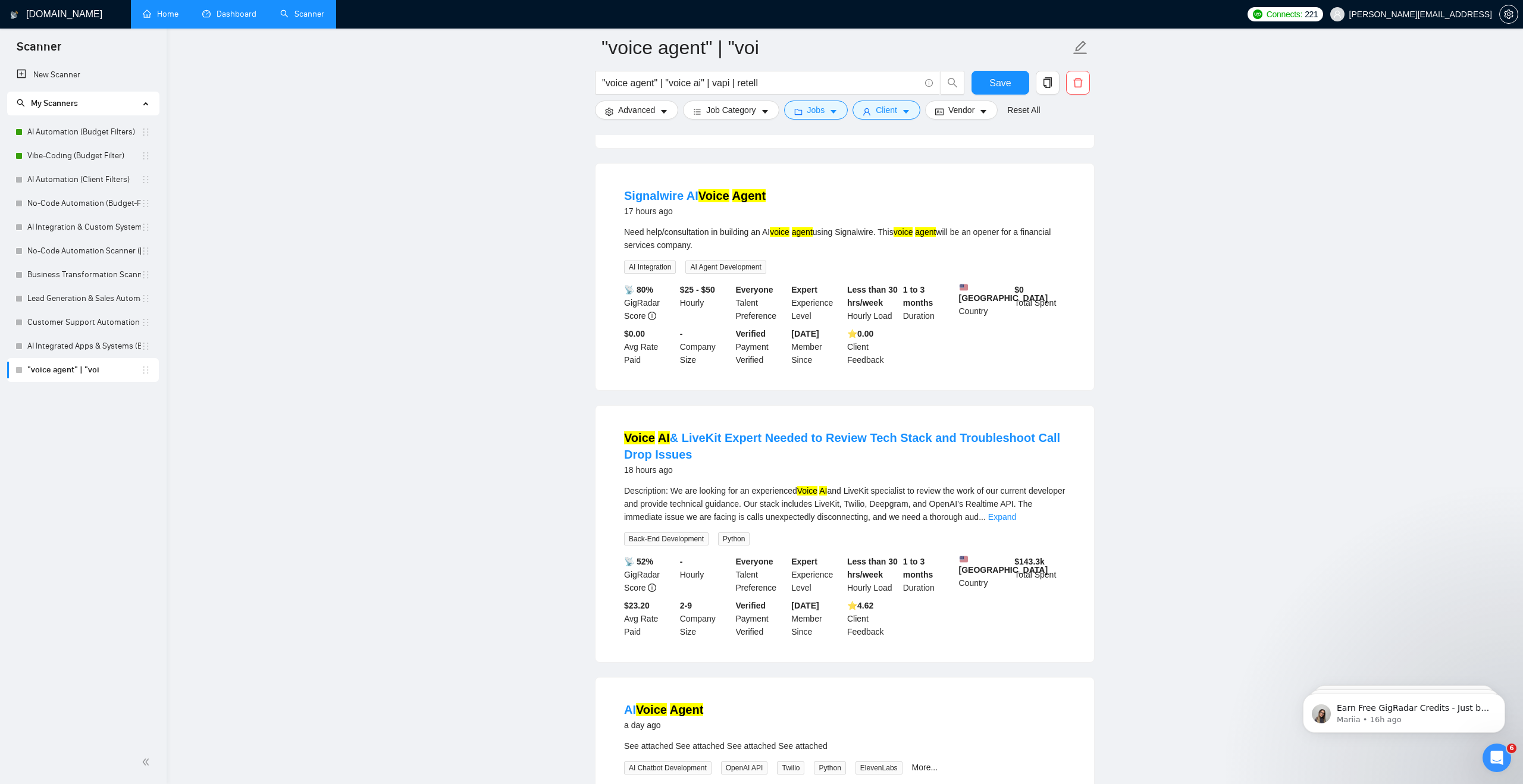
scroll to position [0, 0]
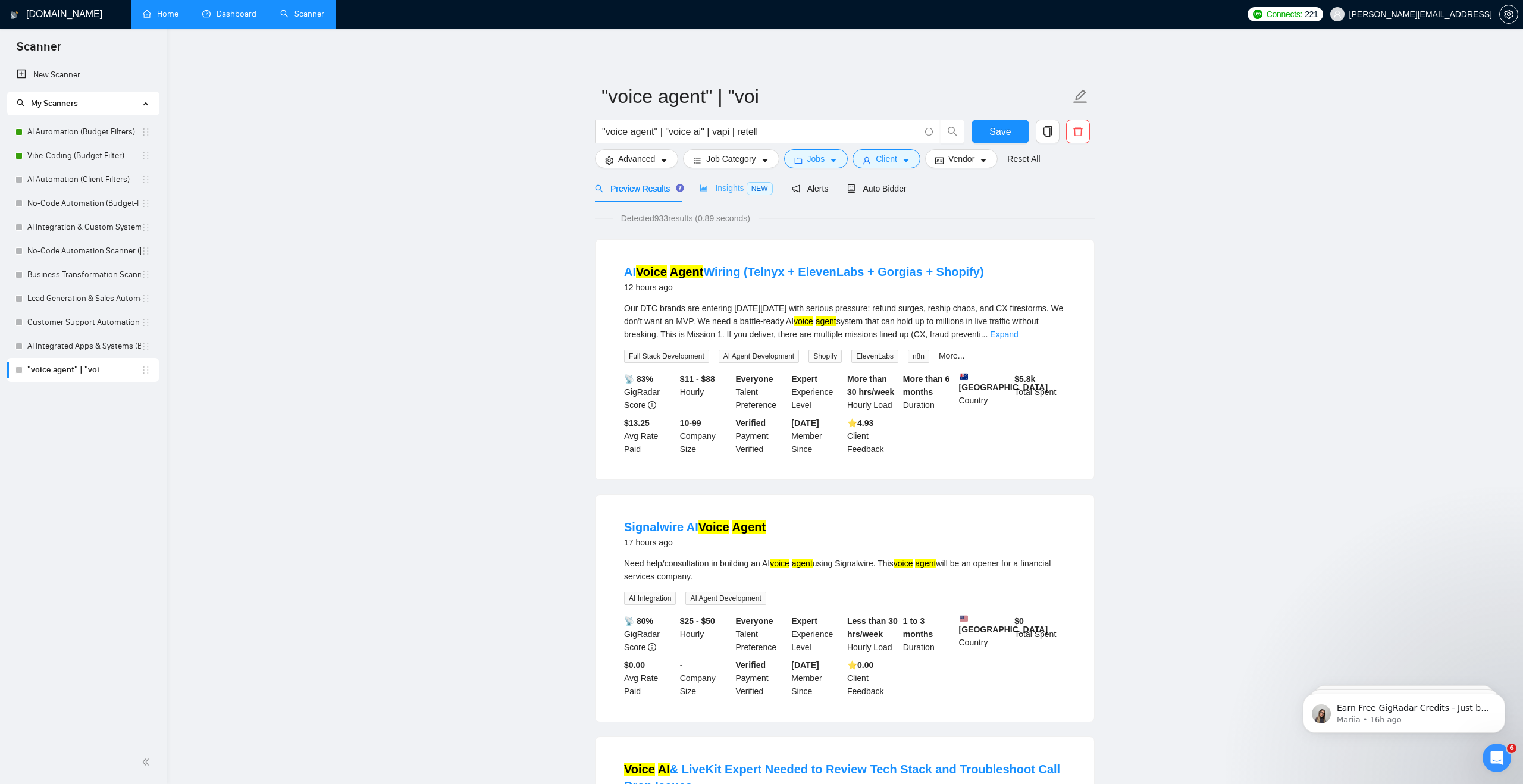
click at [726, 197] on div "Insights NEW" at bounding box center [735, 188] width 72 height 28
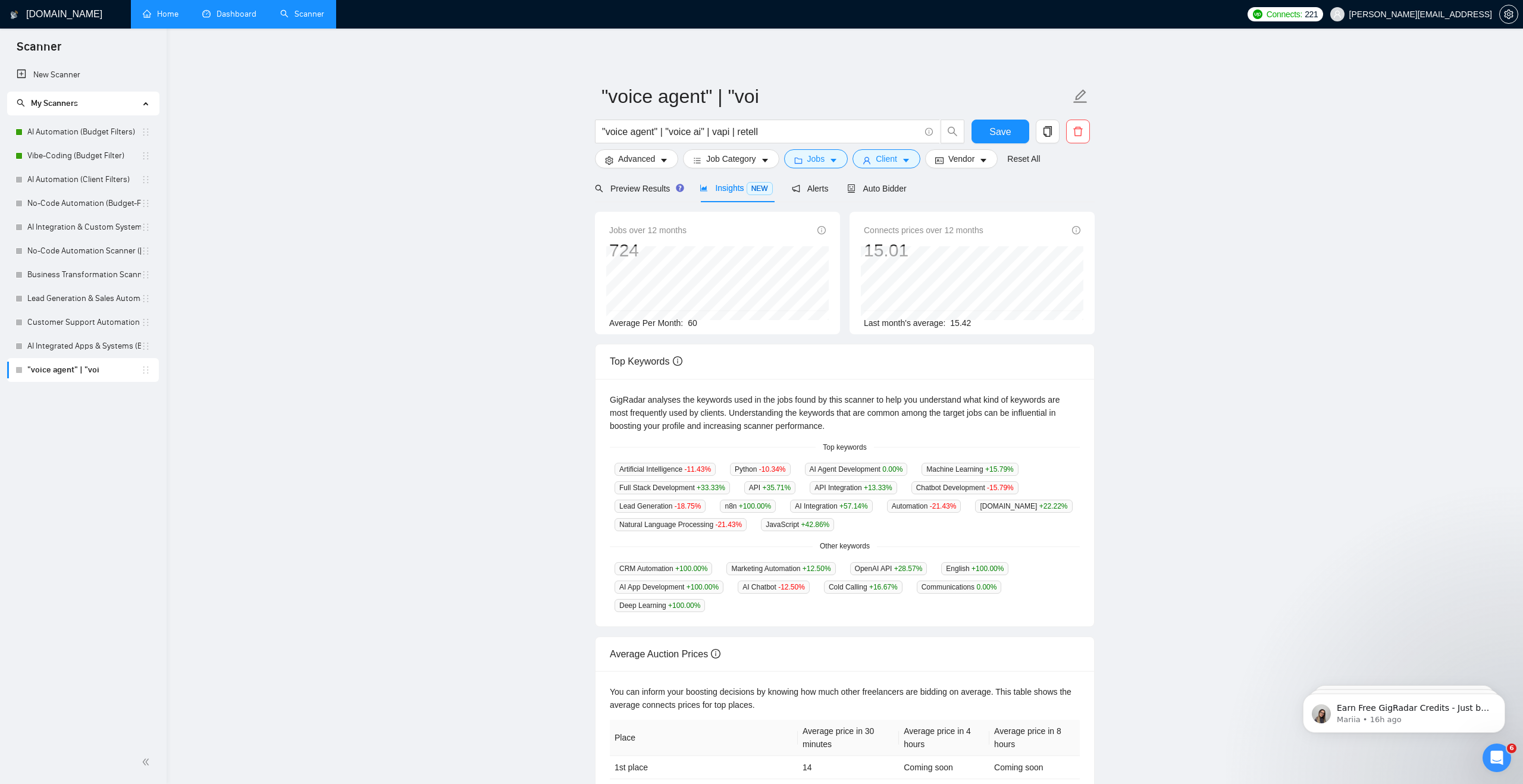
click at [693, 319] on span "60" at bounding box center [692, 323] width 10 height 10
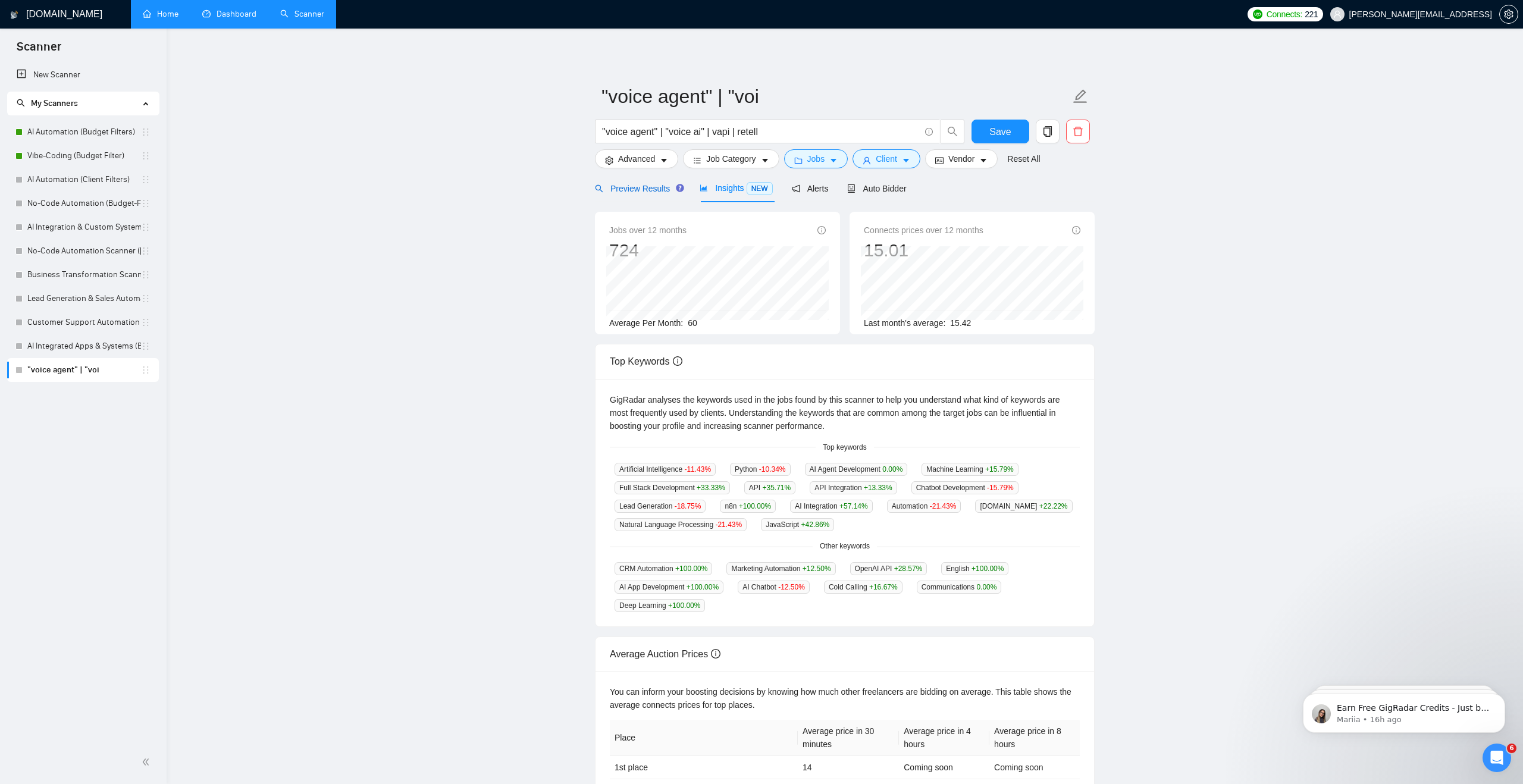
click at [654, 186] on span "Preview Results" at bounding box center [637, 189] width 85 height 10
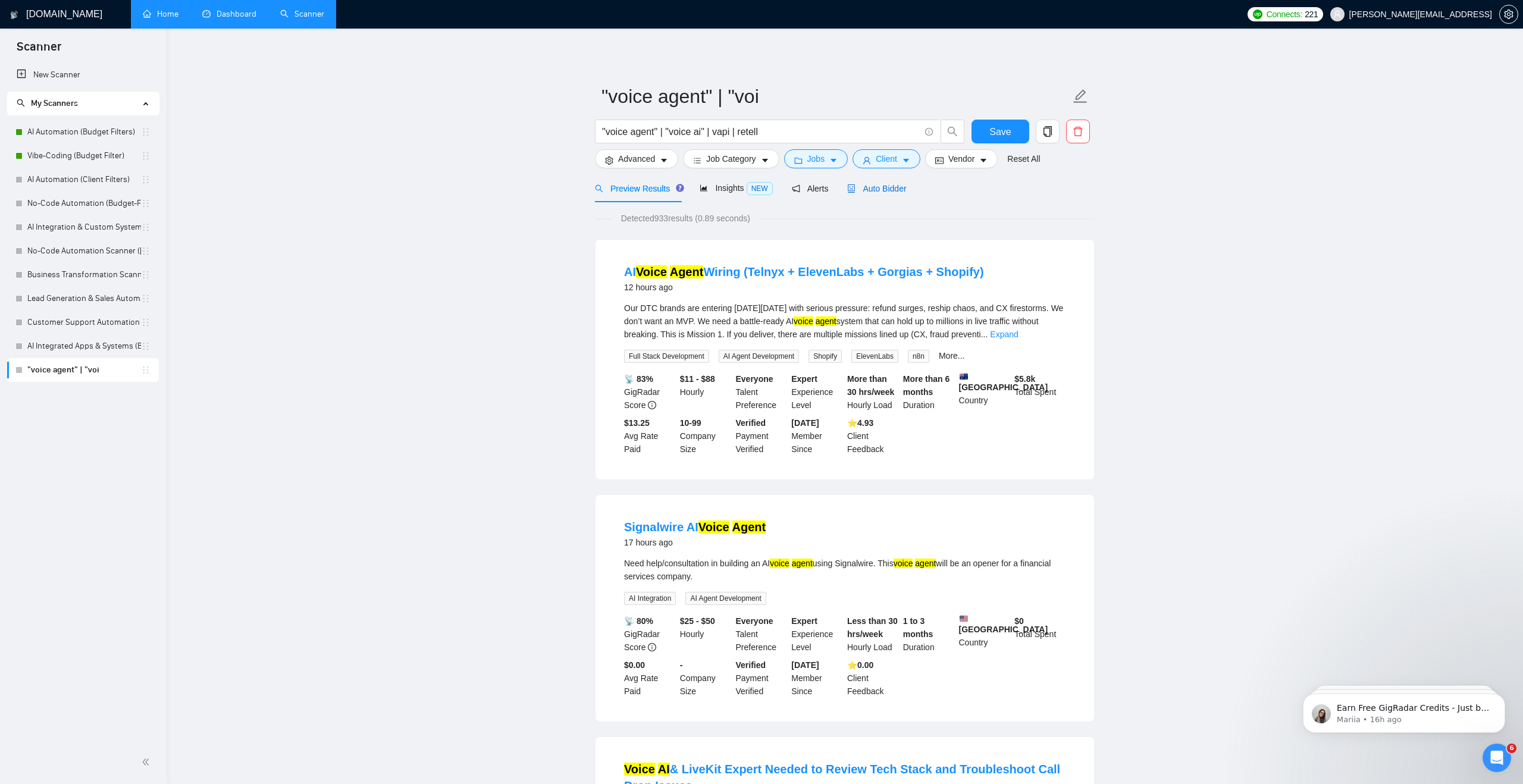
click at [889, 194] on div "Auto Bidder" at bounding box center [876, 189] width 59 height 13
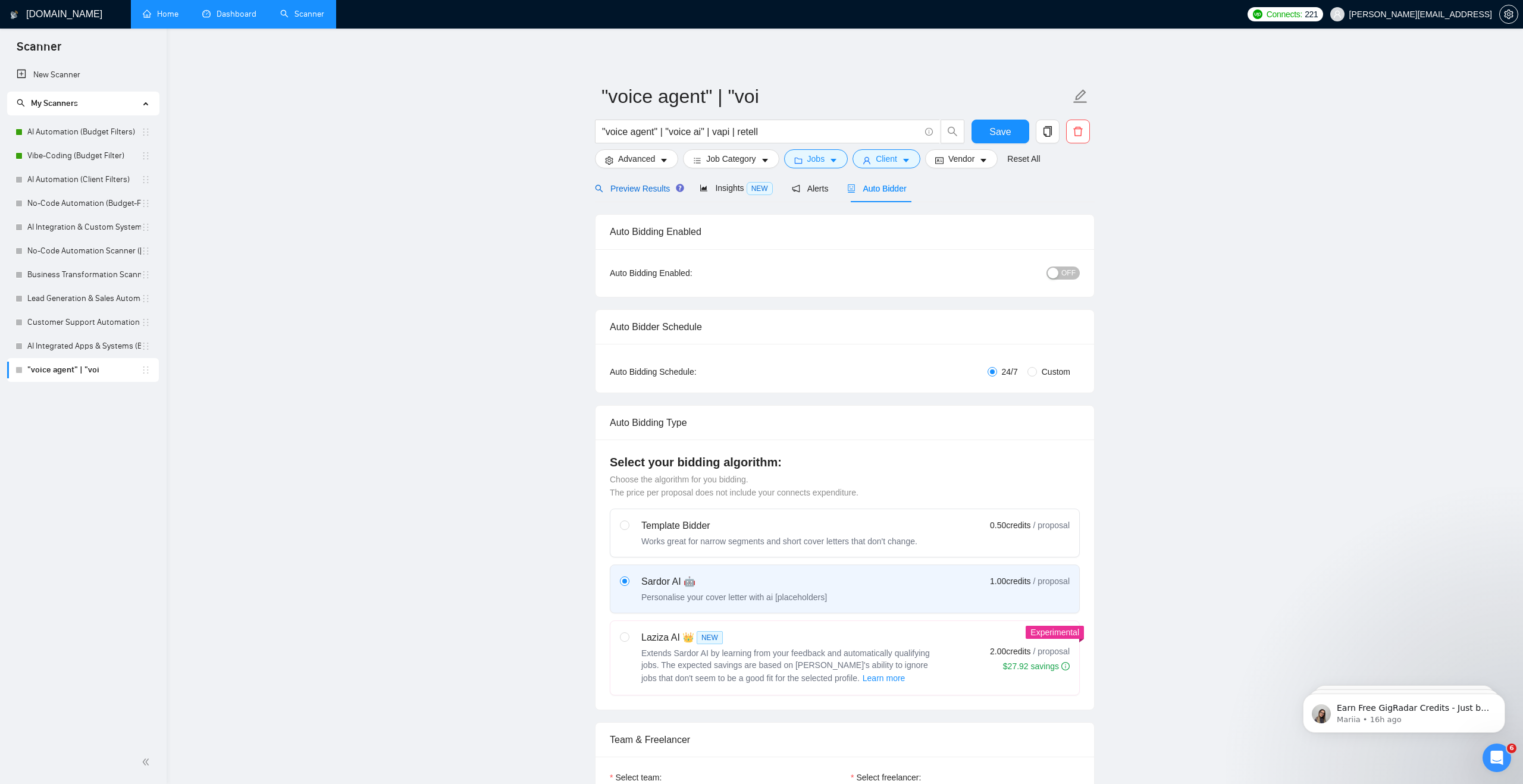
click at [630, 189] on span "Preview Results" at bounding box center [637, 189] width 85 height 10
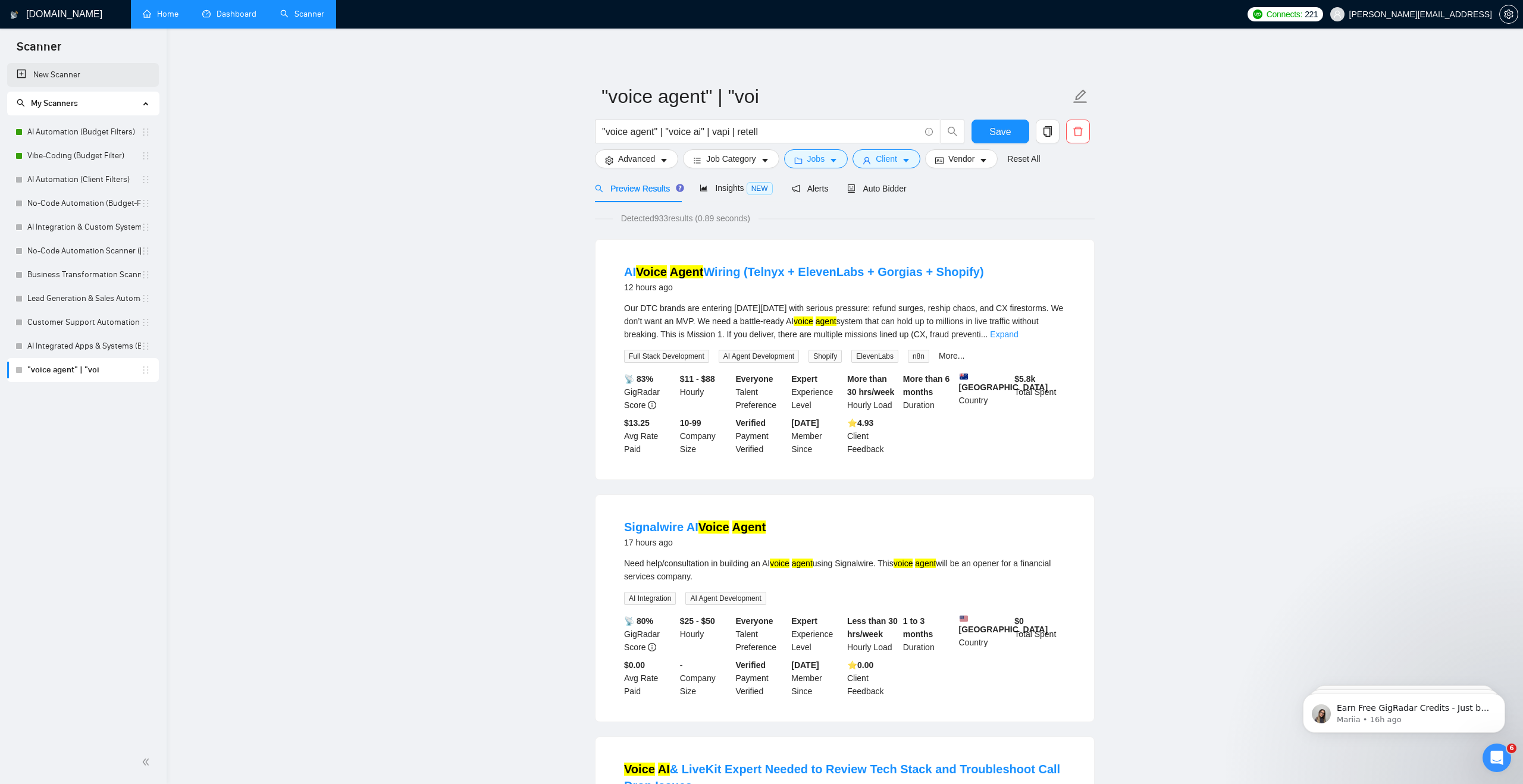
click at [108, 74] on link "New Scanner" at bounding box center [83, 75] width 133 height 24
click at [1008, 124] on span "Save" at bounding box center [1000, 131] width 22 height 15
click at [1045, 127] on icon "copy" at bounding box center [1048, 131] width 8 height 11
click at [1034, 189] on span "Yes" at bounding box center [1032, 192] width 14 height 13
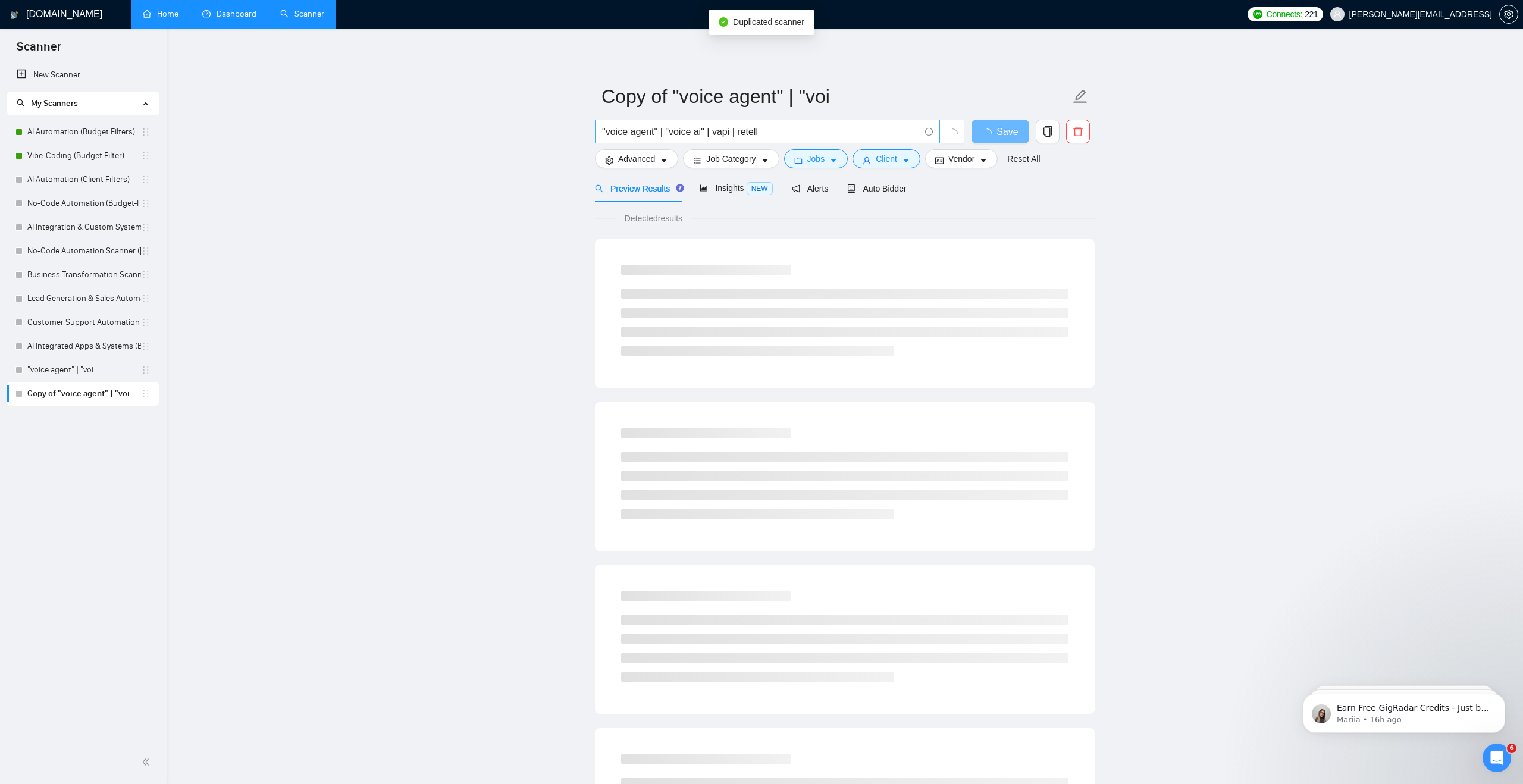
click at [750, 128] on input ""voice agent" | "voice ai" | vapi | retell" at bounding box center [760, 131] width 317 height 15
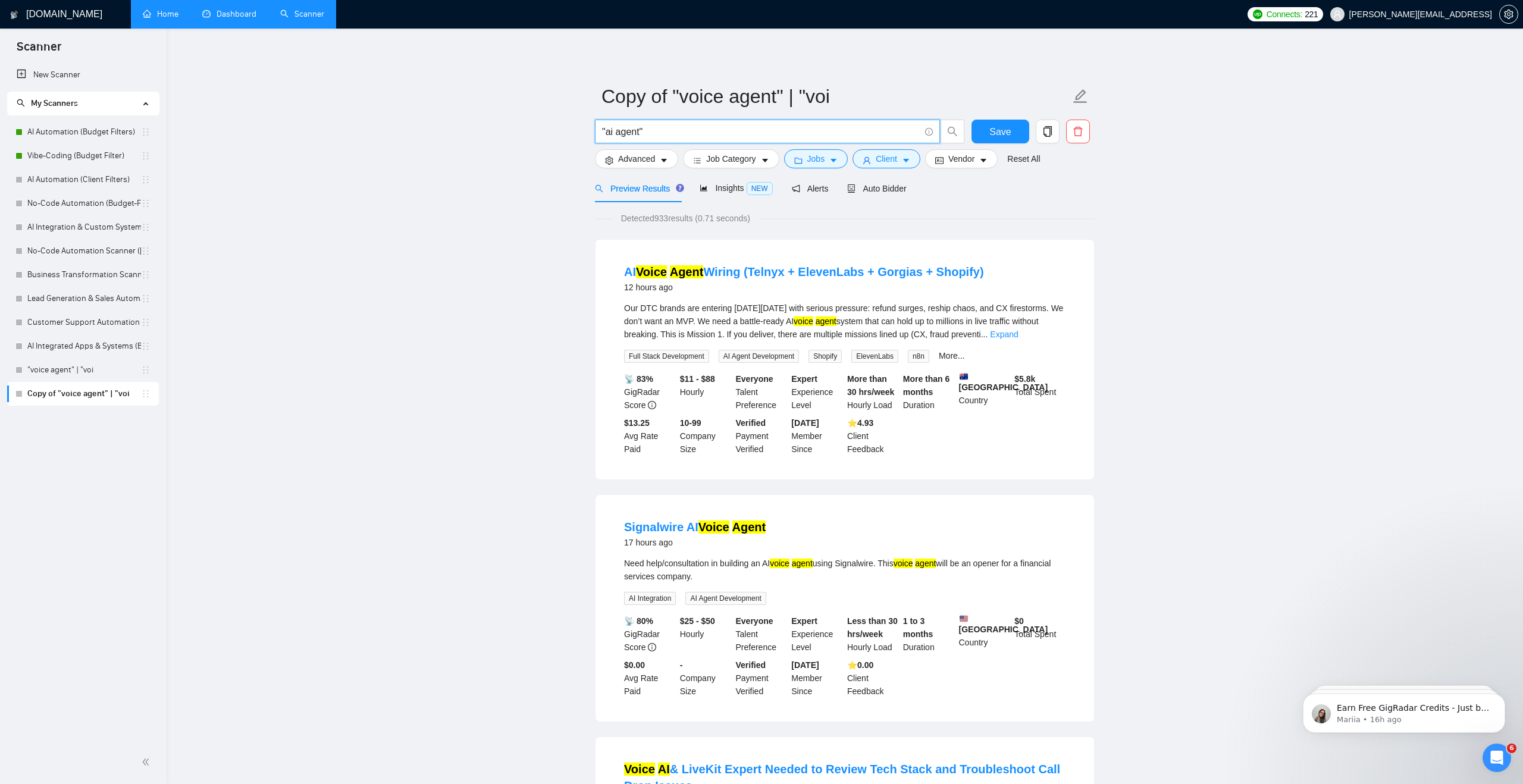
type input ""ai agent""
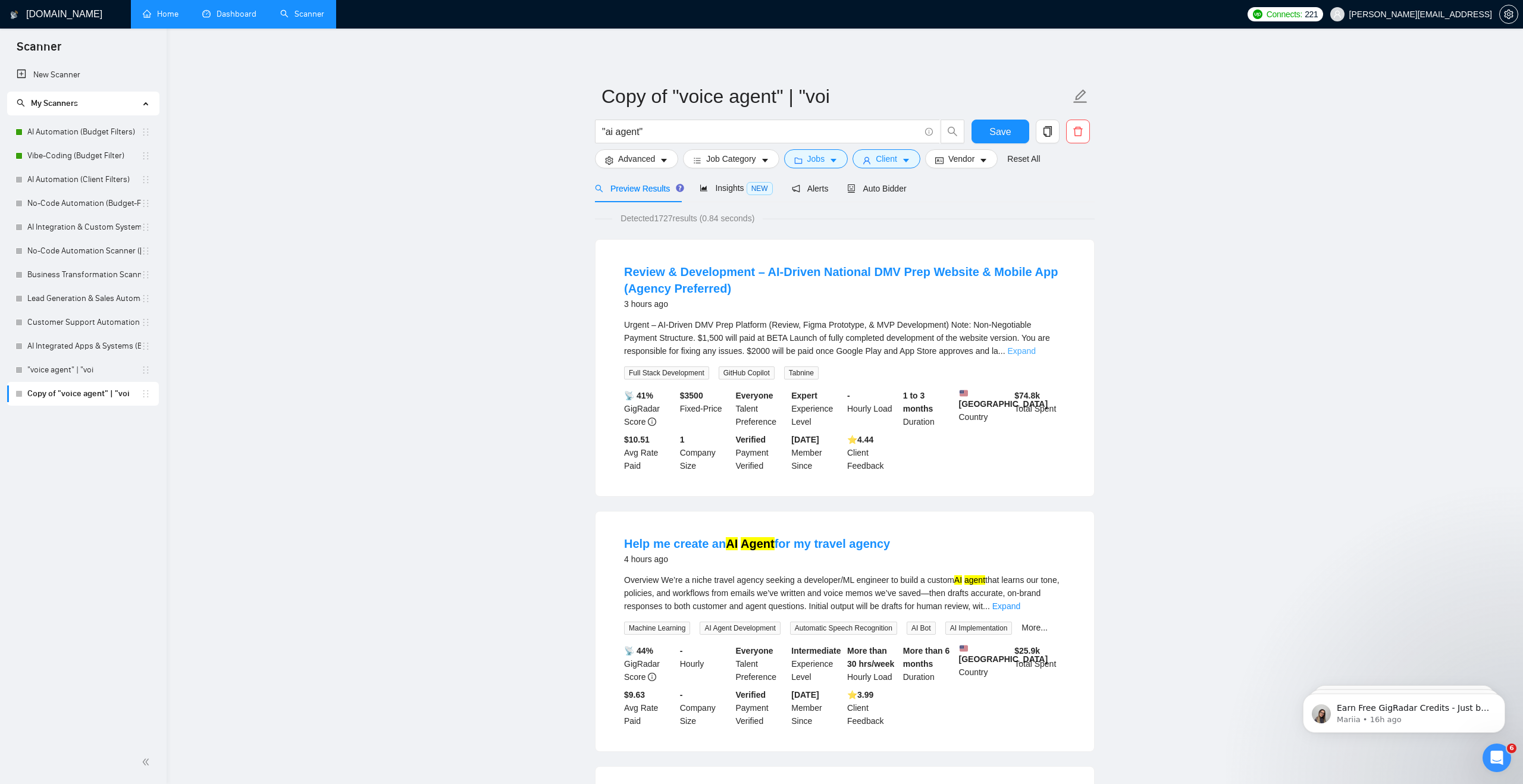
click at [1036, 348] on link "Expand" at bounding box center [1022, 351] width 28 height 10
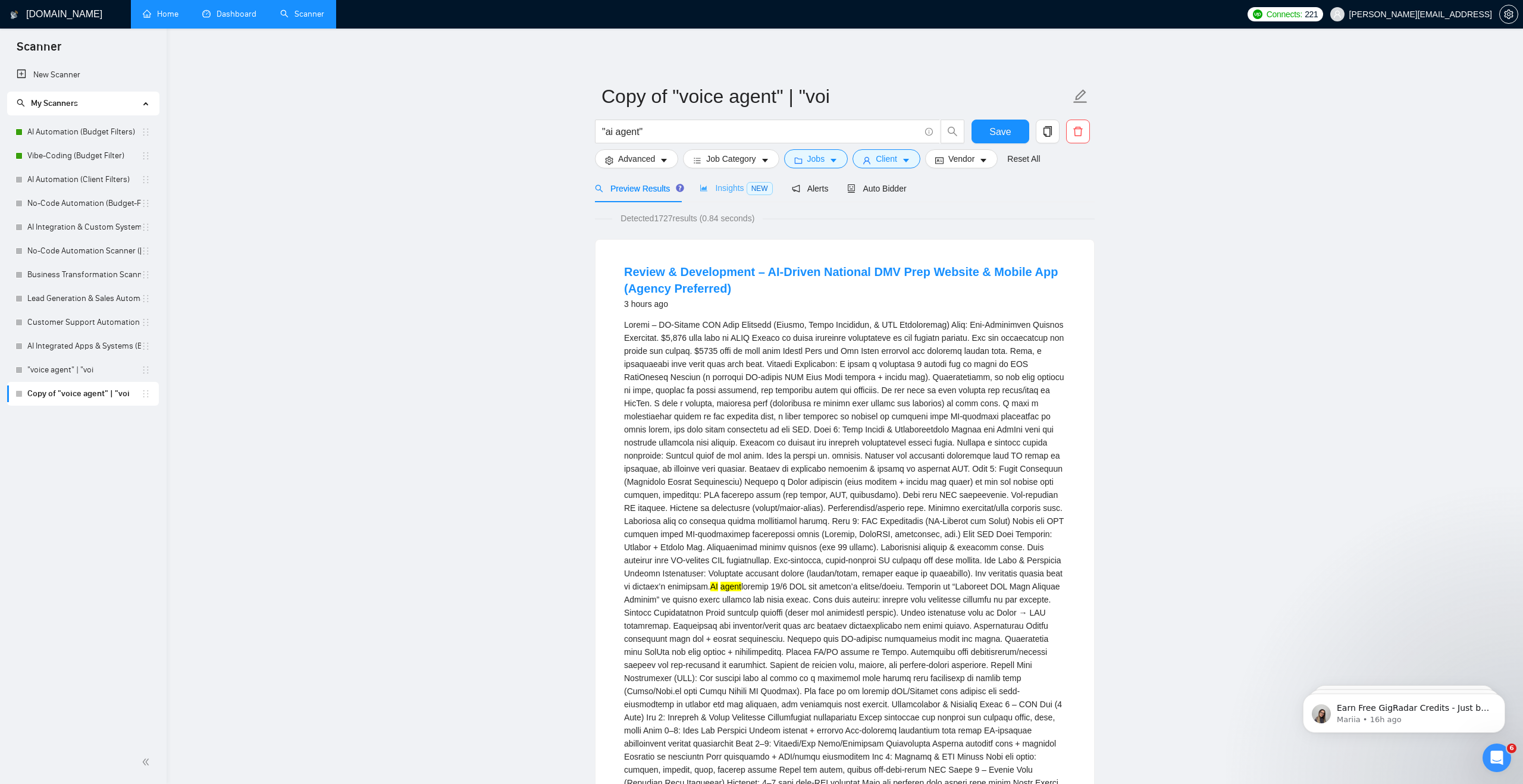
click at [717, 195] on div "Insights NEW" at bounding box center [735, 188] width 72 height 28
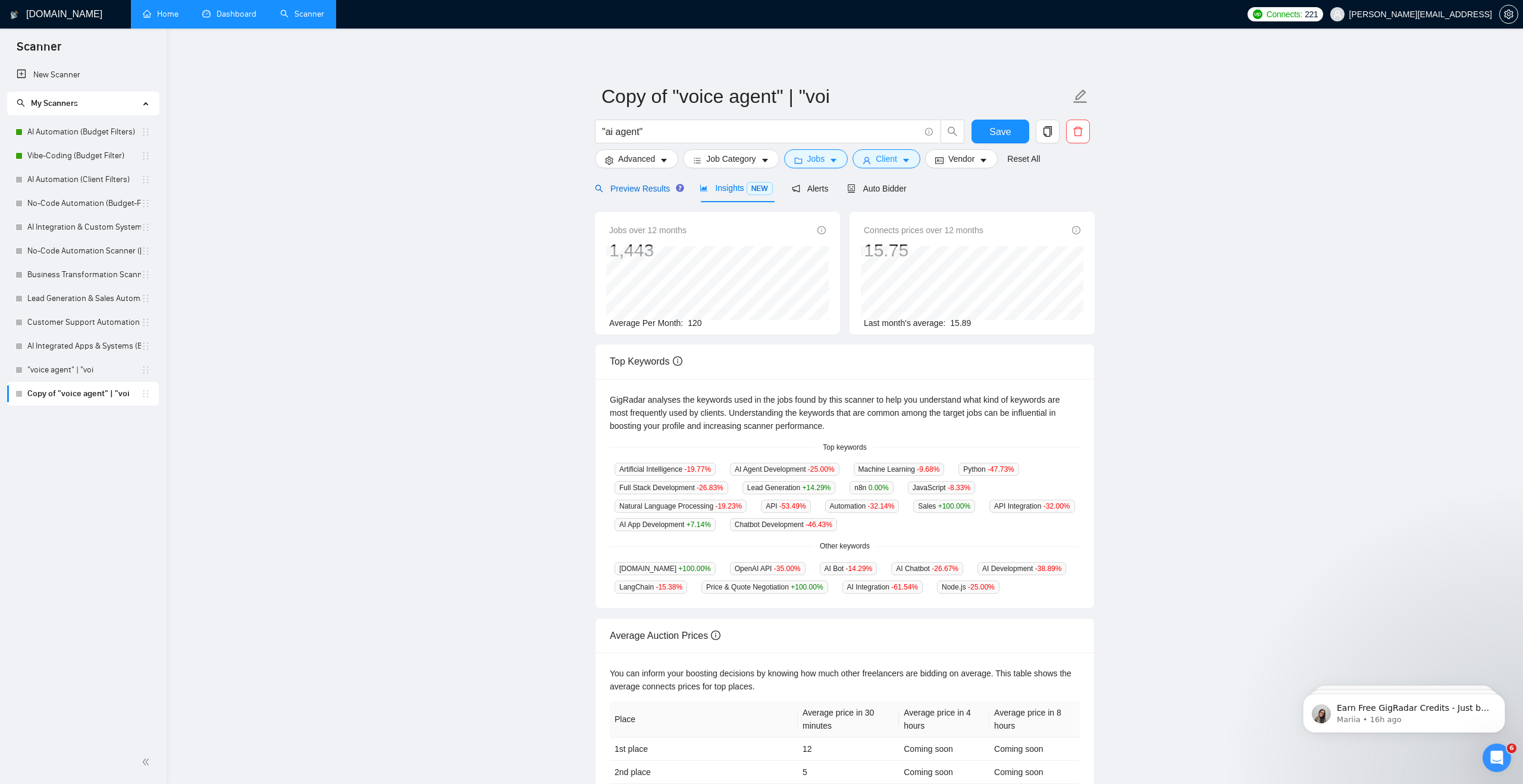
click at [662, 185] on span "Preview Results" at bounding box center [637, 189] width 85 height 10
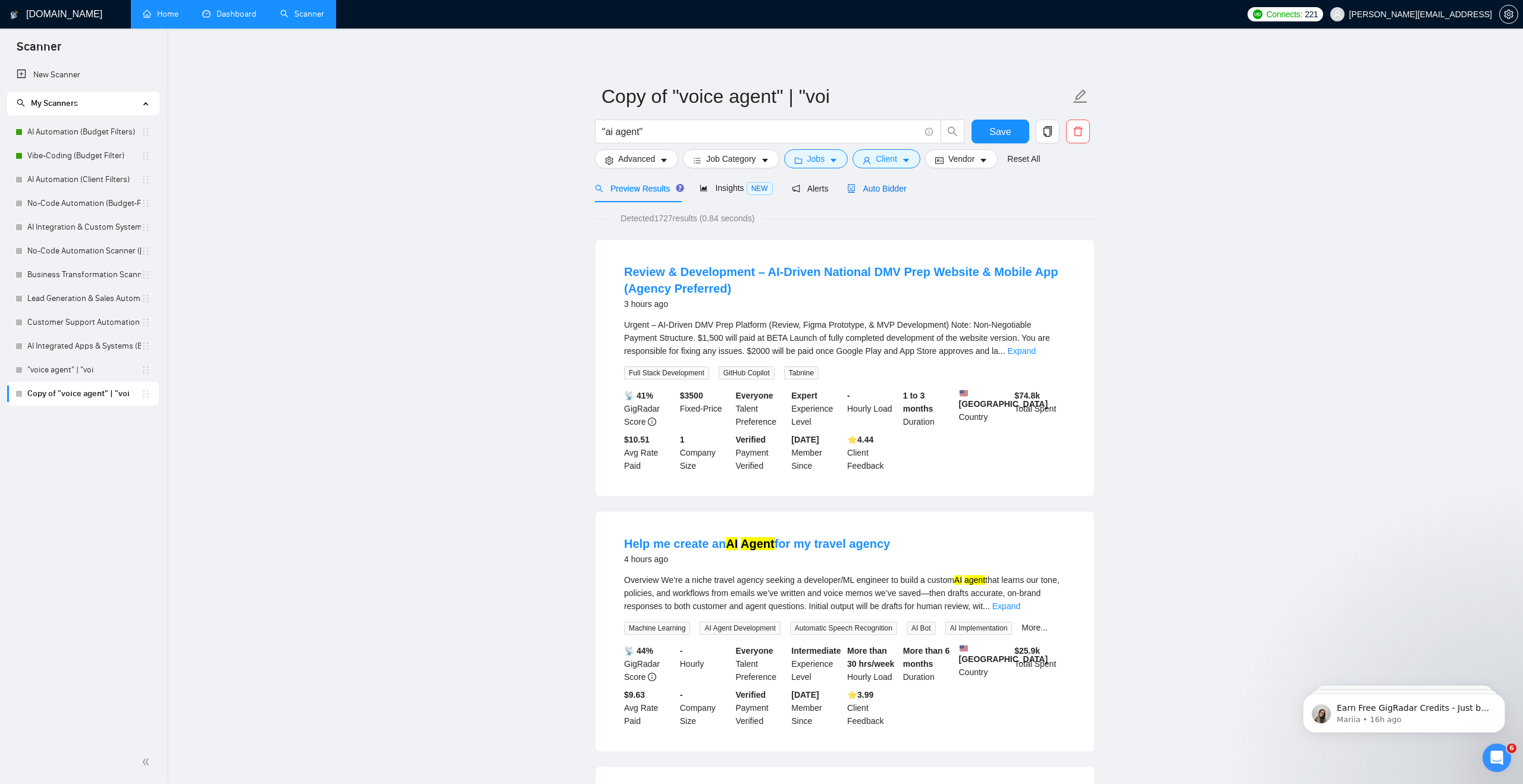
click at [879, 191] on span "Auto Bidder" at bounding box center [876, 189] width 59 height 10
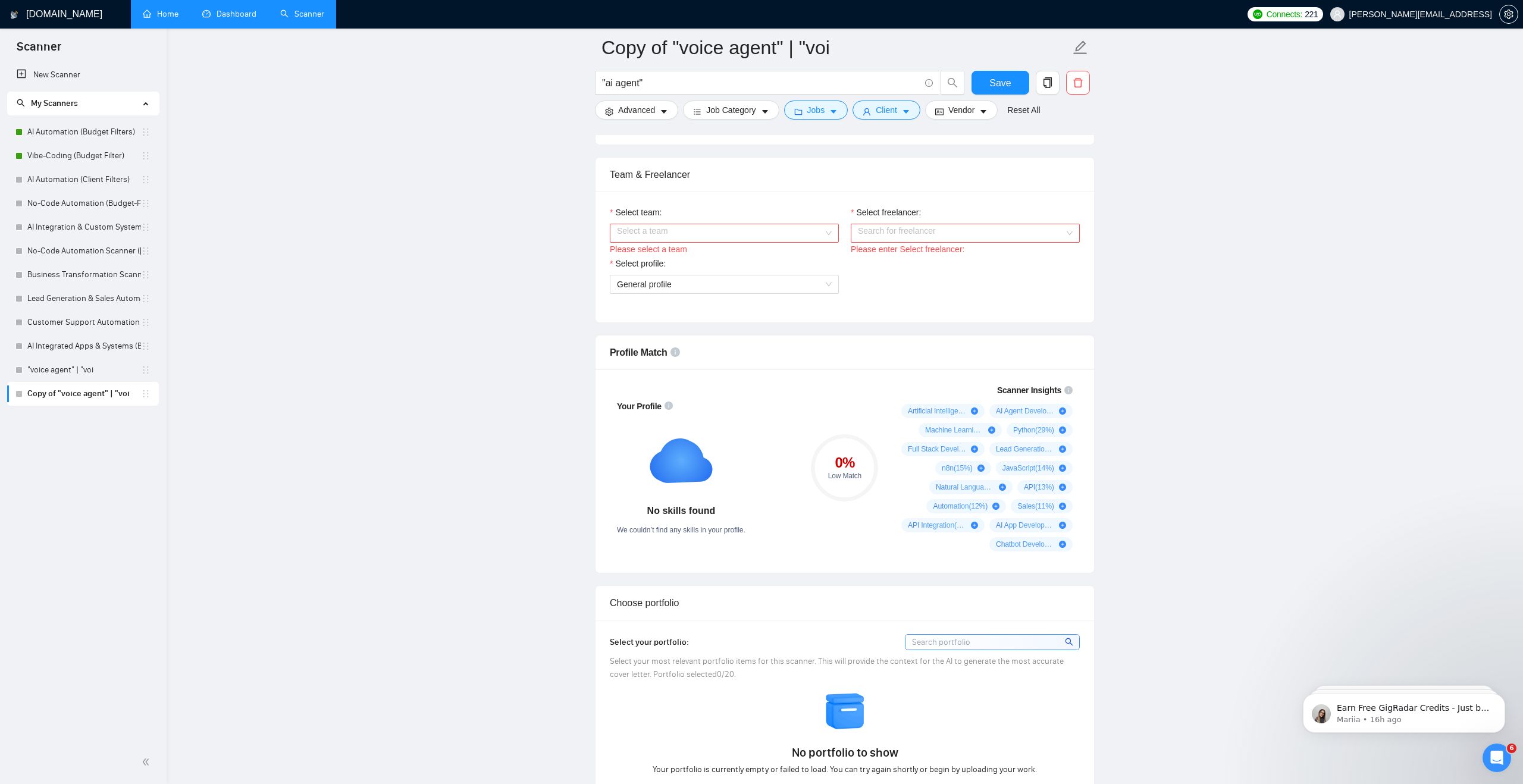
scroll to position [578, 0]
click at [778, 226] on input "Select team:" at bounding box center [720, 229] width 206 height 18
click at [767, 255] on div "Ashgrove AI" at bounding box center [724, 253] width 215 height 13
click at [916, 226] on input "Select freelancer:" at bounding box center [961, 229] width 206 height 18
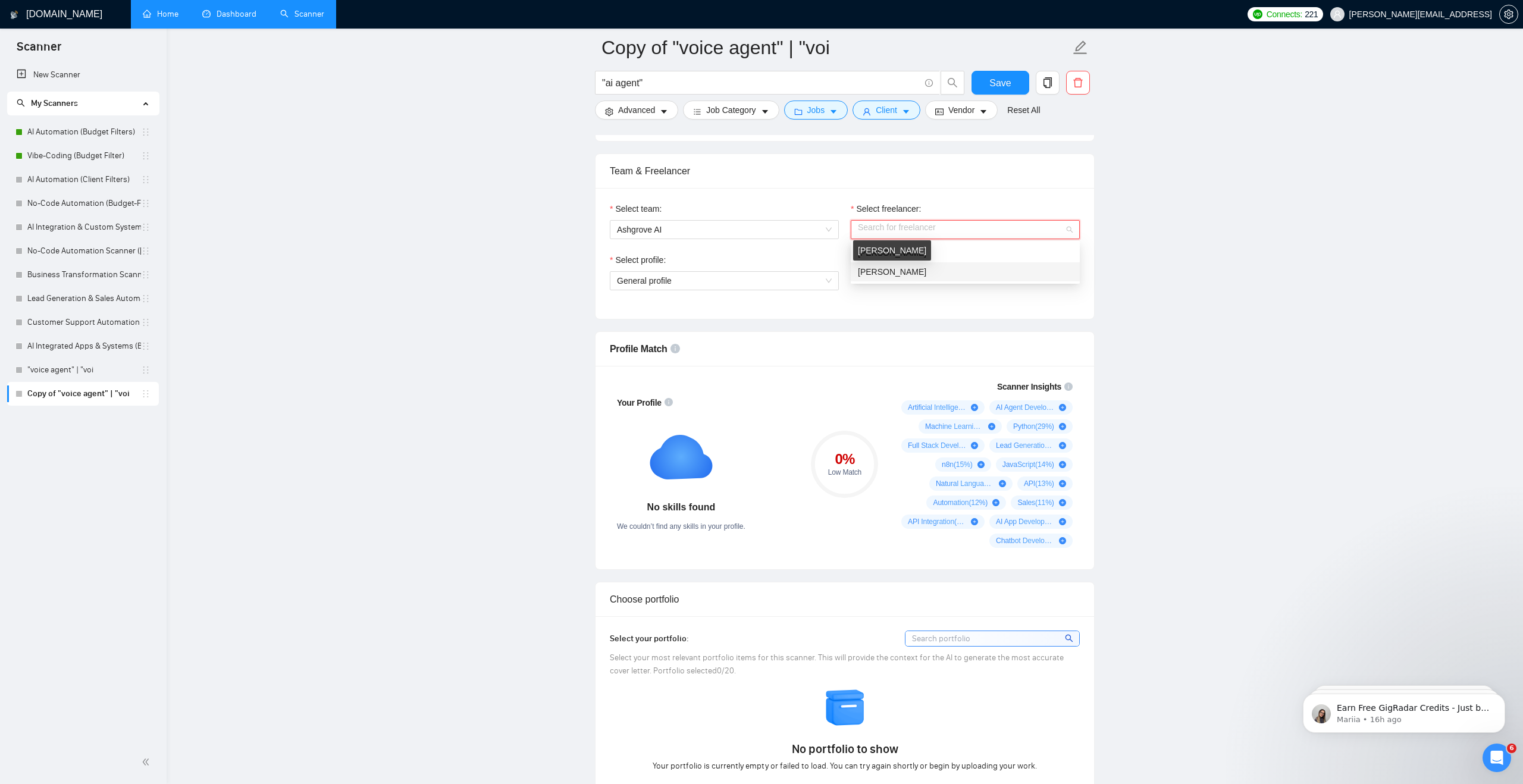
click at [896, 255] on div "[PERSON_NAME]" at bounding box center [892, 250] width 78 height 20
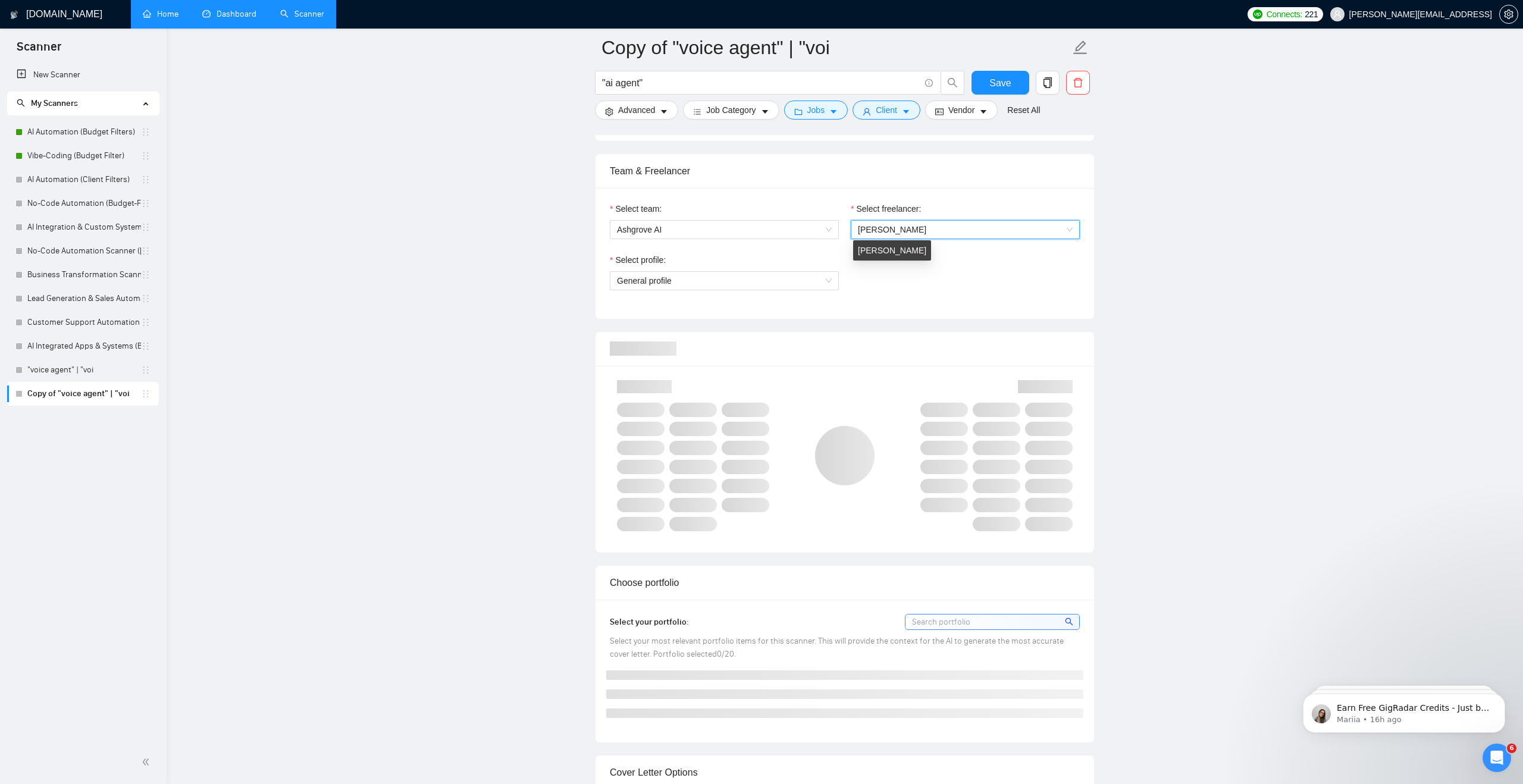
click at [925, 230] on span "[PERSON_NAME]" at bounding box center [892, 229] width 68 height 10
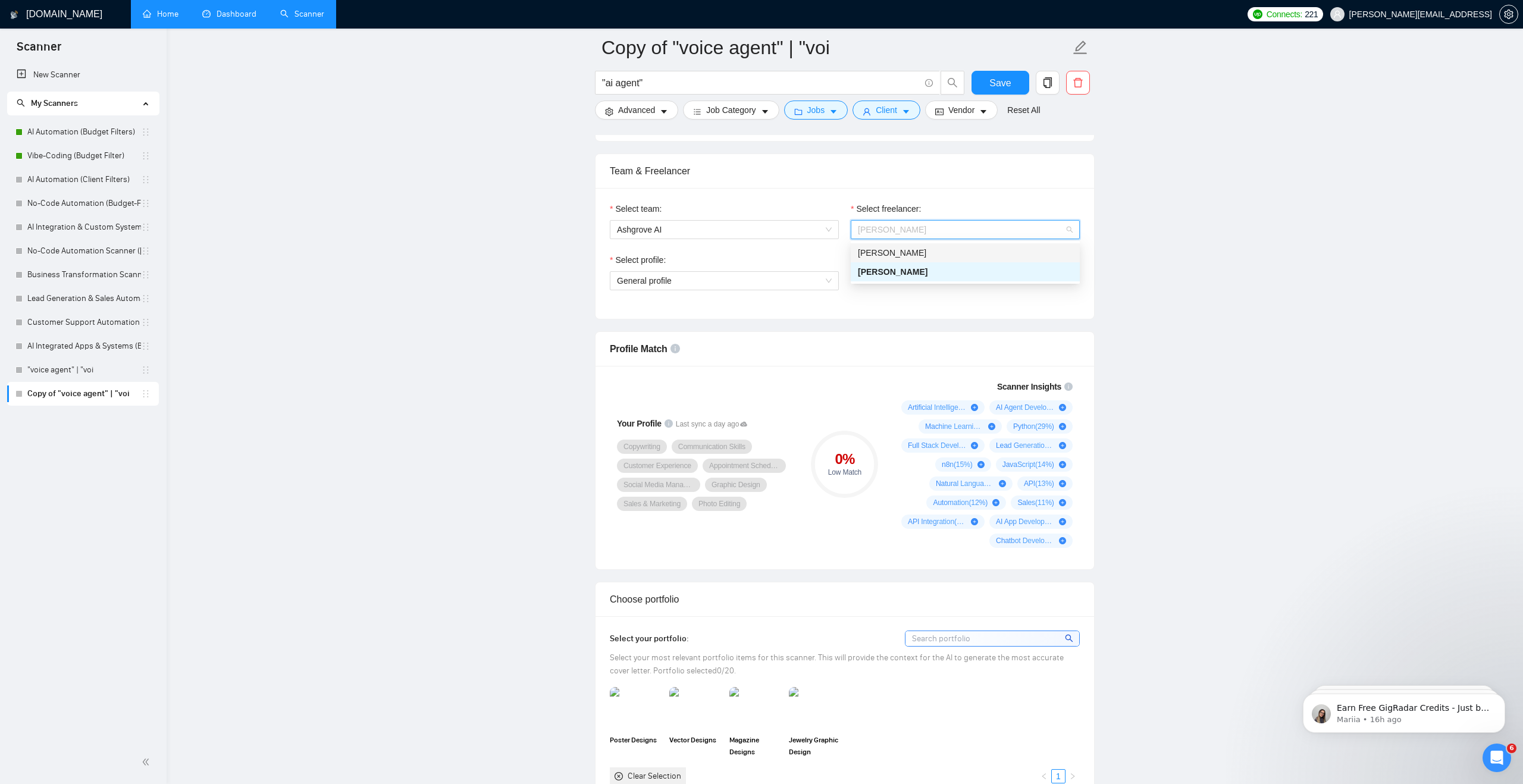
click at [957, 247] on div "[PERSON_NAME]" at bounding box center [965, 253] width 215 height 13
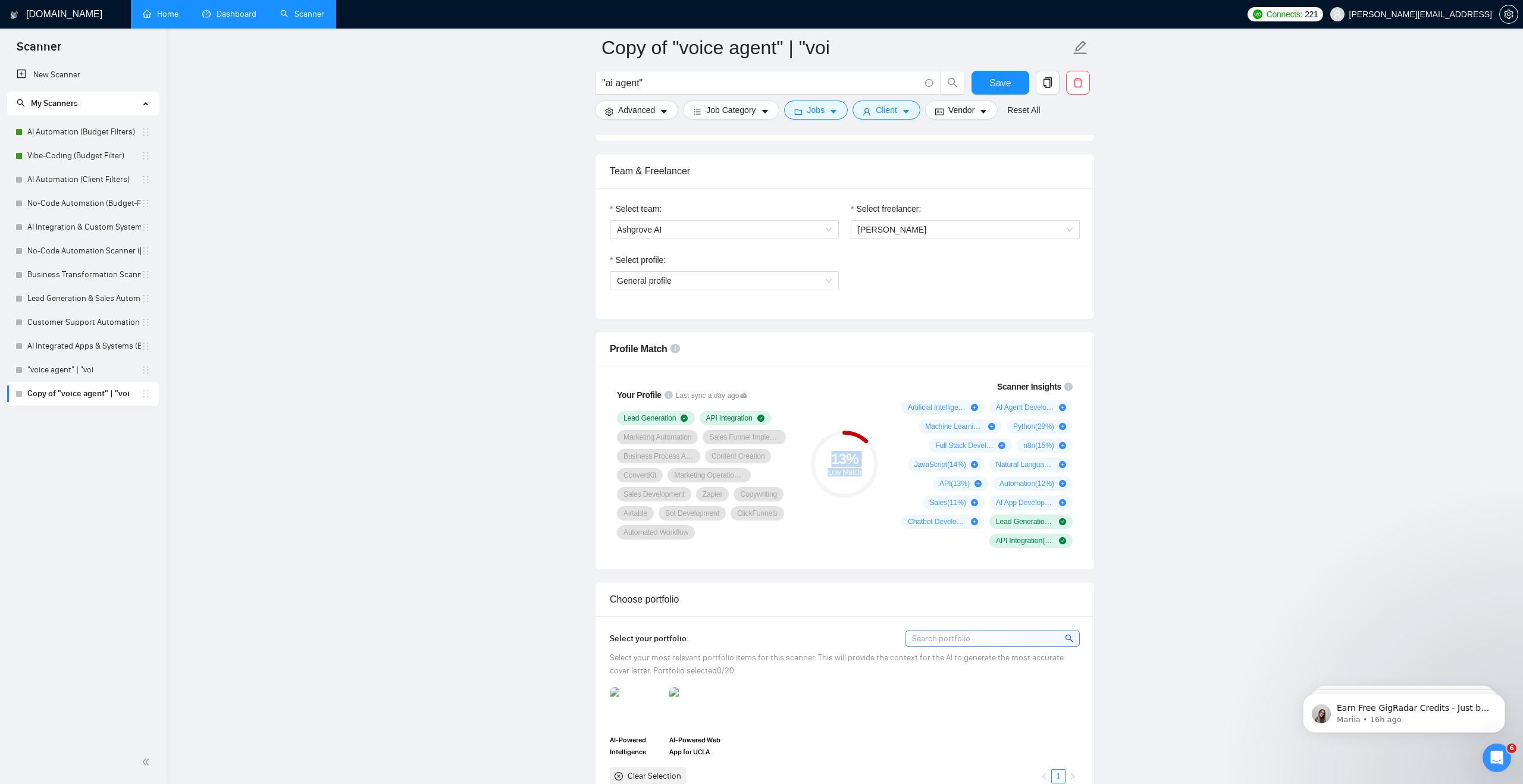
drag, startPoint x: 828, startPoint y: 452, endPoint x: 865, endPoint y: 474, distance: 43.0
click at [864, 474] on div "13 % Low Match" at bounding box center [844, 464] width 67 height 24
click at [805, 282] on span "General profile" at bounding box center [724, 281] width 215 height 18
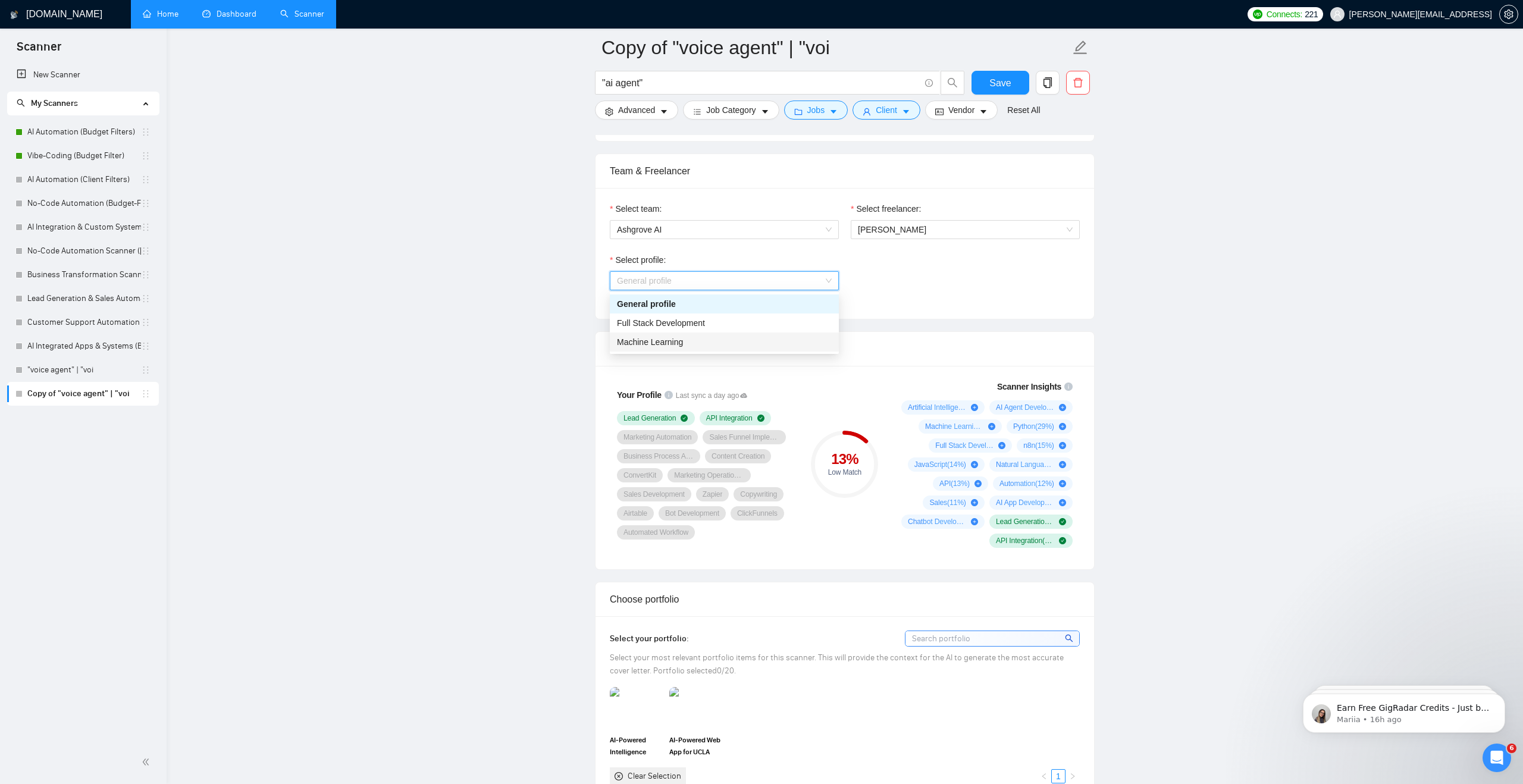
click at [754, 338] on div "Machine Learning" at bounding box center [724, 342] width 215 height 13
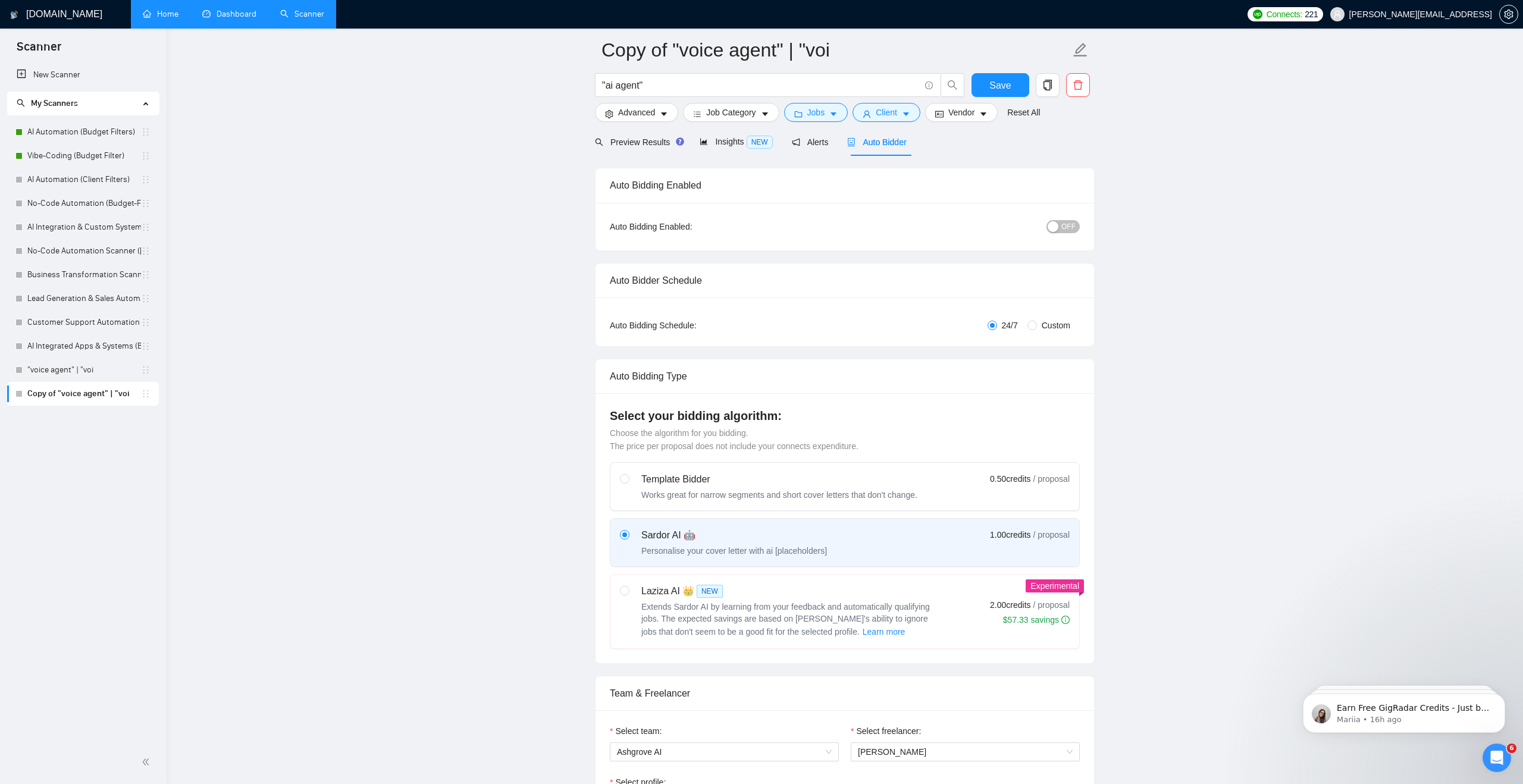
scroll to position [0, 0]
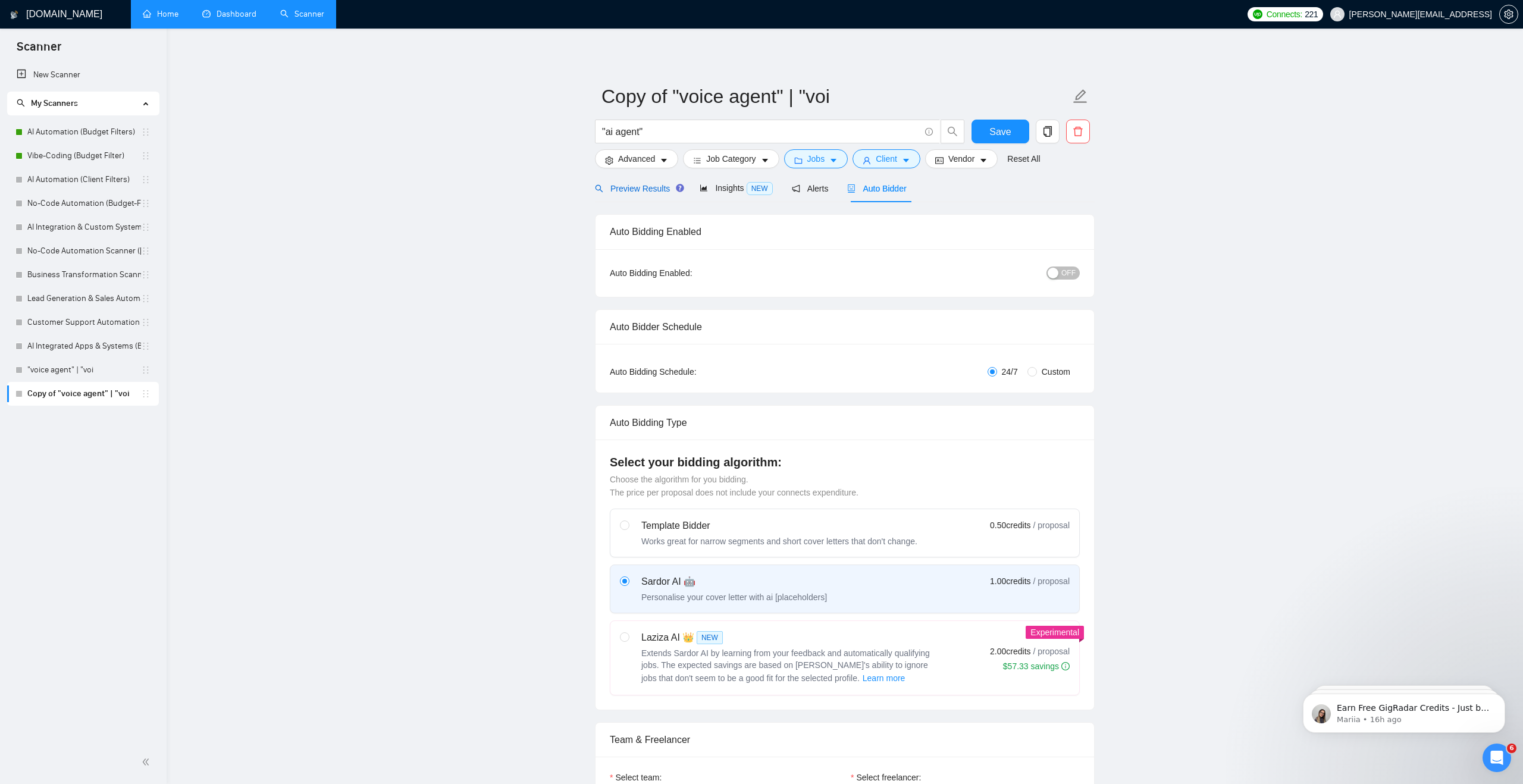
click at [650, 188] on span "Preview Results" at bounding box center [637, 189] width 85 height 10
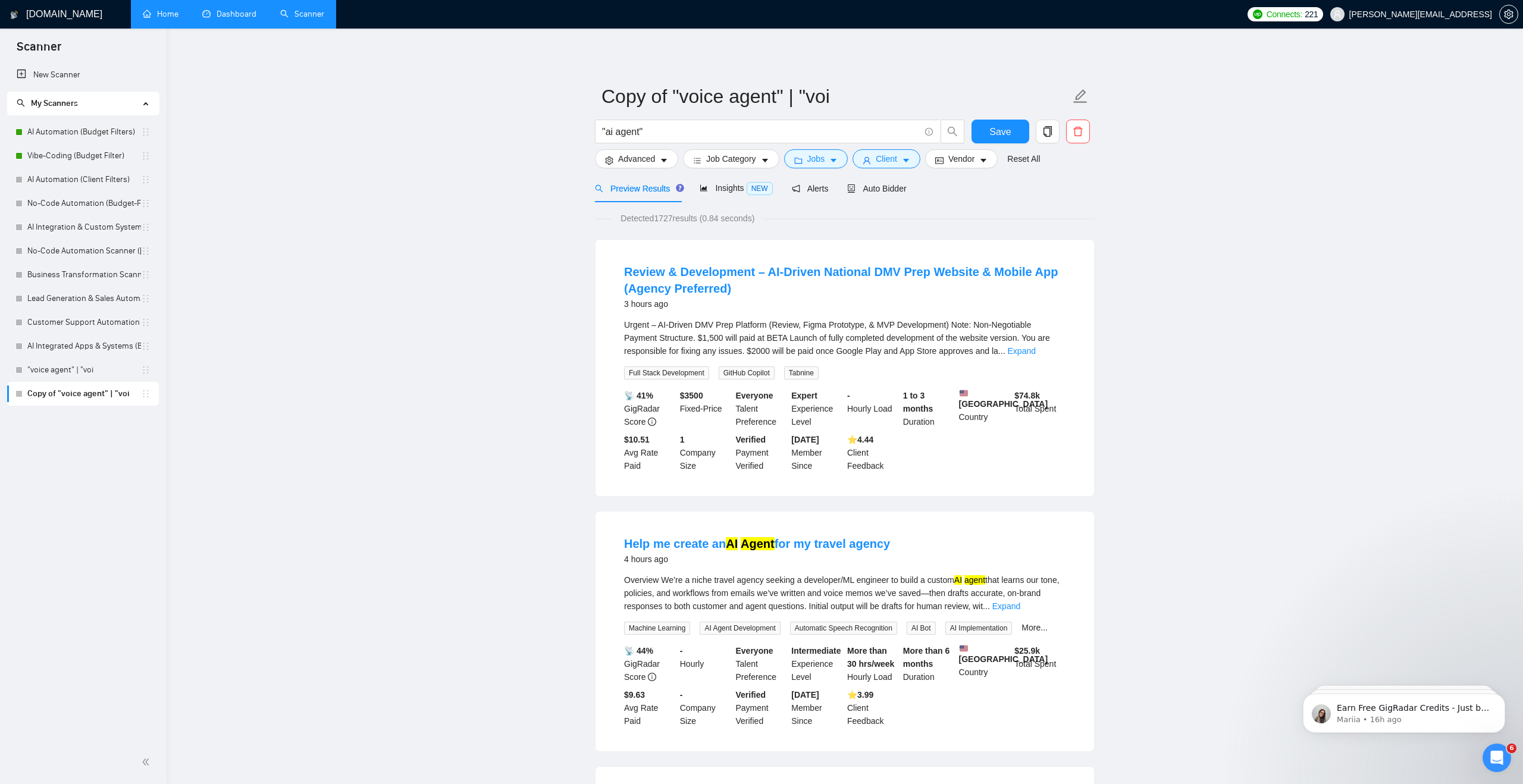
click at [244, 18] on link "Dashboard" at bounding box center [229, 14] width 54 height 10
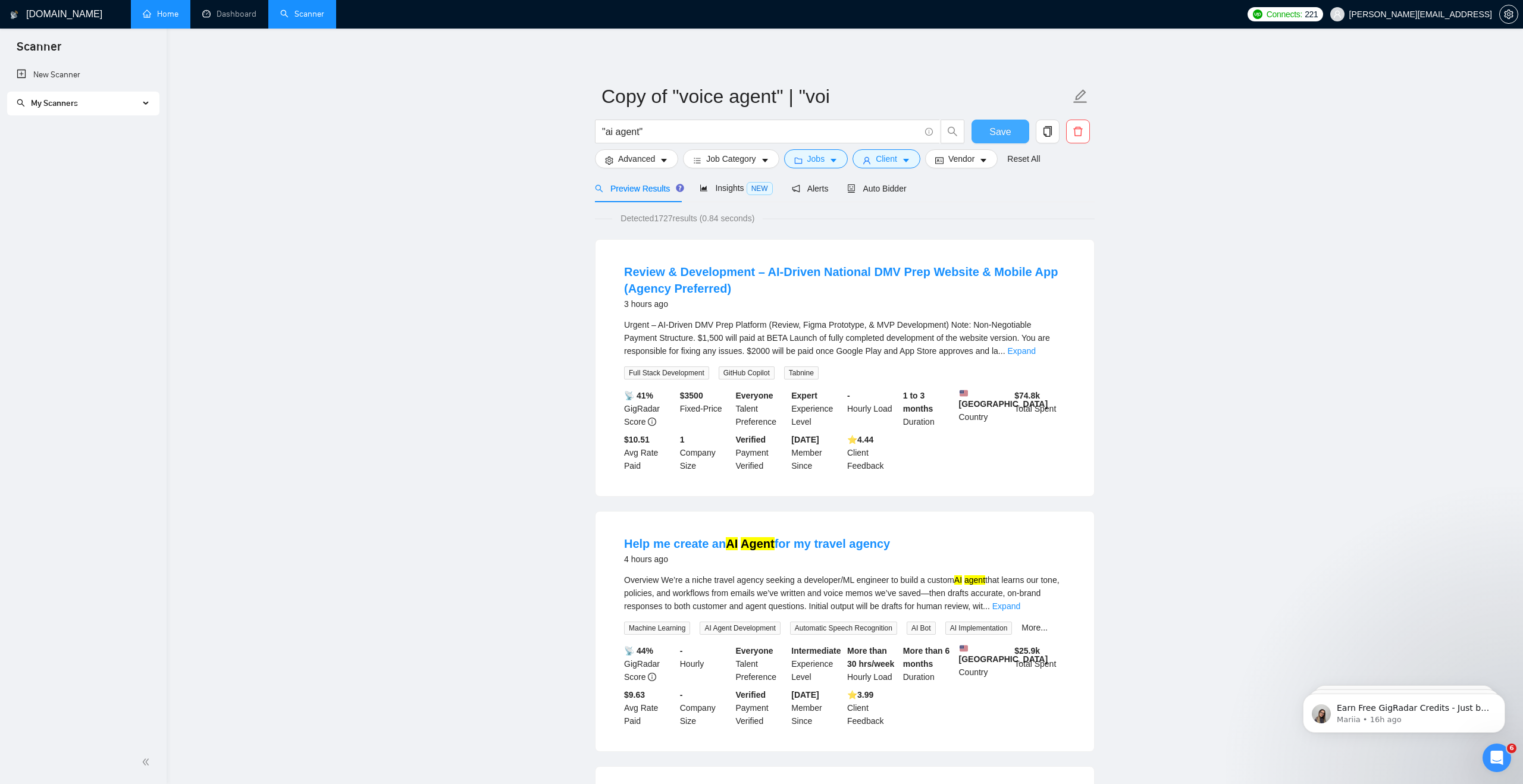
click at [1005, 131] on span "Save" at bounding box center [1000, 131] width 22 height 15
click at [142, 105] on div "My Scanners" at bounding box center [83, 103] width 152 height 24
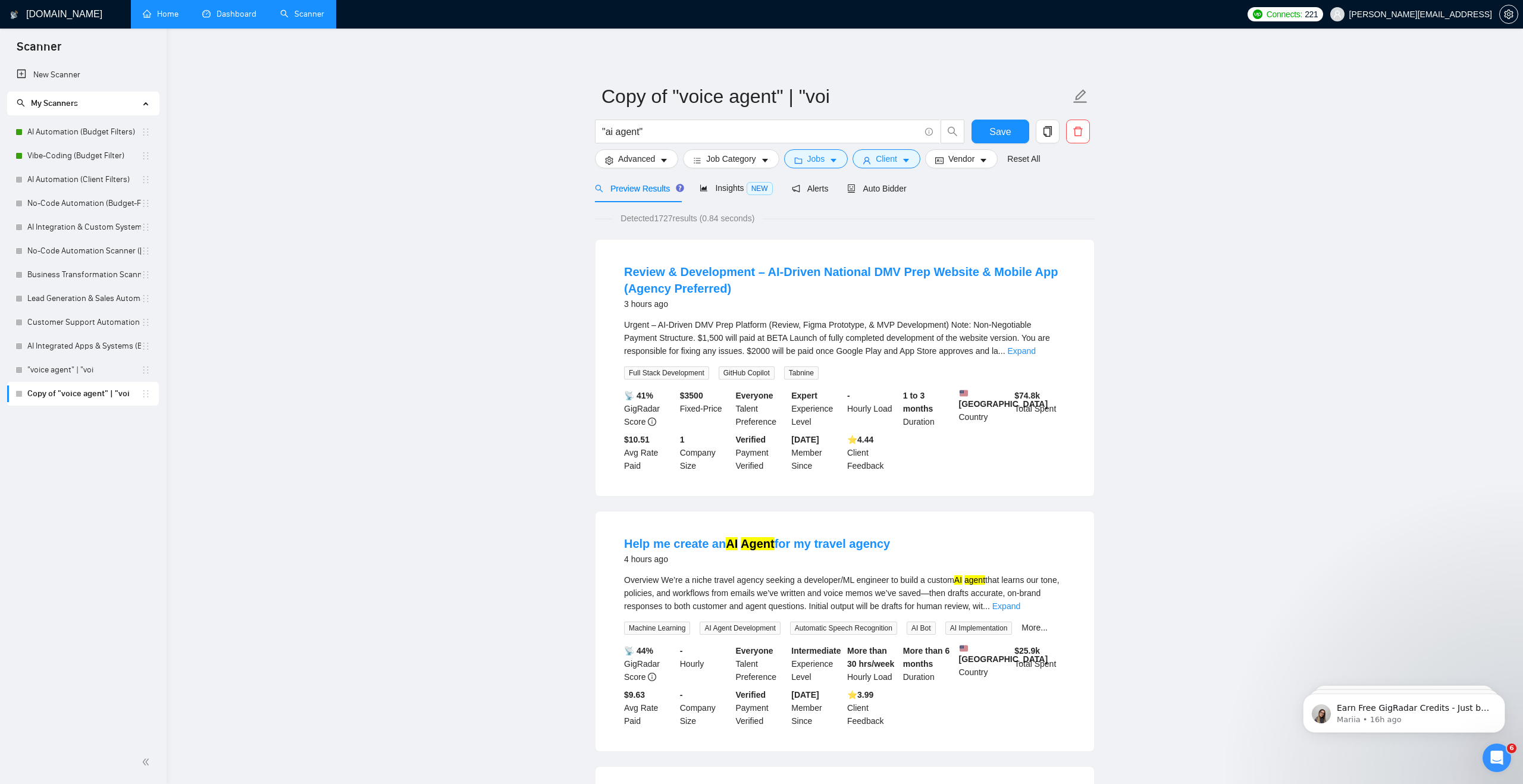
click at [220, 19] on link "Dashboard" at bounding box center [229, 14] width 54 height 10
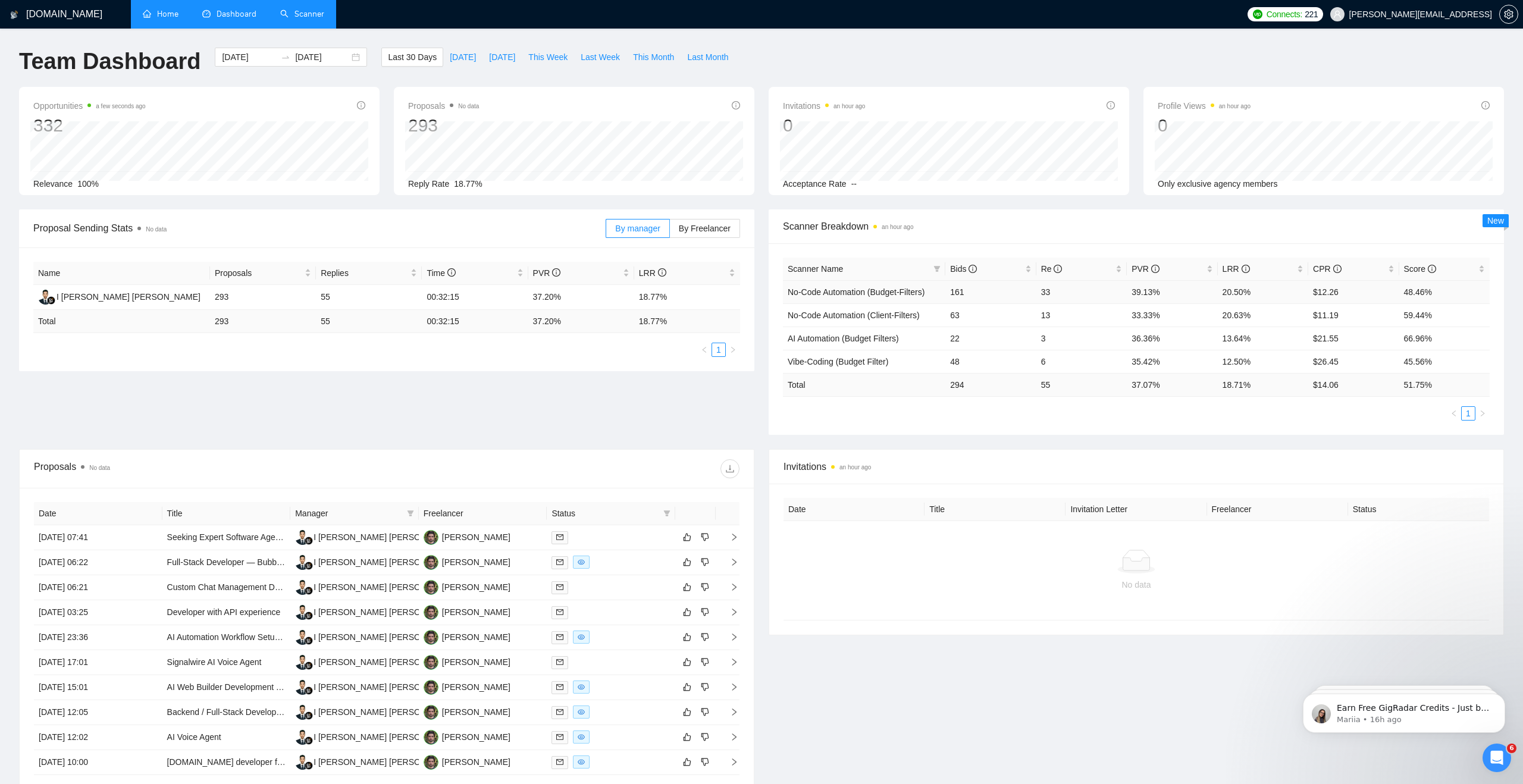
click at [960, 293] on td "161" at bounding box center [990, 292] width 90 height 23
click at [1048, 290] on td "33" at bounding box center [1081, 292] width 90 height 23
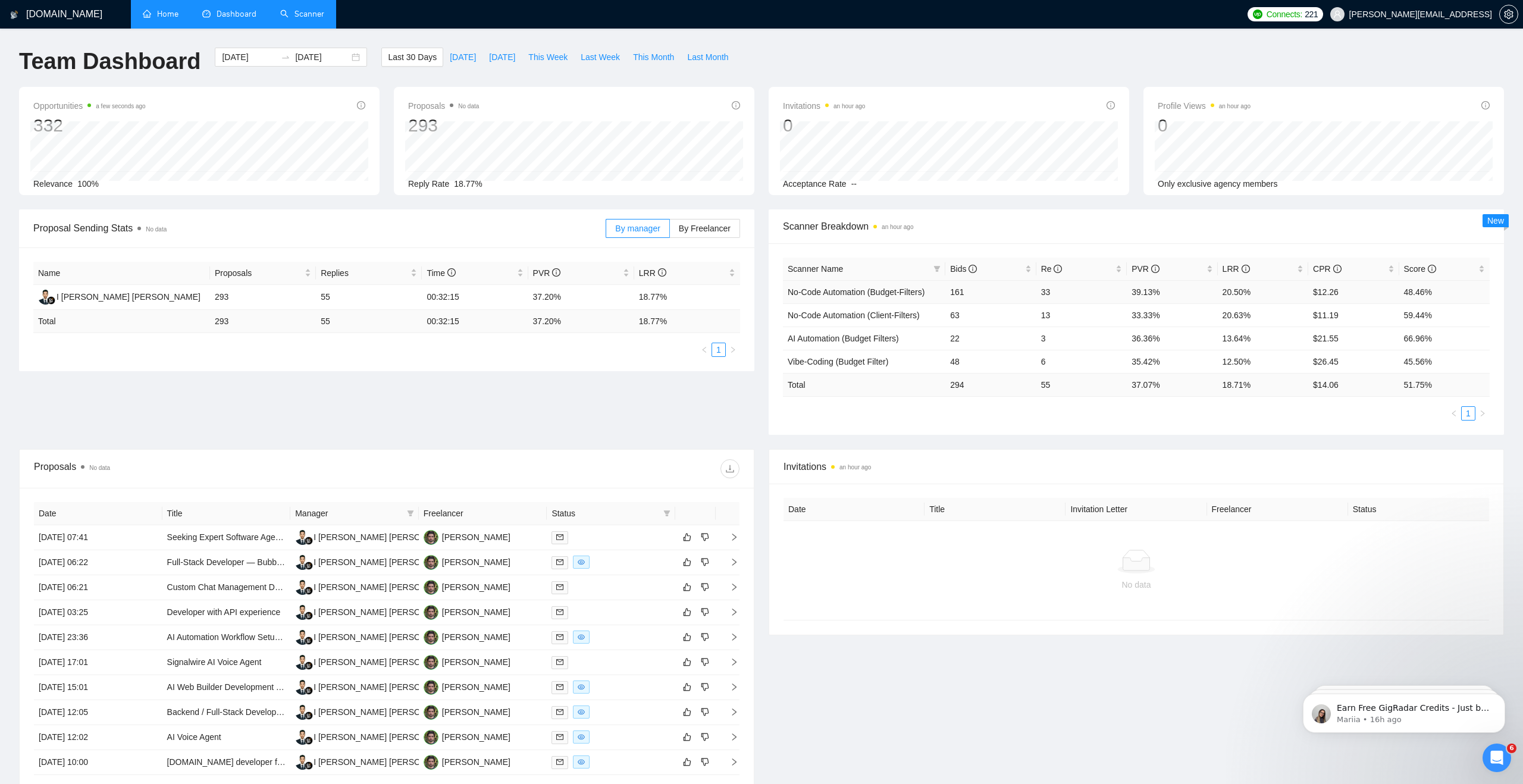
click at [1230, 293] on td "20.50%" at bounding box center [1262, 292] width 90 height 23
click at [1230, 292] on td "20.50%" at bounding box center [1262, 292] width 90 height 23
